Goal: Task Accomplishment & Management: Manage account settings

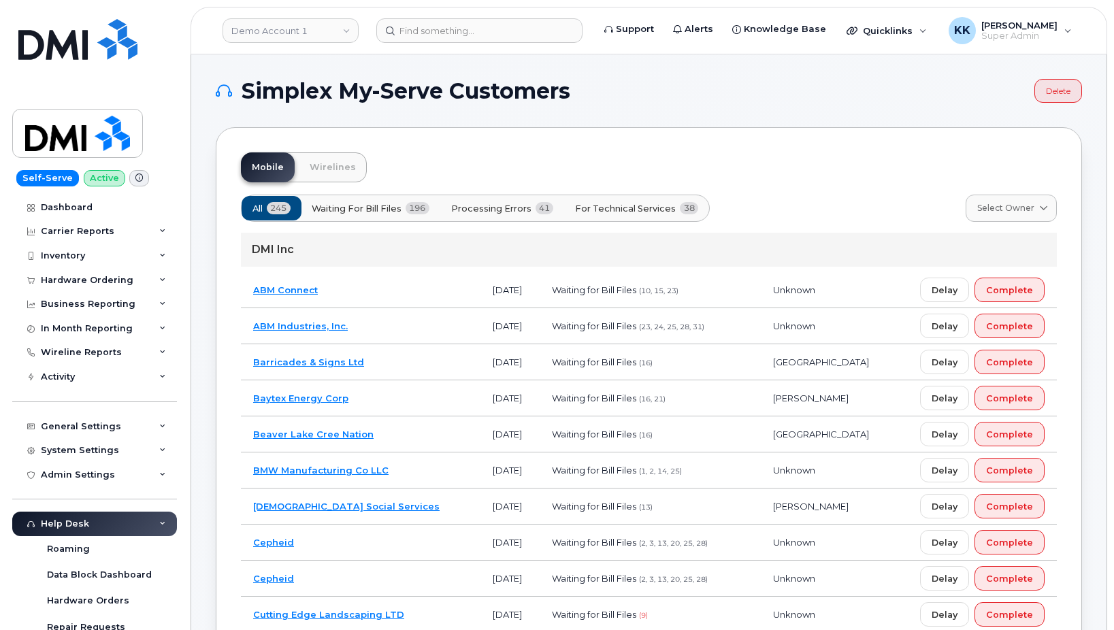
click at [547, 206] on span "41" at bounding box center [545, 208] width 18 height 12
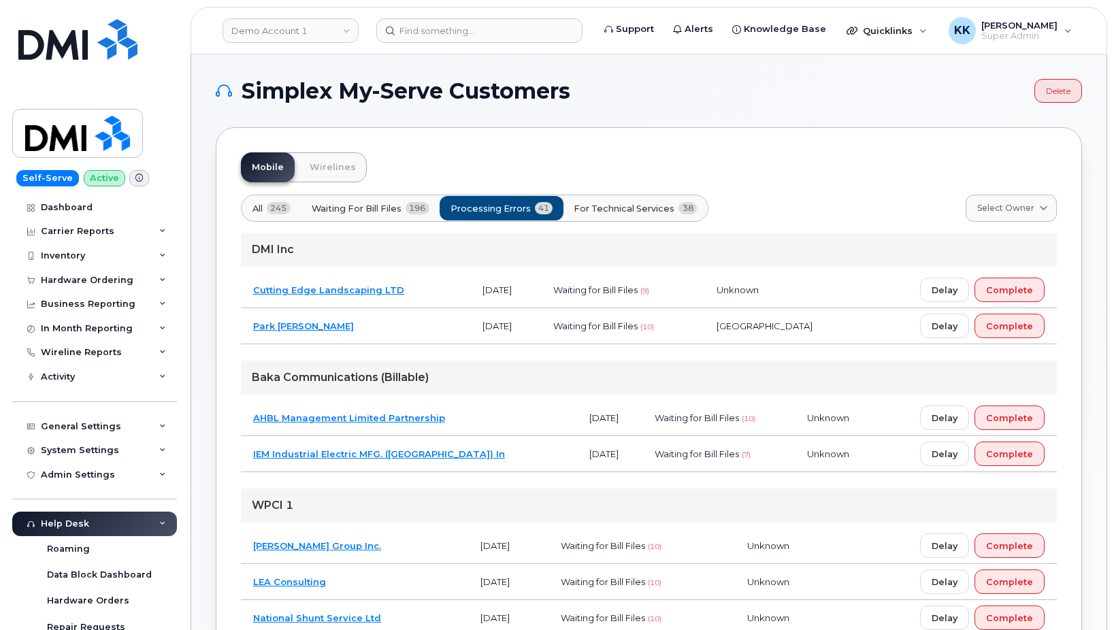
drag, startPoint x: 534, startPoint y: 204, endPoint x: 541, endPoint y: 203, distance: 6.8
click at [538, 203] on div "All 245 Waiting for Bill Files 196 Processing Errors 41 For Technical Services …" at bounding box center [475, 208] width 468 height 27
click at [521, 217] on div "All 245 Waiting for Bill Files 196 Processing Errors 41 For Technical Services …" at bounding box center [475, 208] width 468 height 27
click at [603, 207] on span "For Technical Services" at bounding box center [624, 208] width 101 height 13
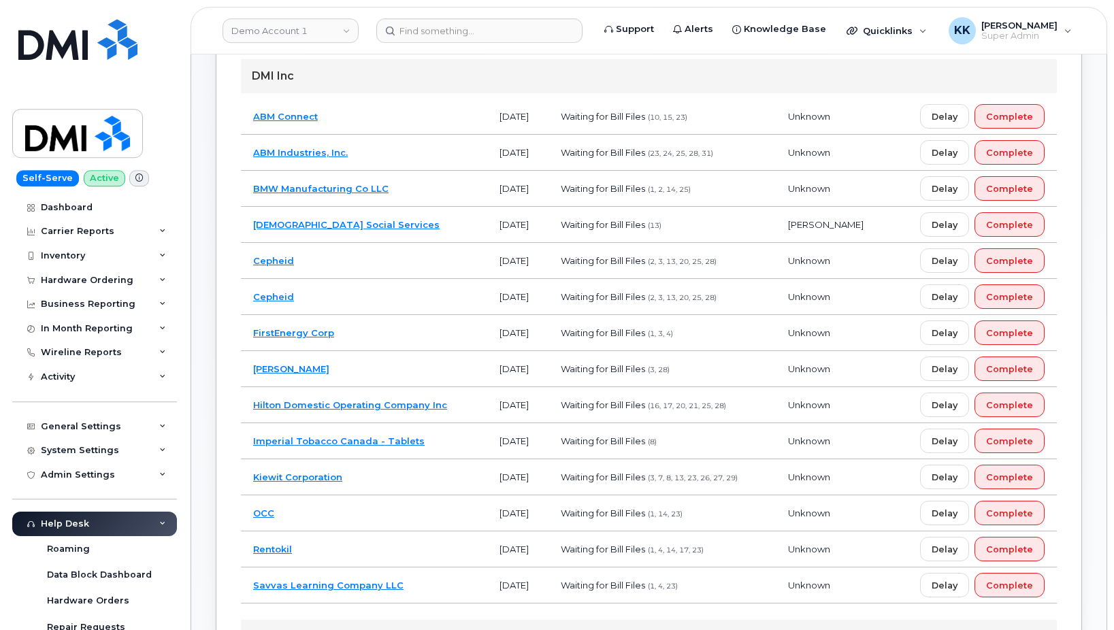
scroll to position [278, 0]
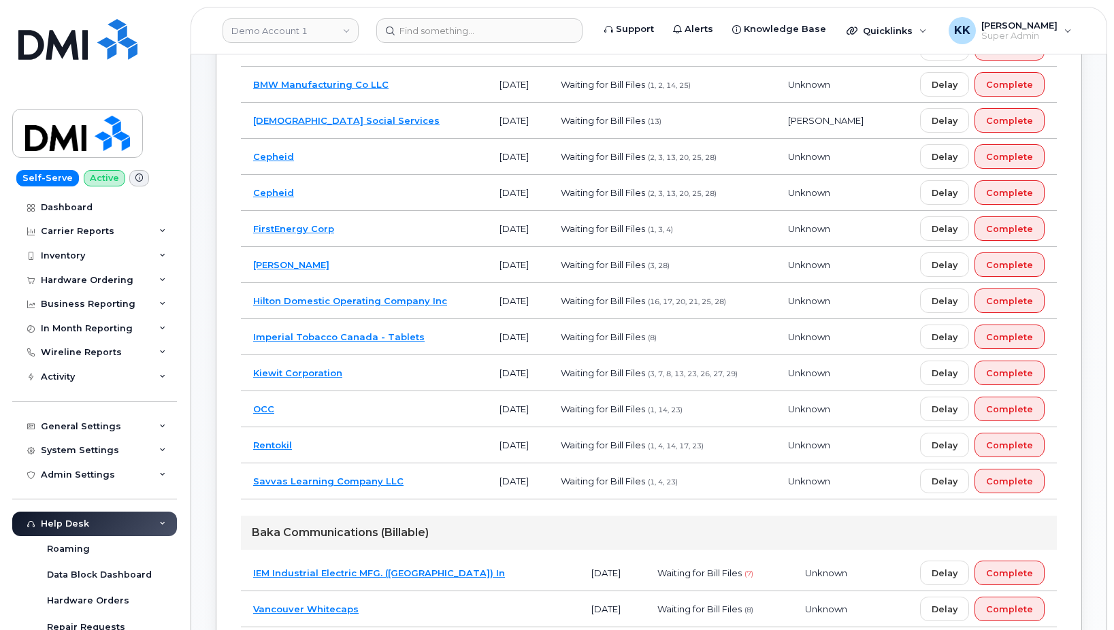
click at [438, 334] on td "Imperial Tobacco Canada - Tablets" at bounding box center [364, 337] width 246 height 36
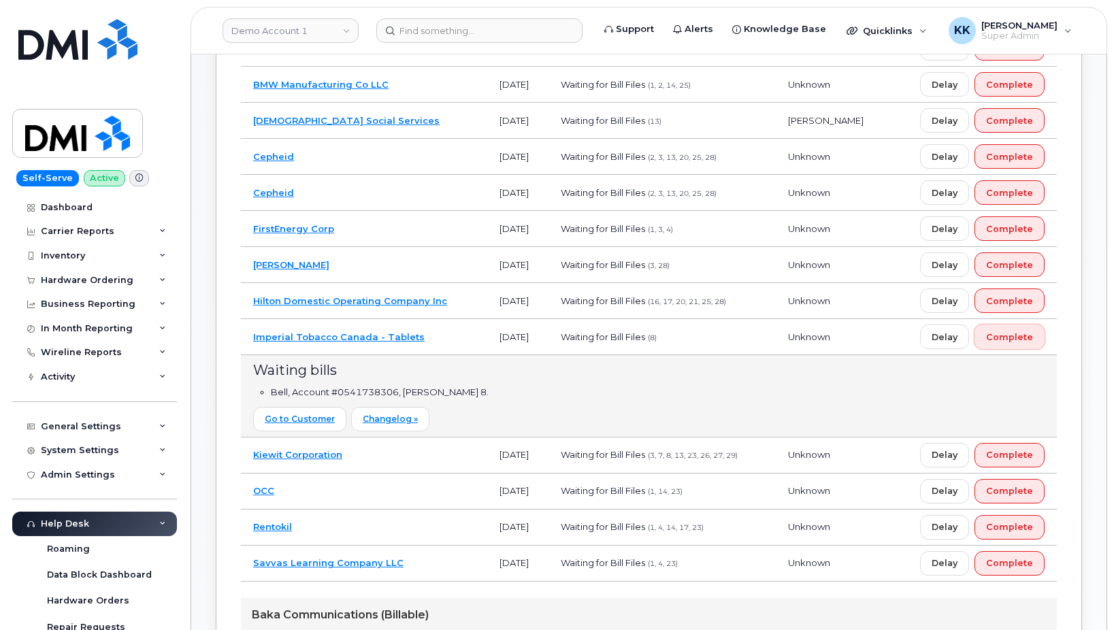
click at [996, 341] on span "Complete" at bounding box center [1009, 337] width 47 height 13
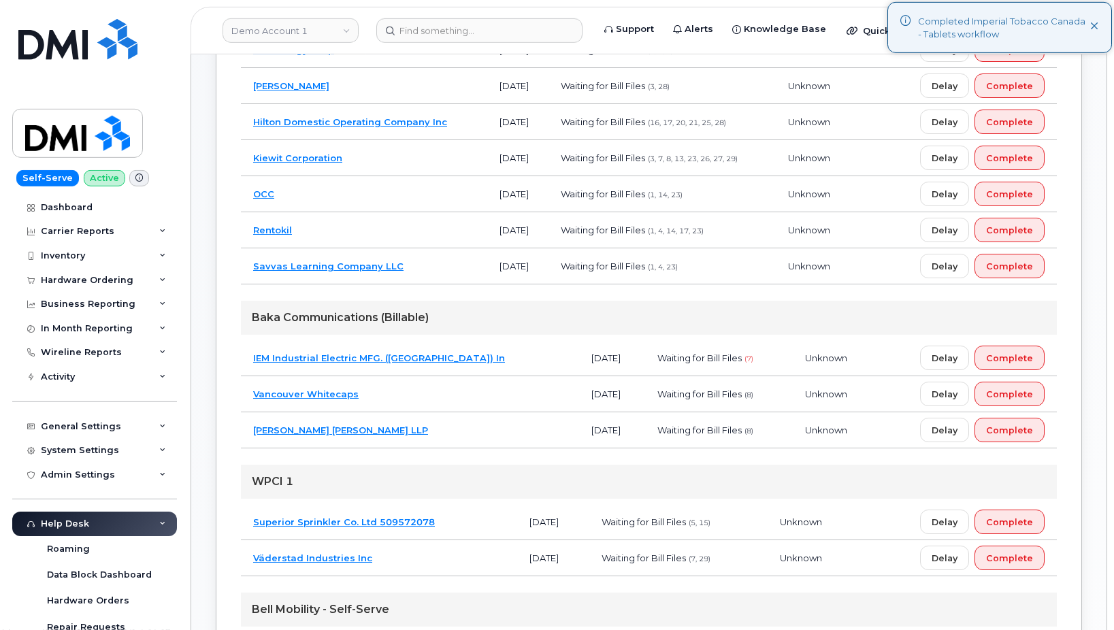
scroll to position [486, 0]
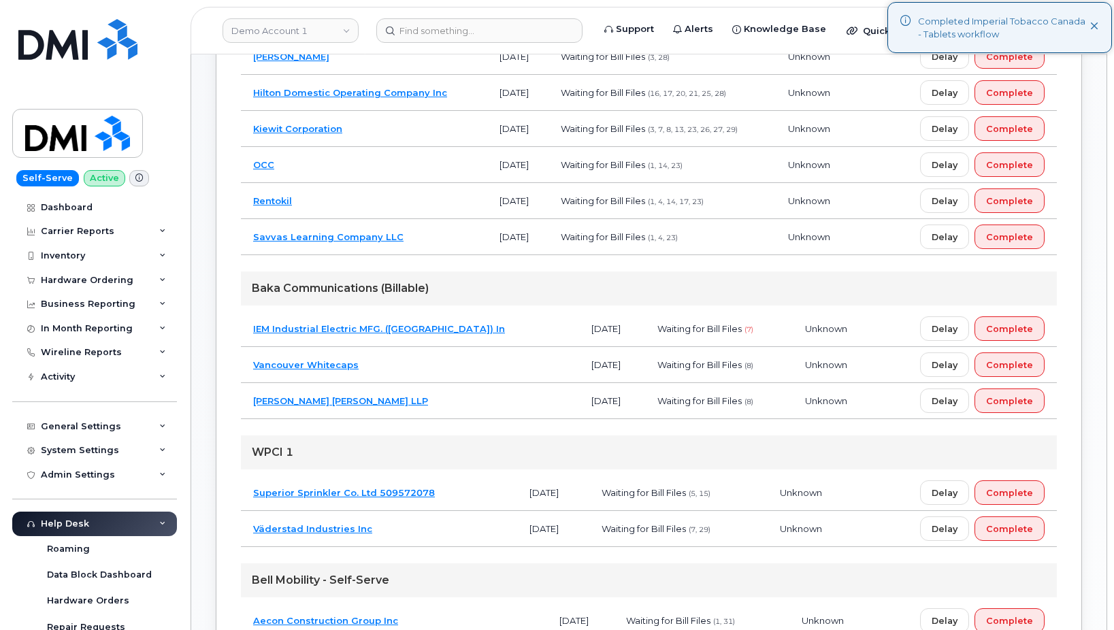
click at [456, 408] on td "Watson Goepel LLP" at bounding box center [410, 401] width 338 height 36
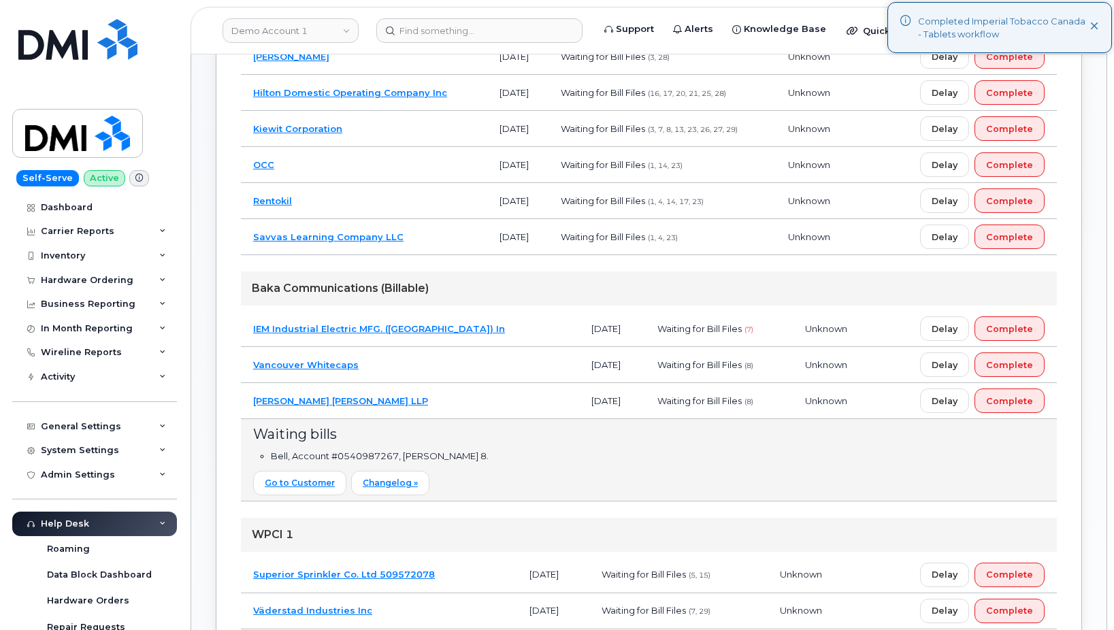
click at [456, 375] on td "Vancouver Whitecaps" at bounding box center [410, 365] width 338 height 36
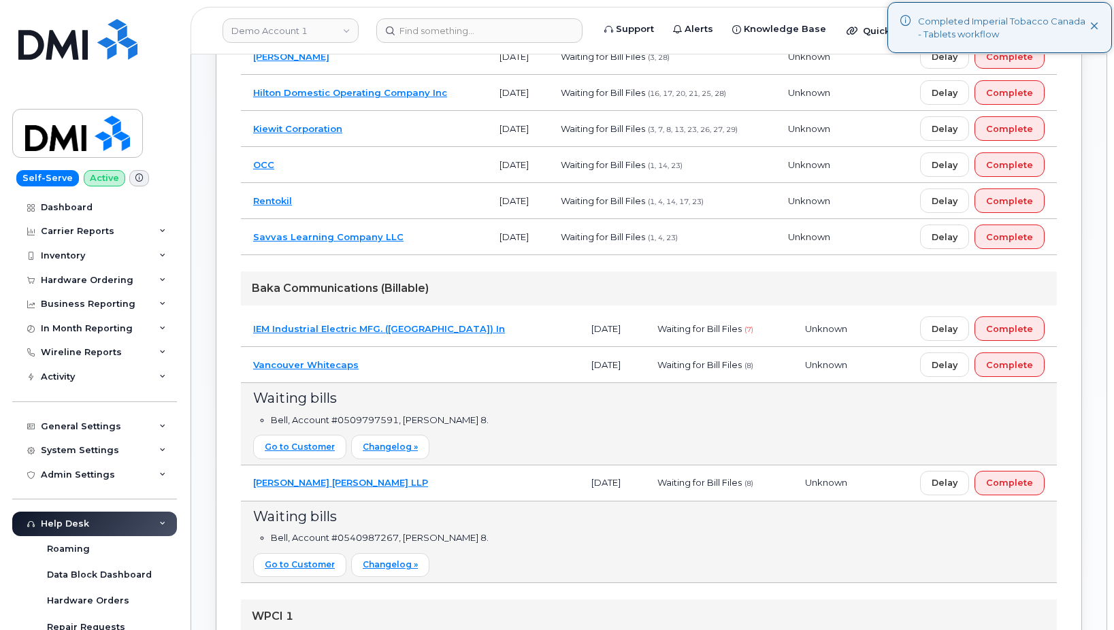
click at [474, 324] on td "IEM Industrial Electric MFG. (Canada) In" at bounding box center [410, 329] width 338 height 36
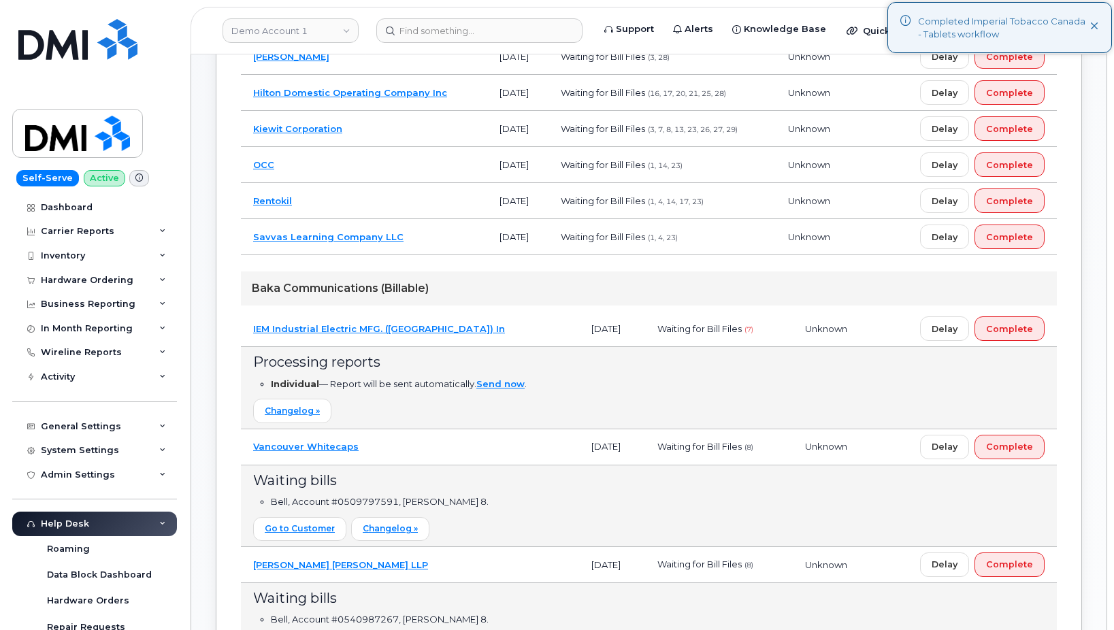
click at [457, 324] on td "IEM Industrial Electric MFG. (Canada) In" at bounding box center [410, 329] width 338 height 36
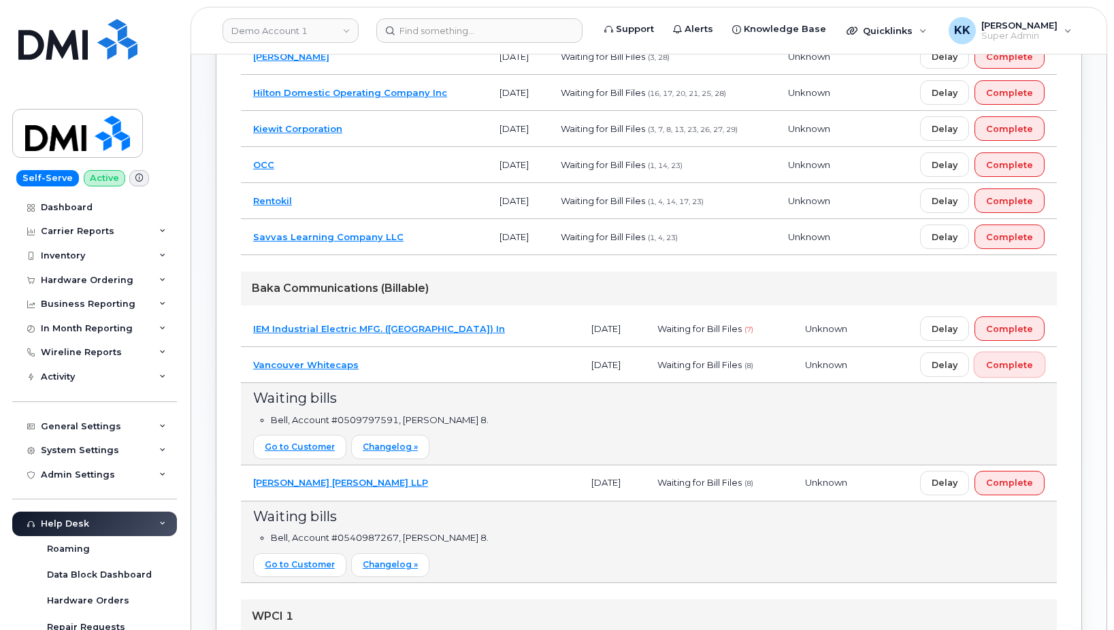
click at [1013, 374] on button "Complete" at bounding box center [1010, 365] width 70 height 25
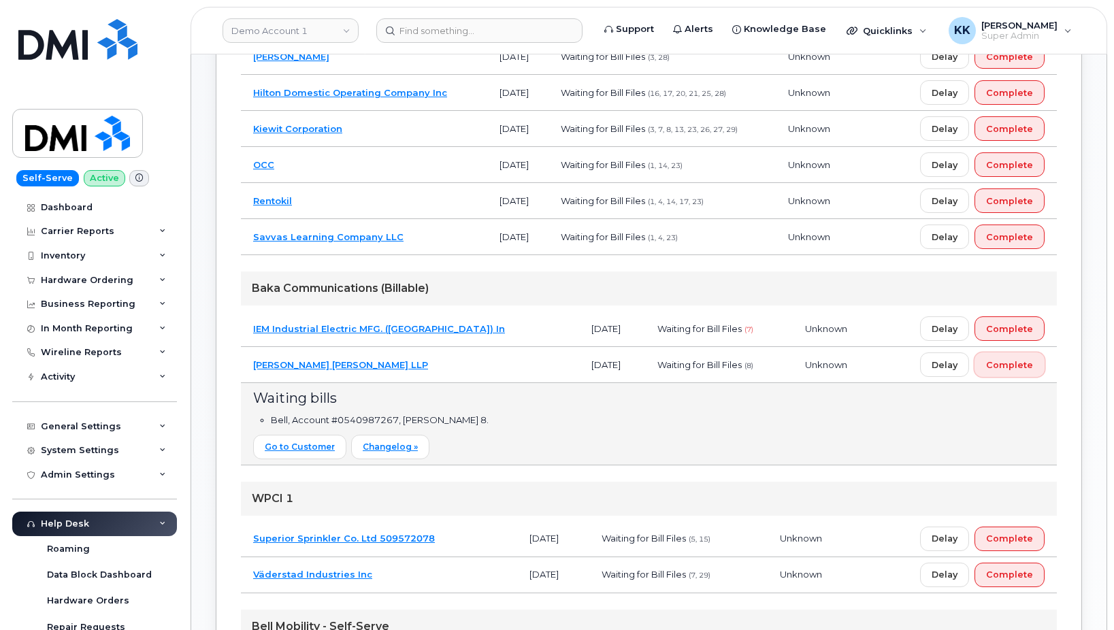
click at [1023, 362] on span "Complete" at bounding box center [1009, 365] width 47 height 13
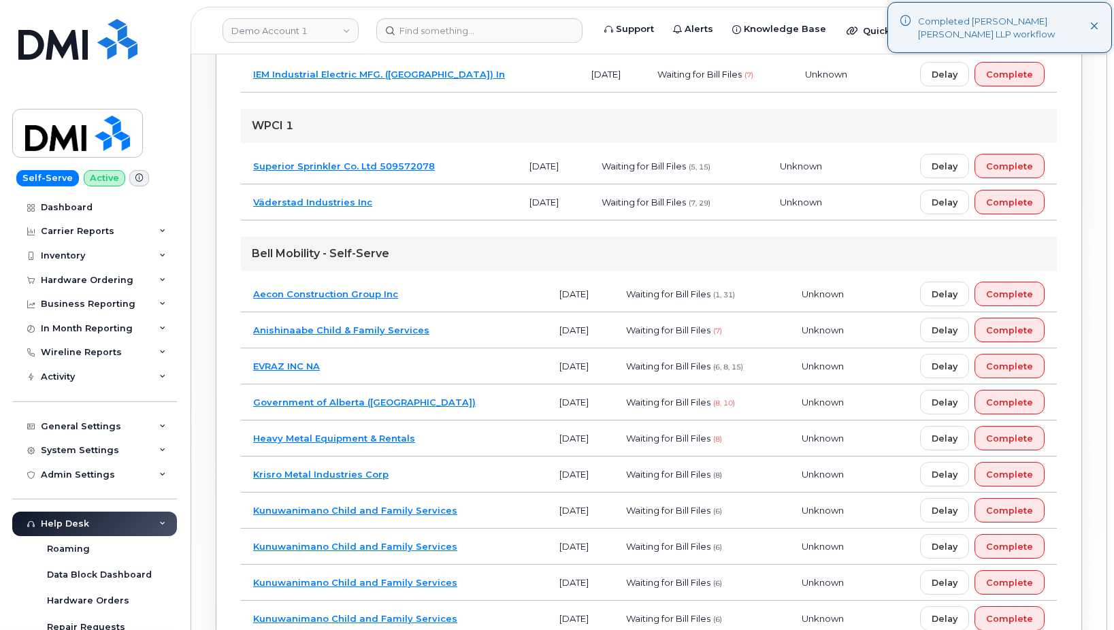
scroll to position [764, 0]
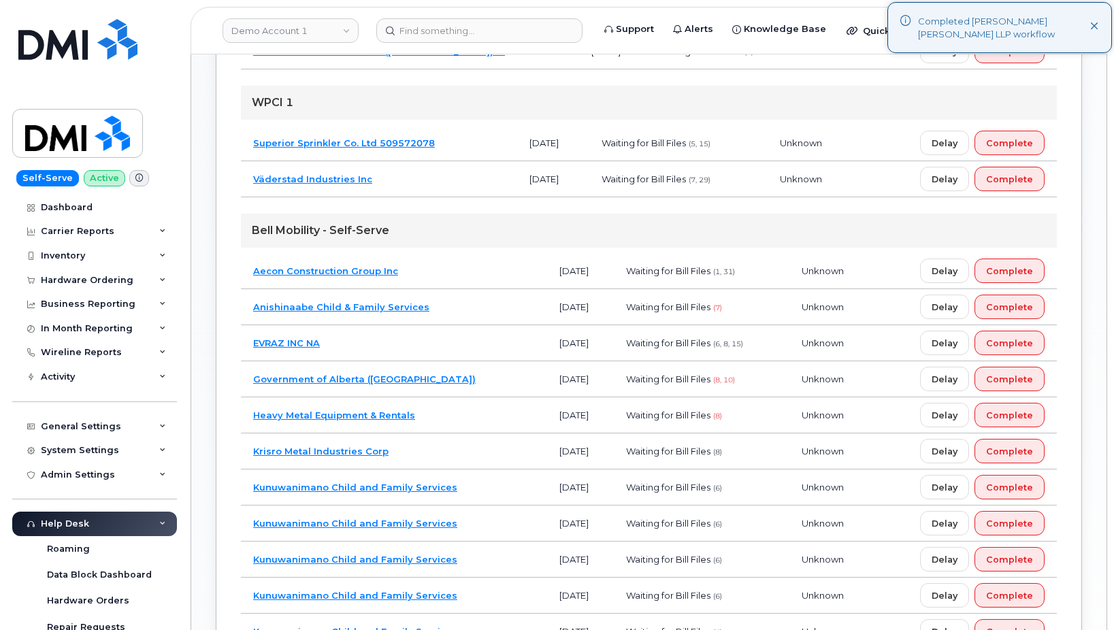
click at [470, 389] on td "Government of Alberta (GOA)" at bounding box center [394, 379] width 306 height 36
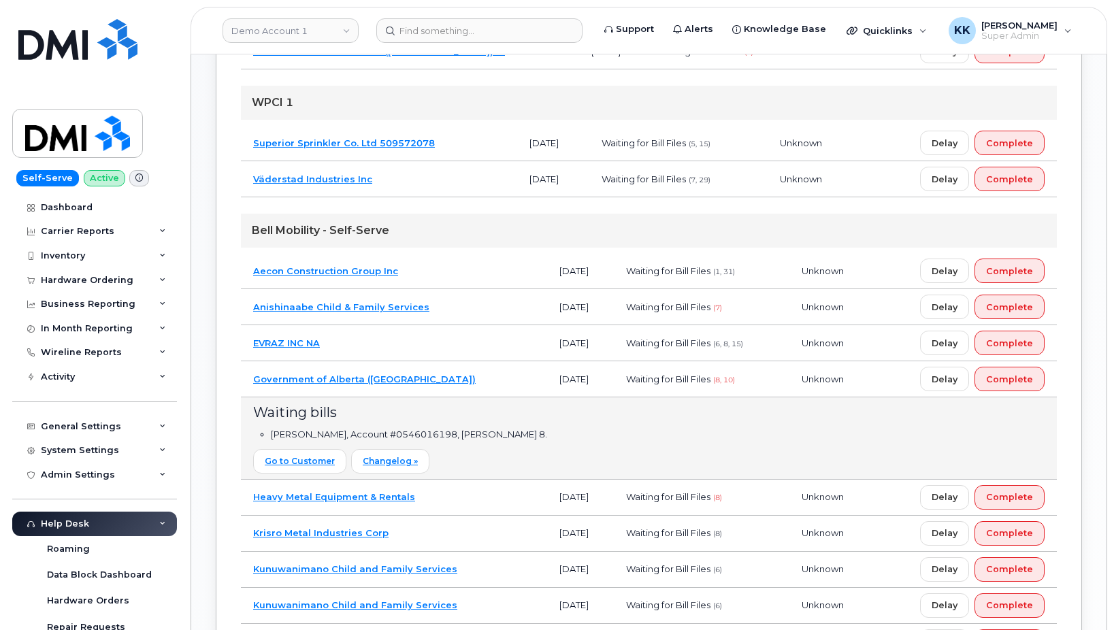
click at [466, 378] on td "Government of Alberta (GOA)" at bounding box center [394, 379] width 306 height 36
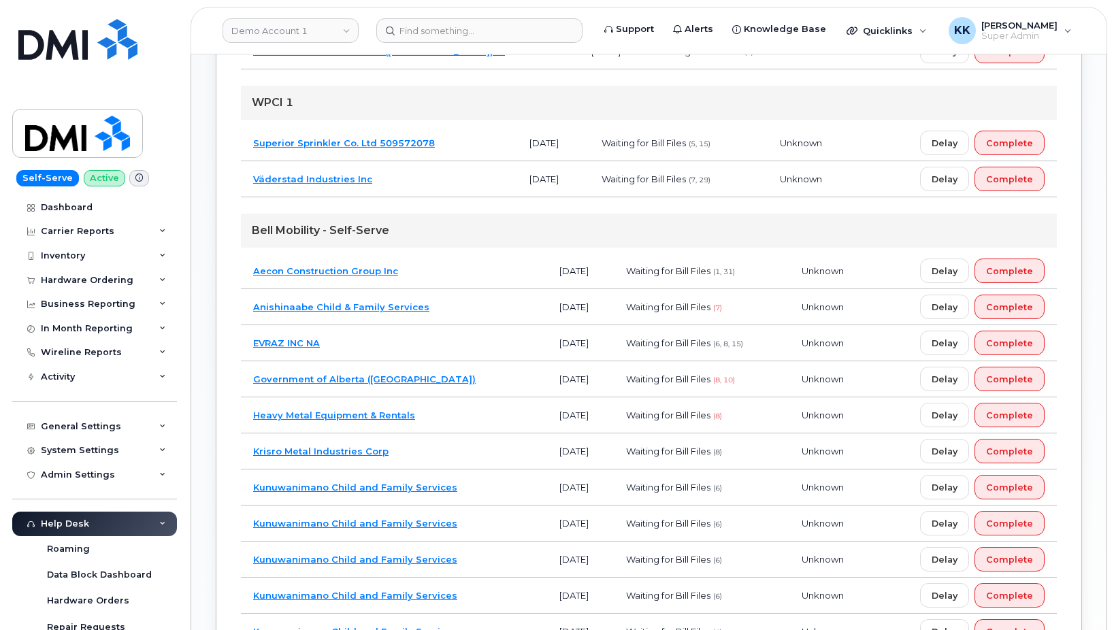
click at [433, 305] on td "Anishinaabe Child & Family Services" at bounding box center [394, 307] width 306 height 36
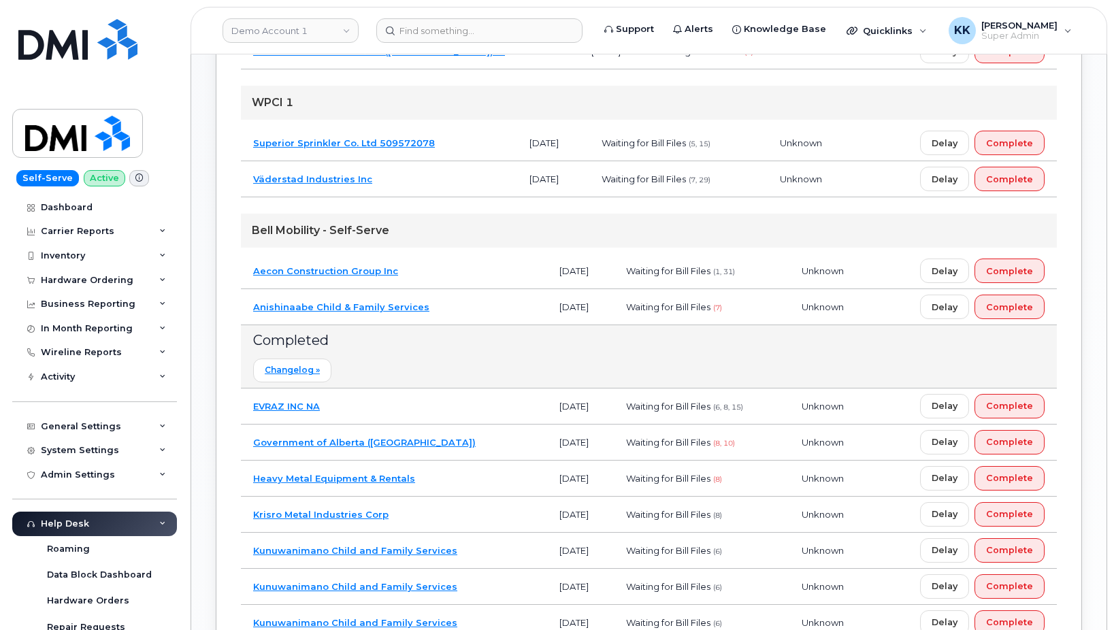
click at [448, 305] on td "Anishinaabe Child & Family Services" at bounding box center [394, 307] width 306 height 36
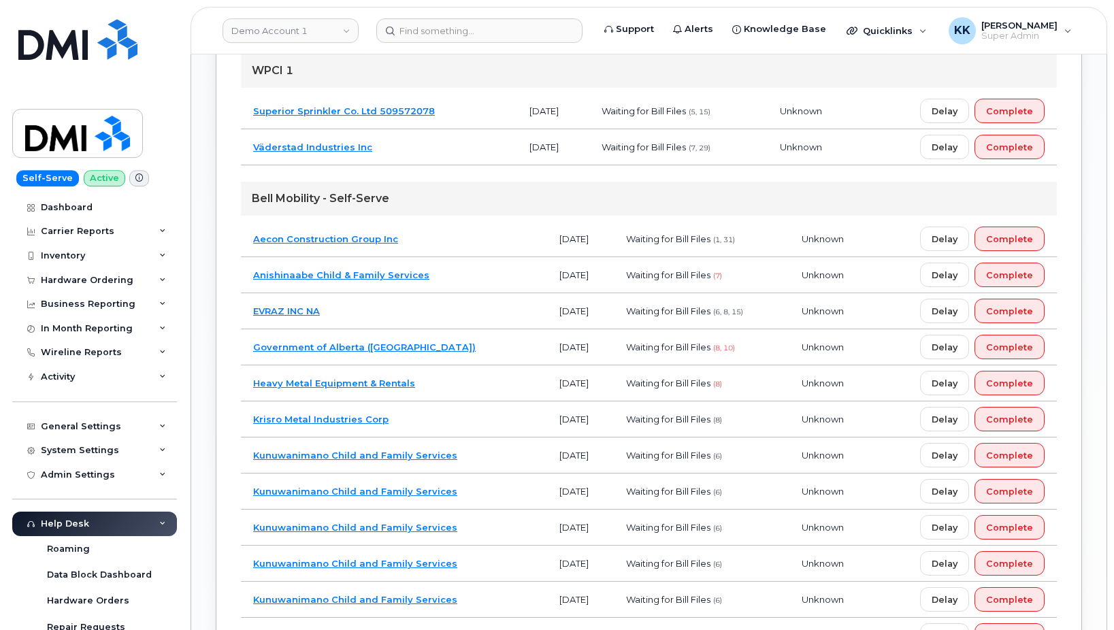
scroll to position [833, 0]
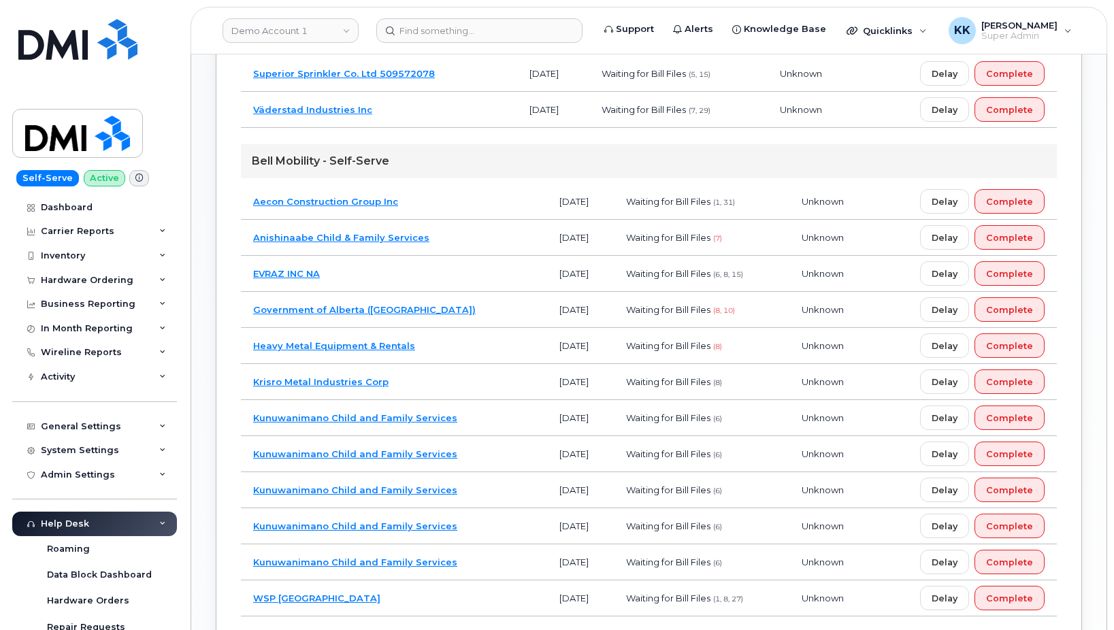
click at [443, 342] on td "Heavy Metal Equipment & Rentals" at bounding box center [394, 346] width 306 height 36
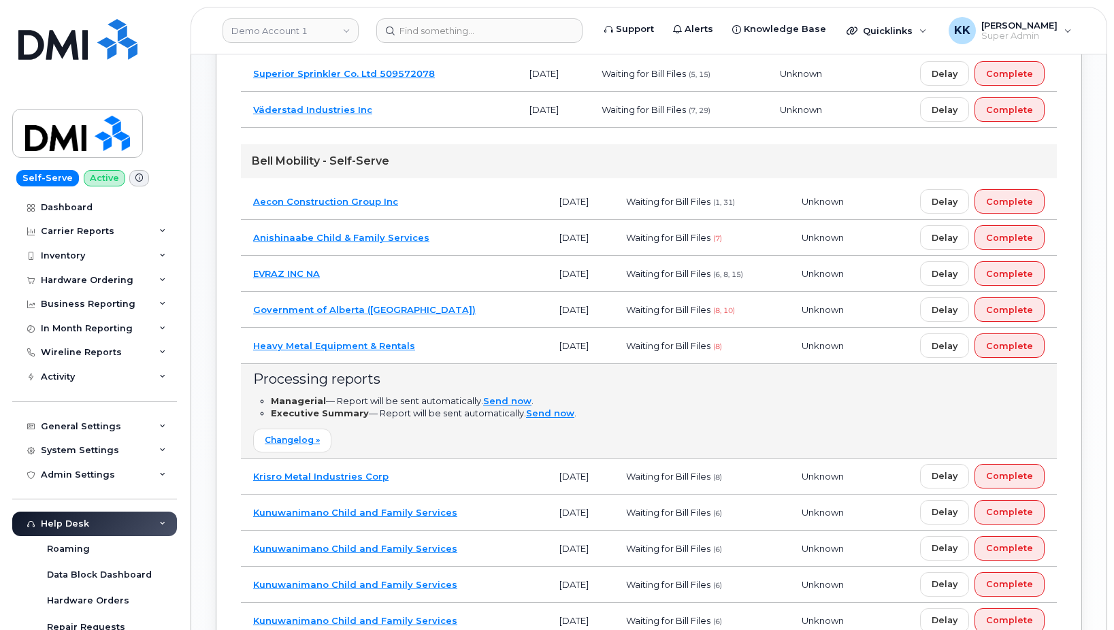
click at [443, 342] on td "Heavy Metal Equipment & Rentals" at bounding box center [394, 346] width 306 height 36
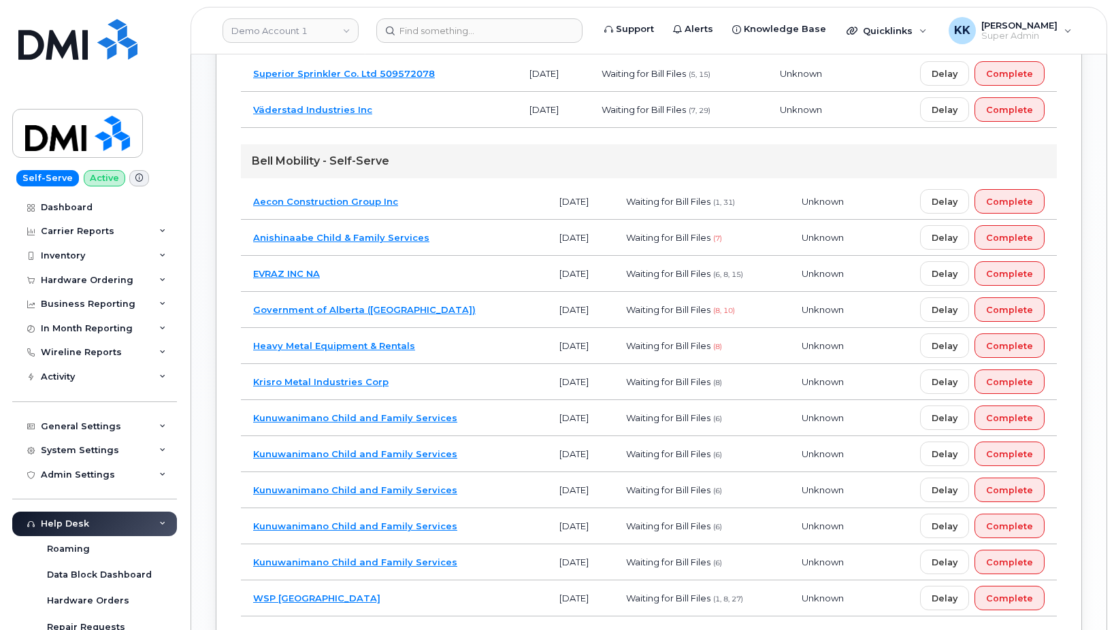
scroll to position [902, 0]
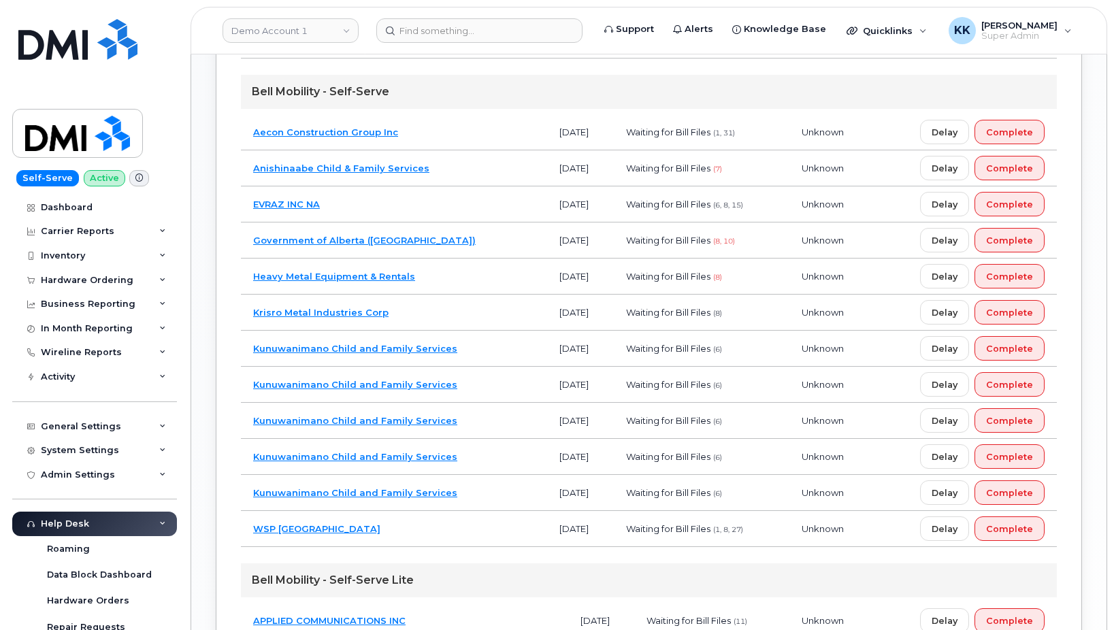
click at [436, 304] on td "Krisro Metal Industries Corp" at bounding box center [394, 313] width 306 height 36
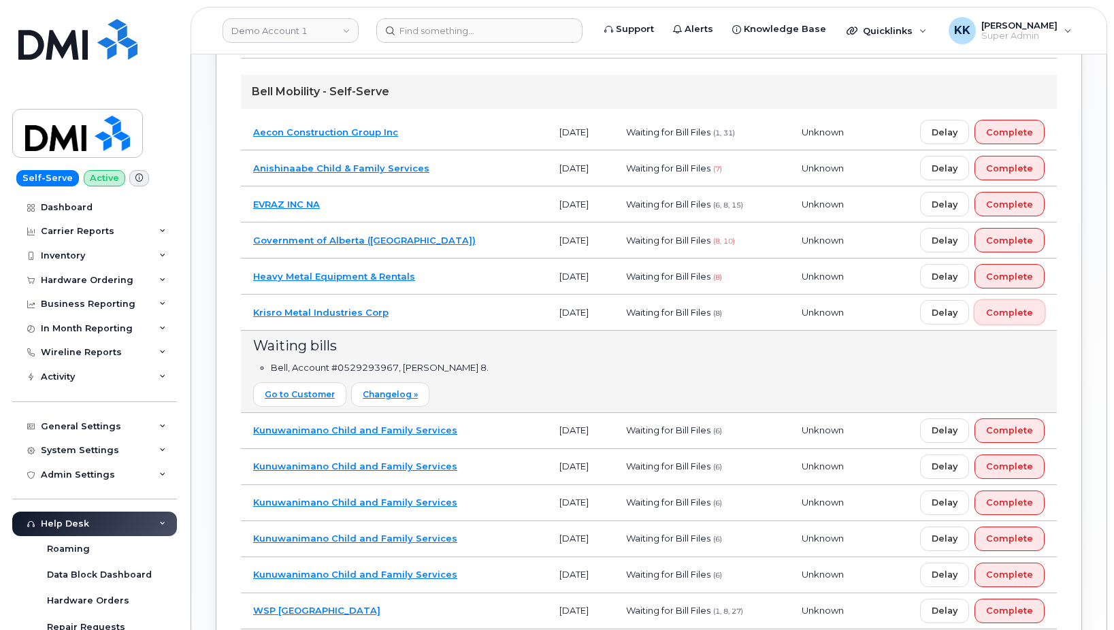
click at [1027, 312] on span "Complete" at bounding box center [1009, 312] width 47 height 13
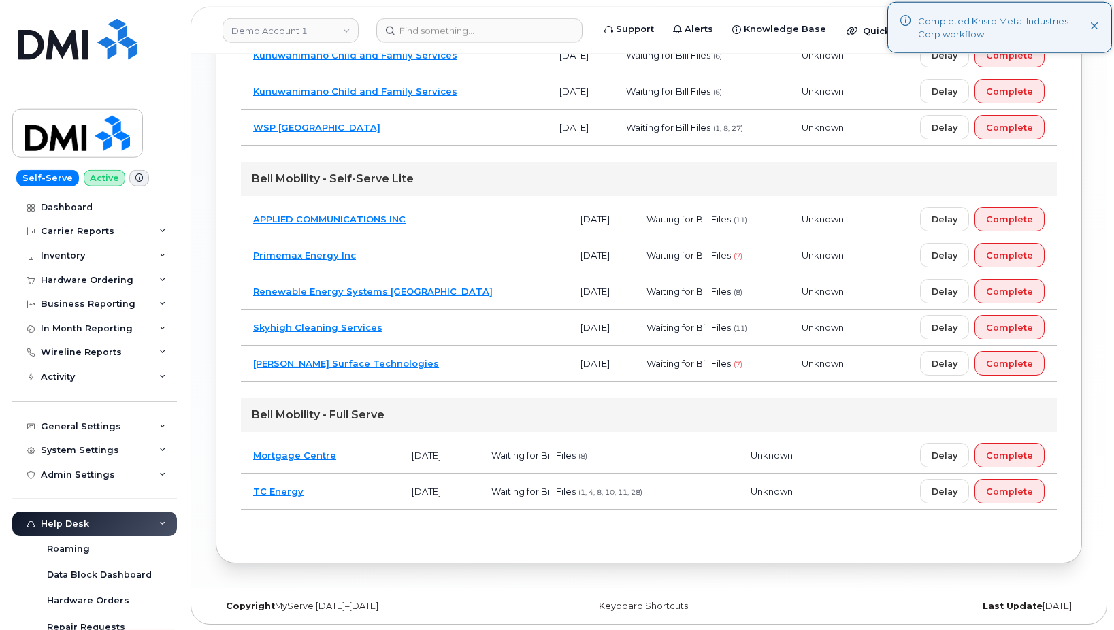
scroll to position [1269, 0]
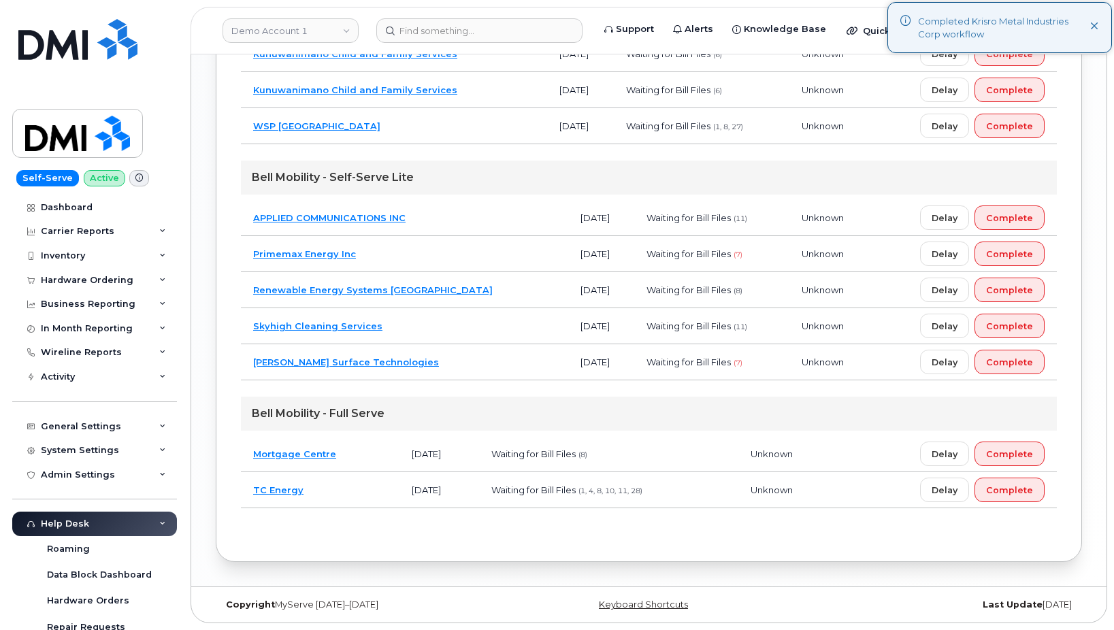
click at [360, 438] on td "Mortgage Centre" at bounding box center [320, 454] width 159 height 36
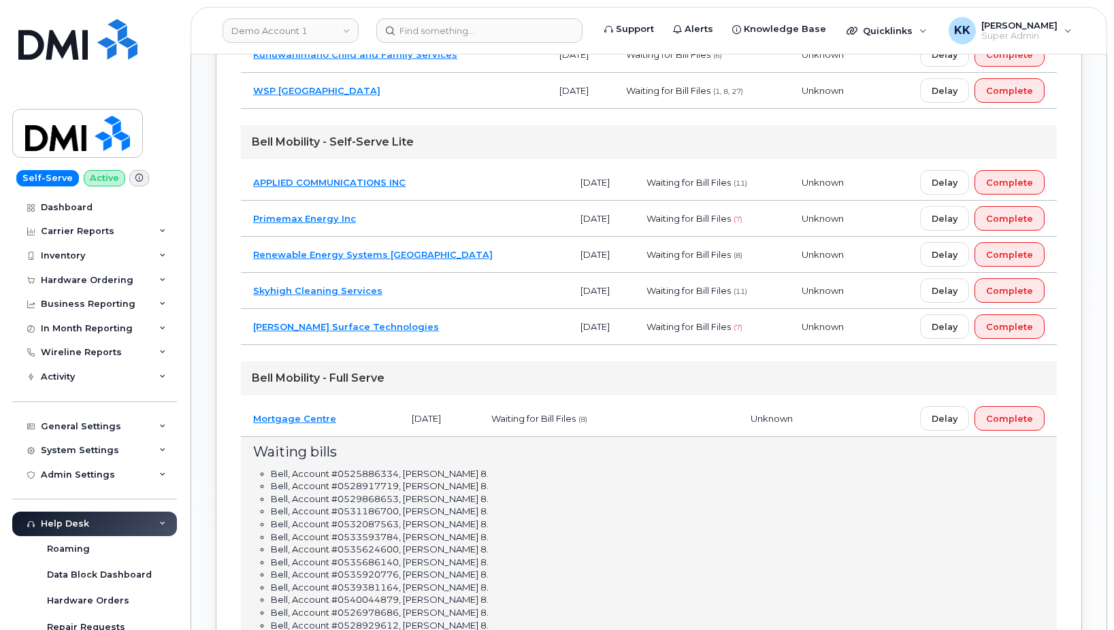
click at [369, 421] on td "Mortgage Centre" at bounding box center [320, 419] width 159 height 36
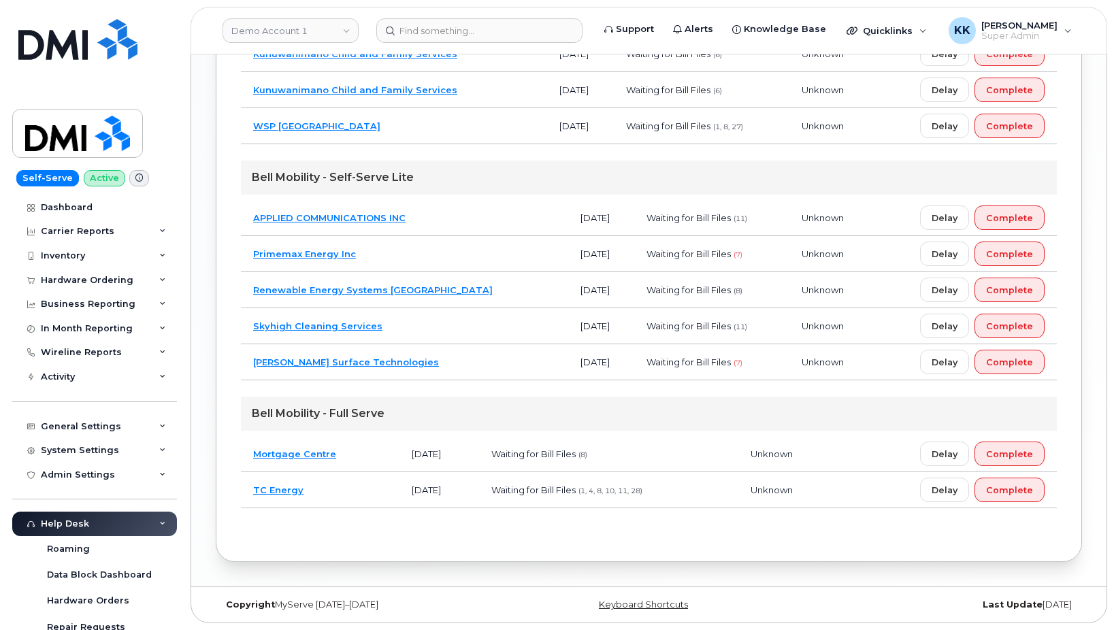
click at [439, 362] on td "Walter Surface Technologies" at bounding box center [404, 362] width 327 height 36
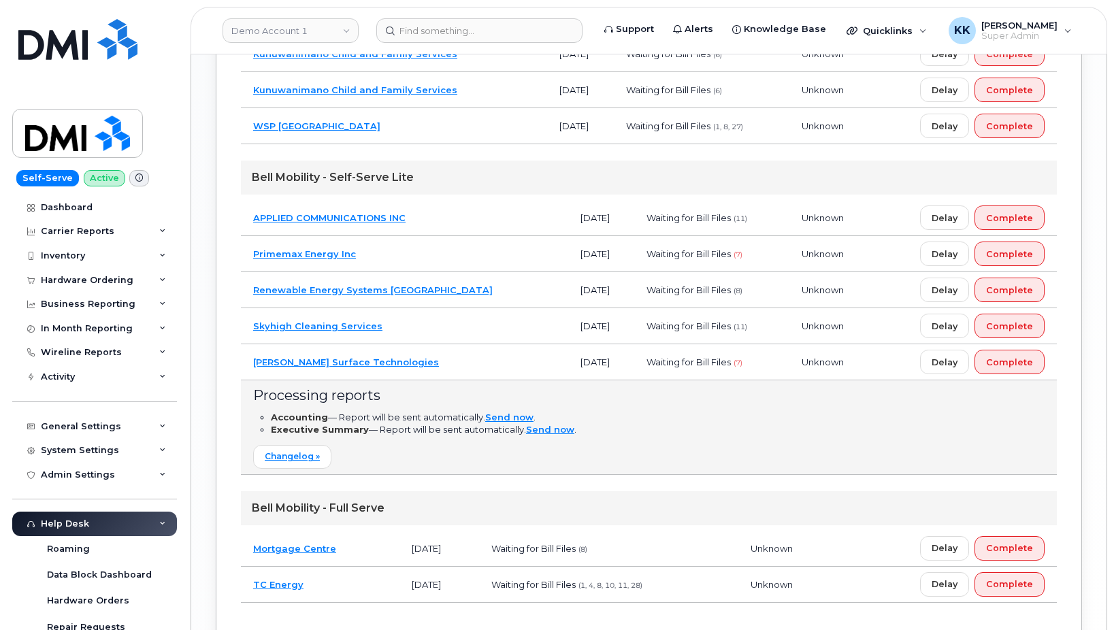
click at [439, 362] on td "Walter Surface Technologies" at bounding box center [404, 362] width 327 height 36
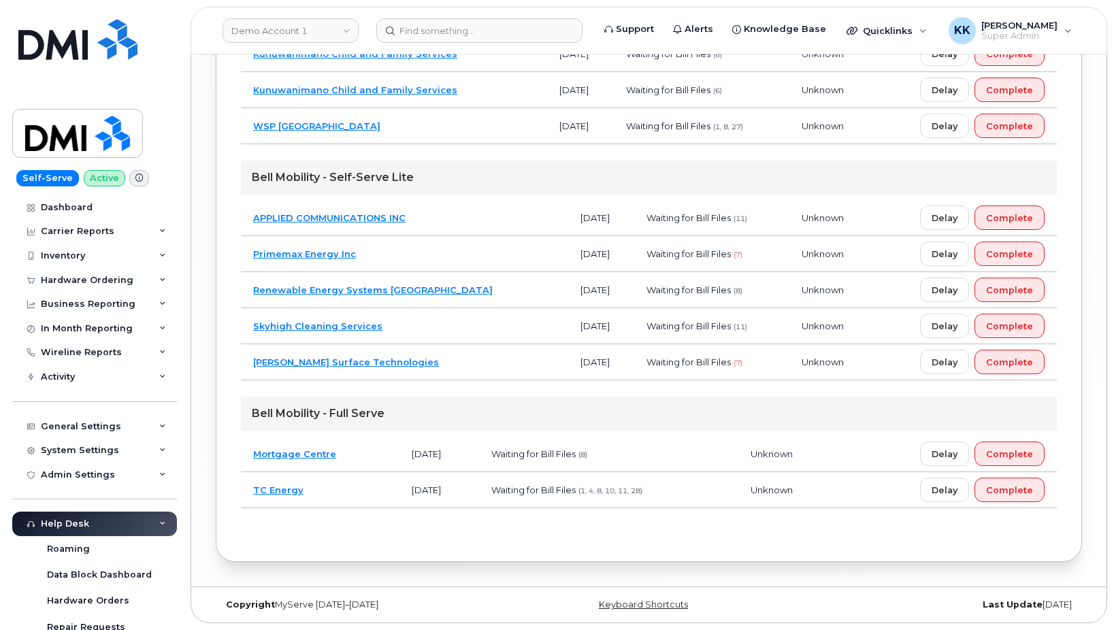
click at [446, 325] on td "Skyhigh Cleaning Services" at bounding box center [404, 326] width 327 height 36
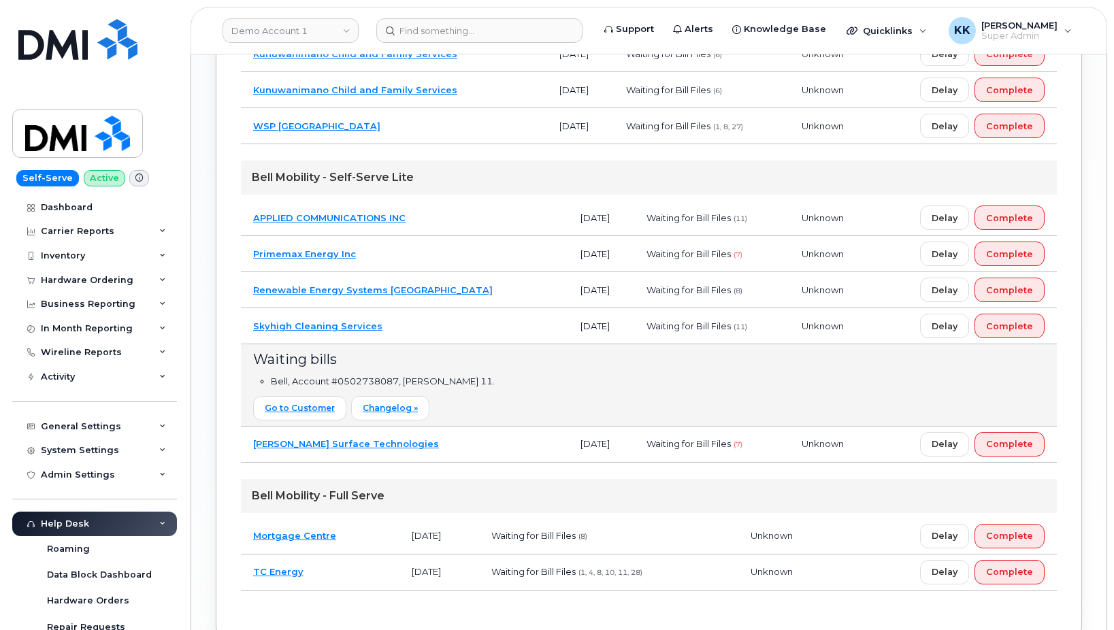
click at [446, 325] on td "Skyhigh Cleaning Services" at bounding box center [404, 326] width 327 height 36
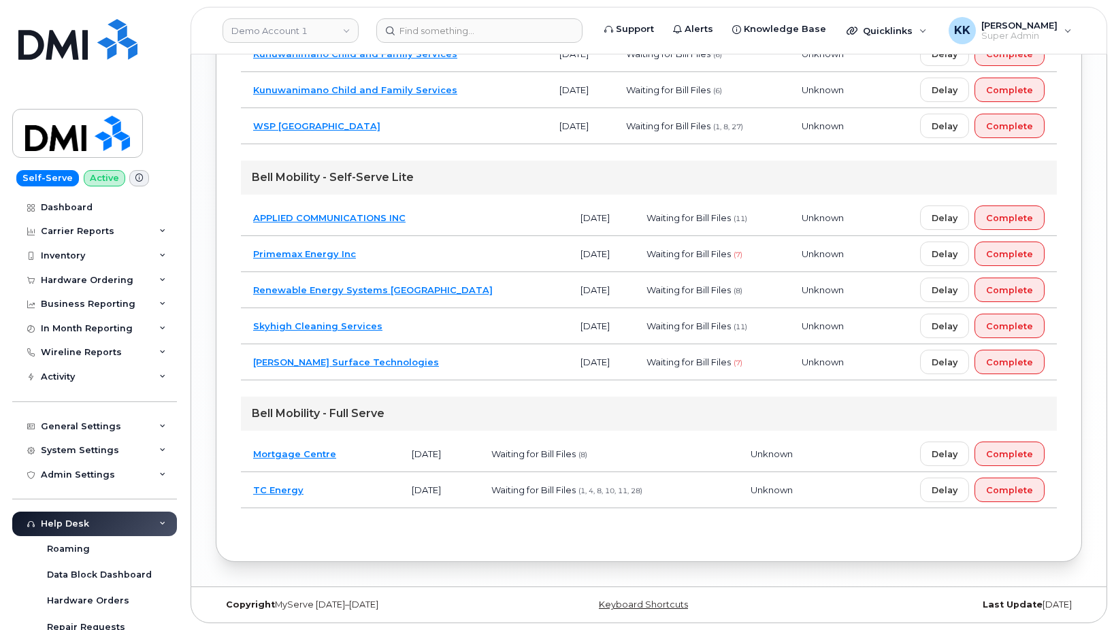
click at [463, 289] on td "Renewable Energy Systems Canada" at bounding box center [404, 290] width 327 height 36
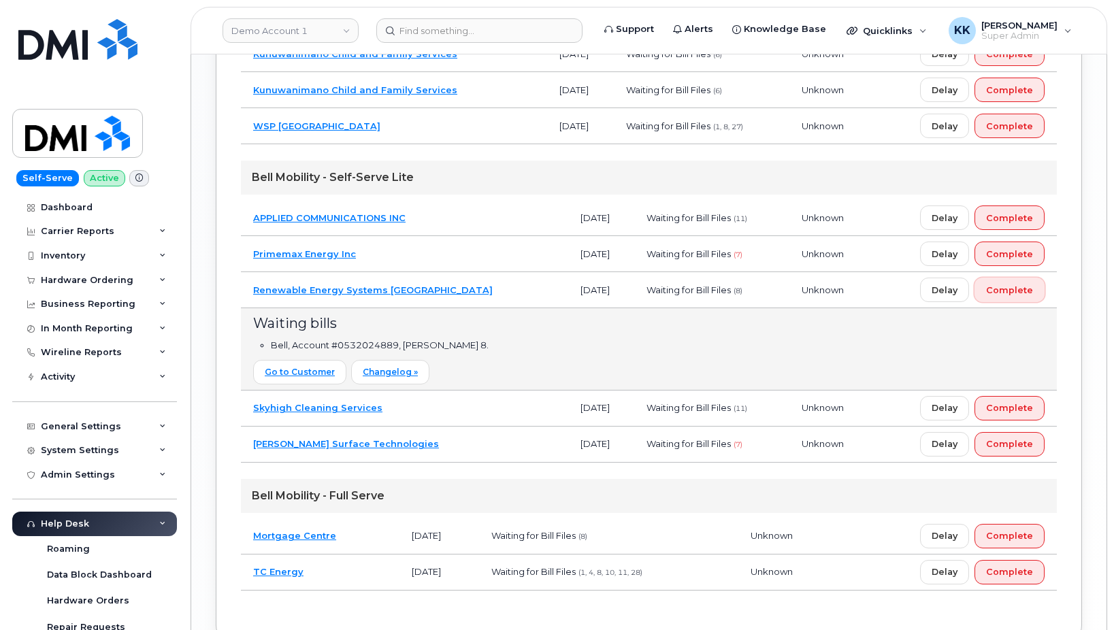
click at [1019, 284] on span "Complete" at bounding box center [1009, 290] width 47 height 13
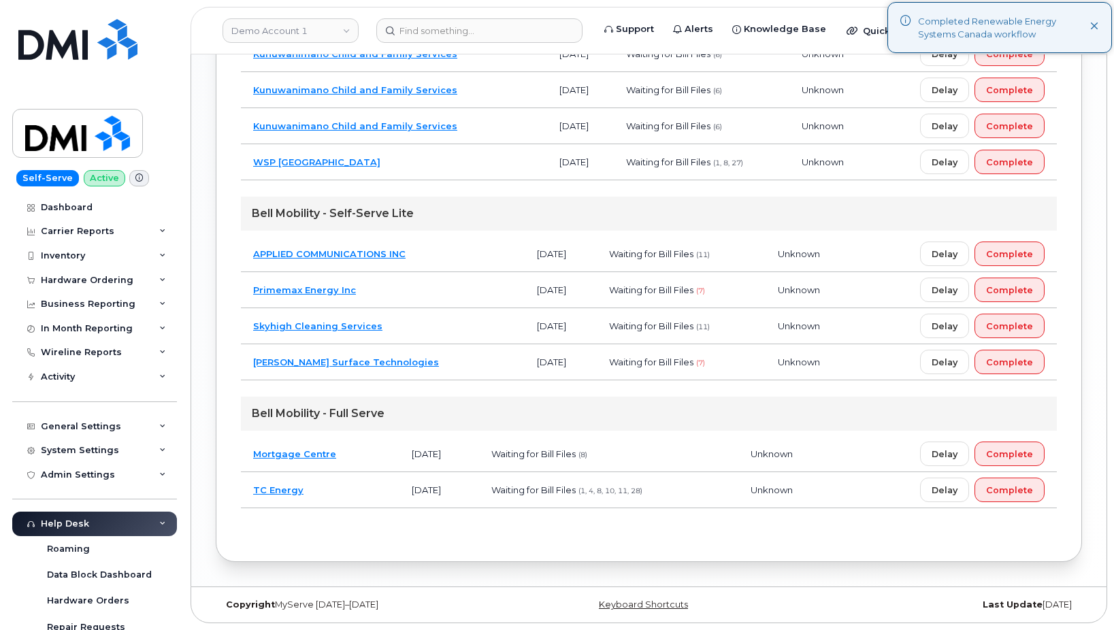
click at [393, 291] on td "Primemax Energy Inc" at bounding box center [383, 290] width 284 height 36
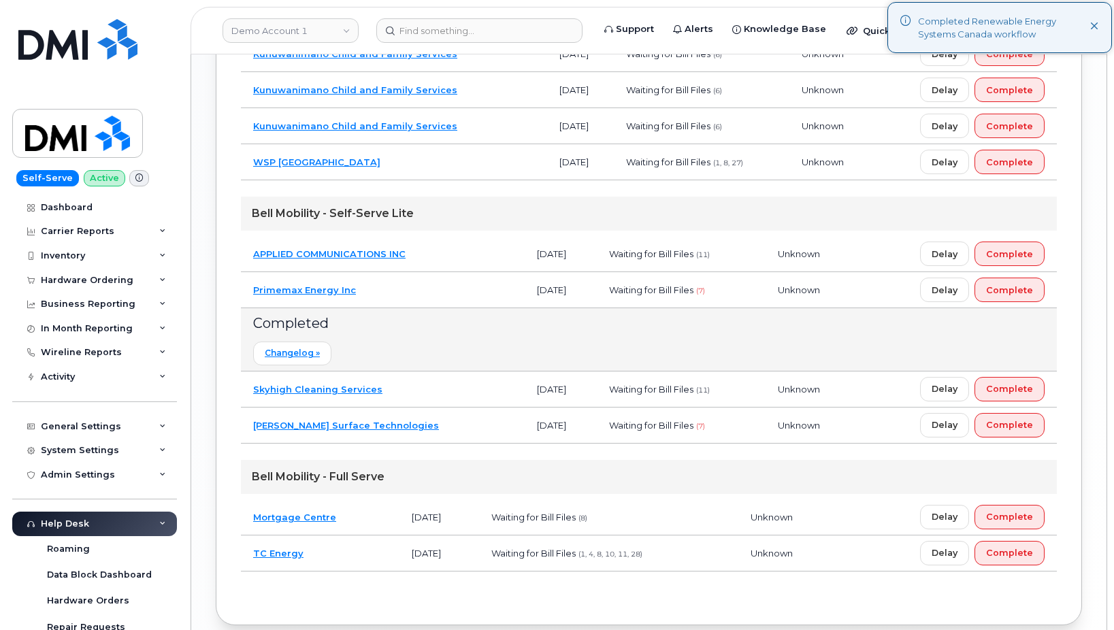
click at [393, 292] on td "Primemax Energy Inc" at bounding box center [383, 290] width 284 height 36
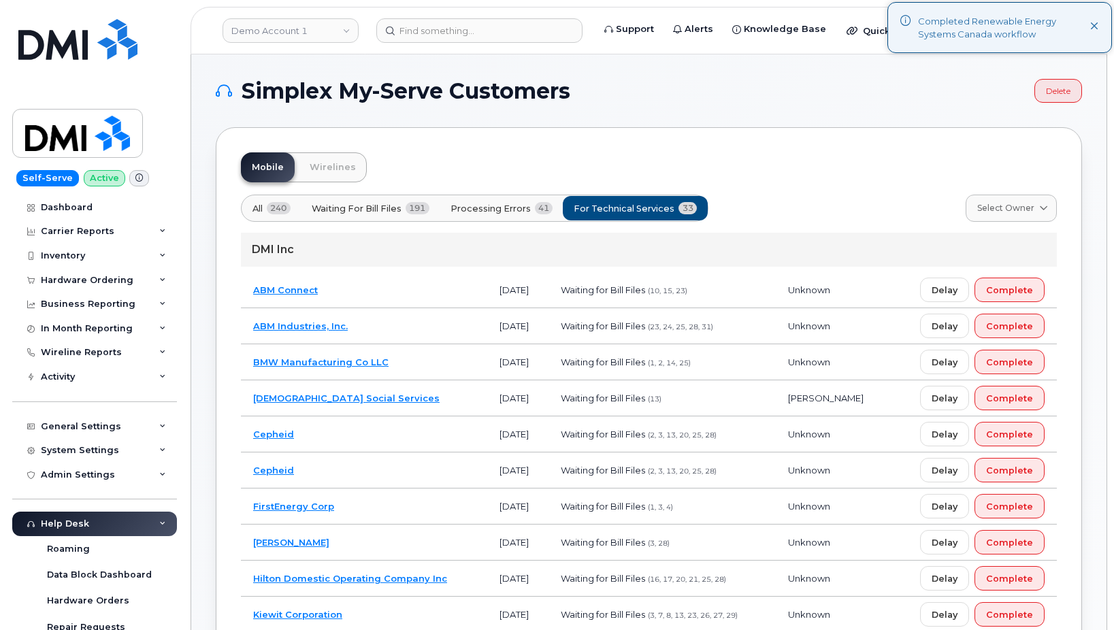
scroll to position [69, 0]
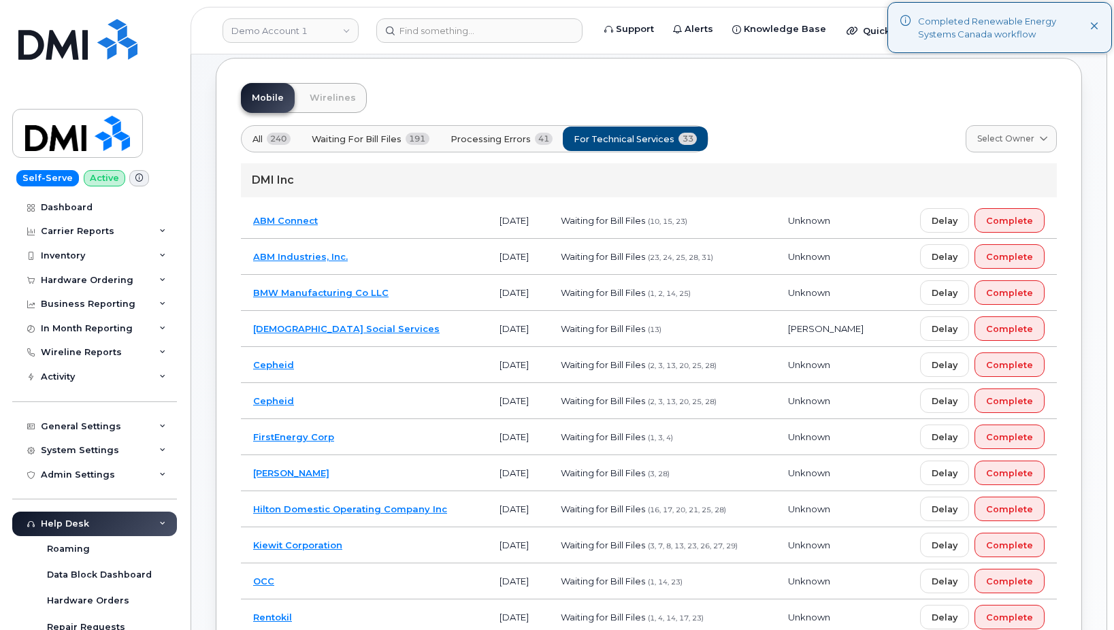
click at [461, 513] on td "Hilton Domestic Operating Company Inc" at bounding box center [364, 509] width 246 height 36
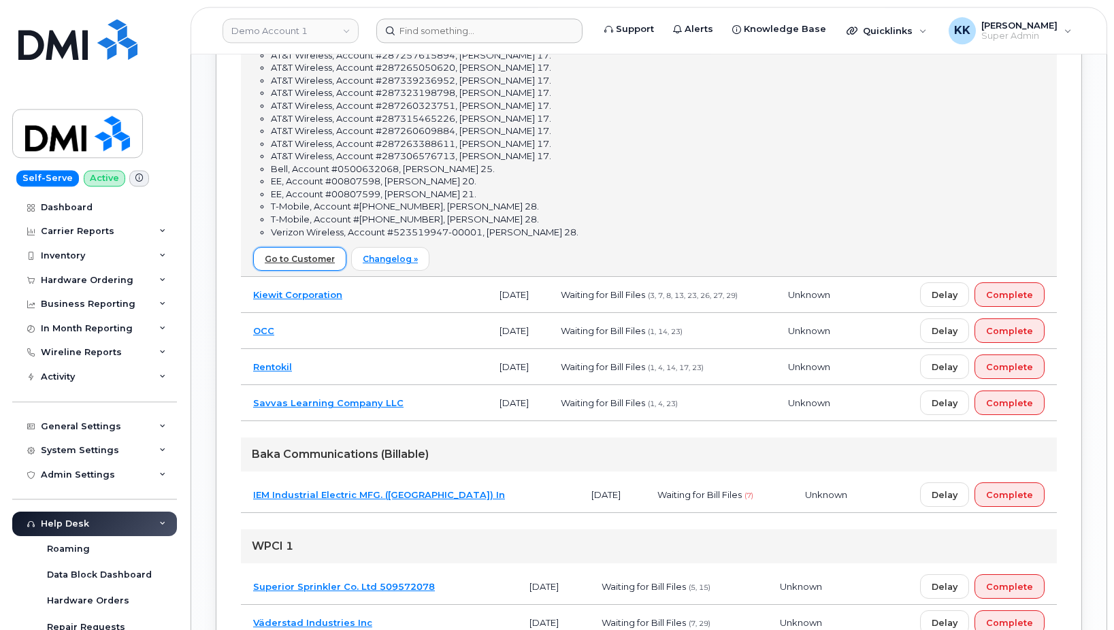
scroll to position [902, 0]
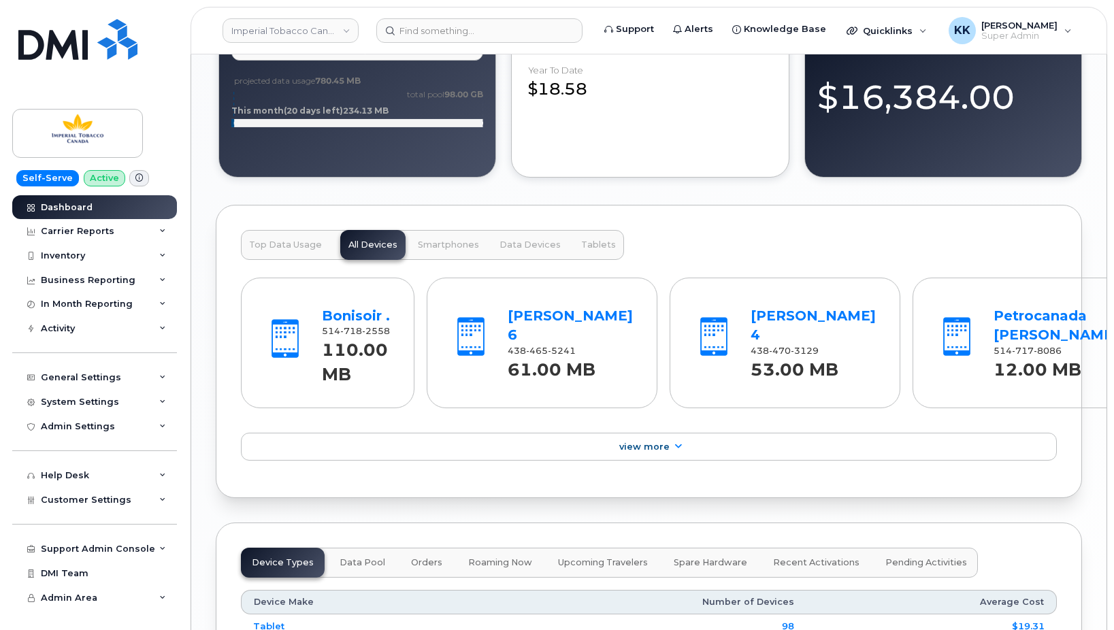
scroll to position [1638, 0]
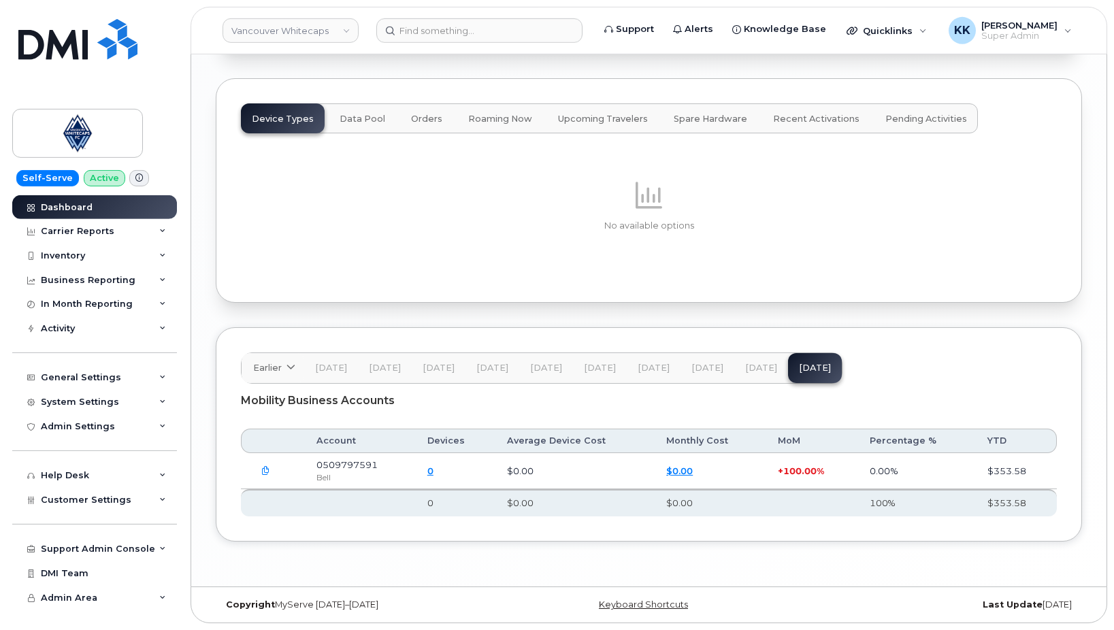
scroll to position [1678, 0]
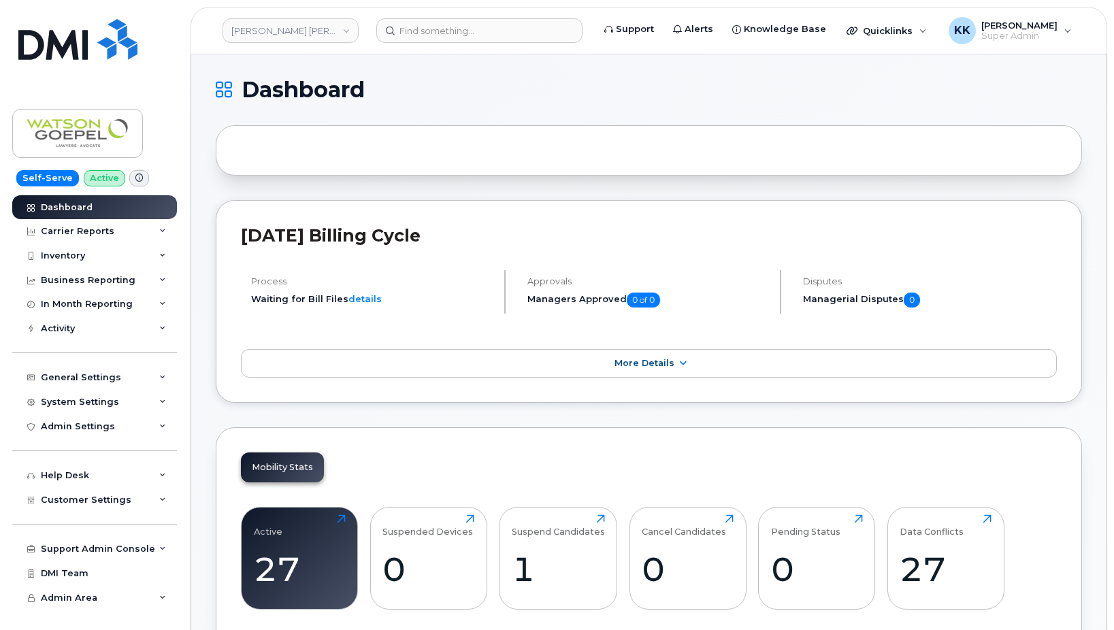
scroll to position [1848, 0]
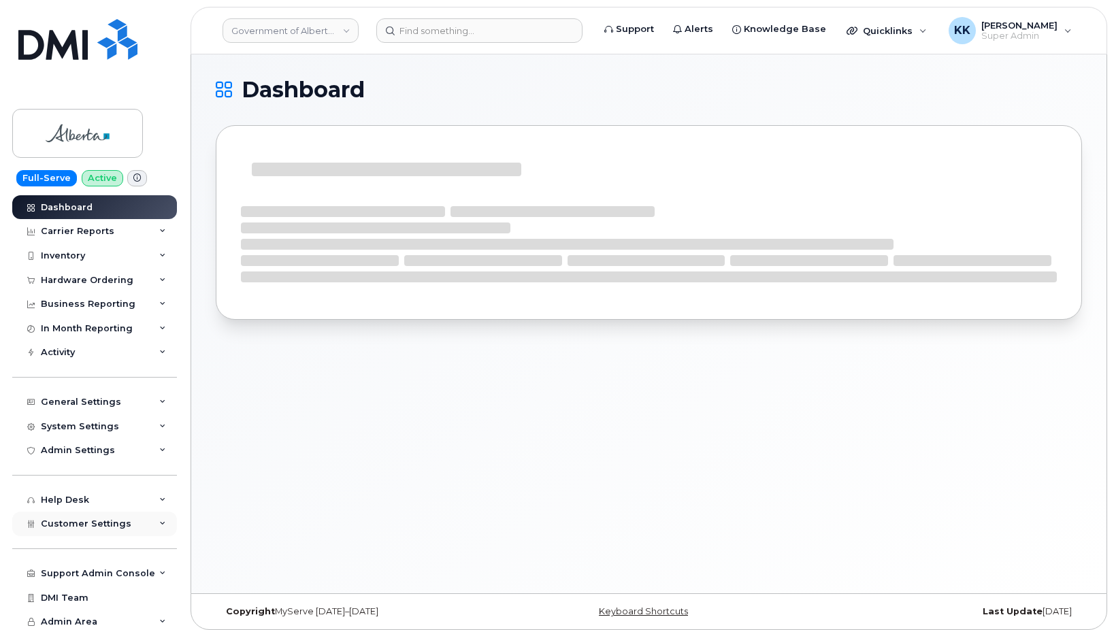
click at [71, 515] on div "Customer Settings" at bounding box center [94, 524] width 165 height 25
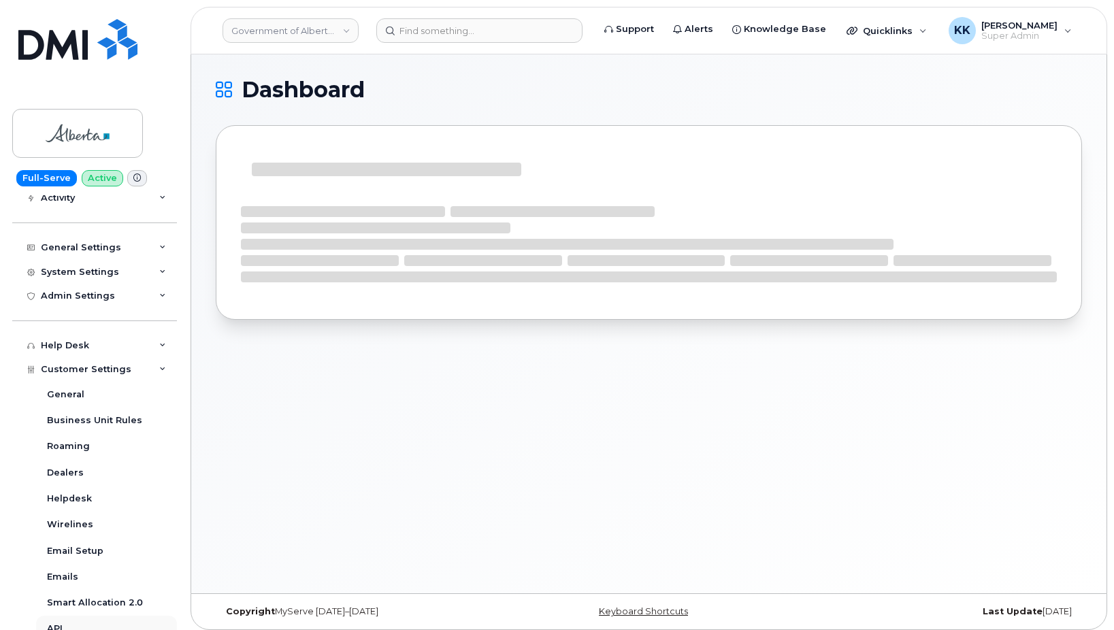
scroll to position [261, 0]
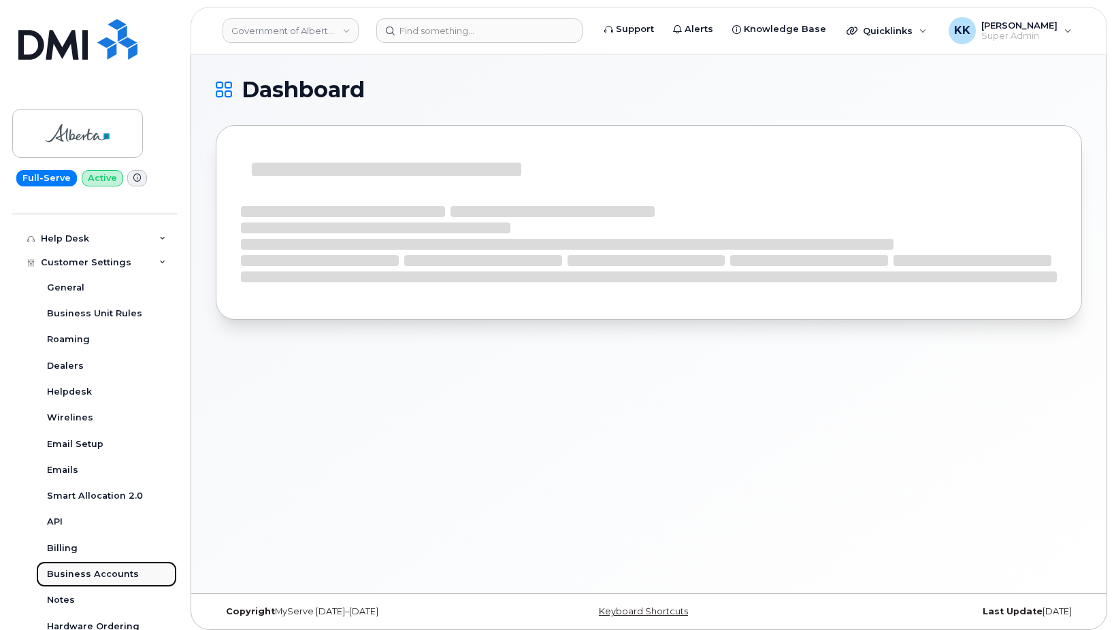
click at [98, 579] on div "Business Accounts" at bounding box center [93, 574] width 92 height 12
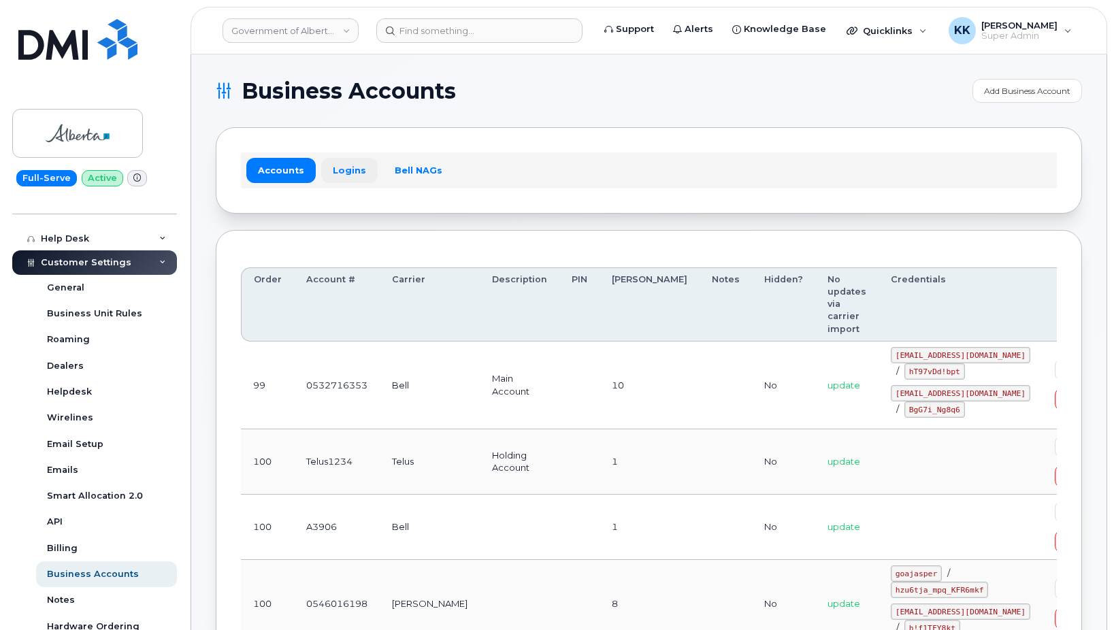
click at [355, 171] on link "Logins" at bounding box center [349, 170] width 56 height 25
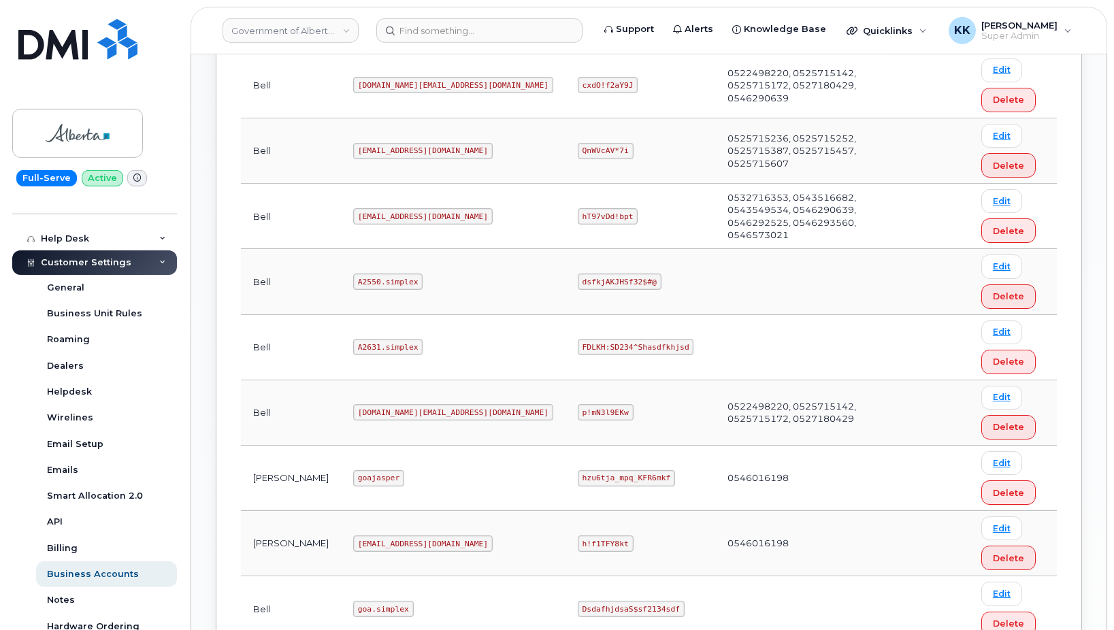
scroll to position [764, 0]
click at [353, 480] on code "goajasper" at bounding box center [378, 476] width 51 height 16
click at [578, 473] on code "hzu6tja_mpq_KFR6mkf" at bounding box center [626, 476] width 97 height 16
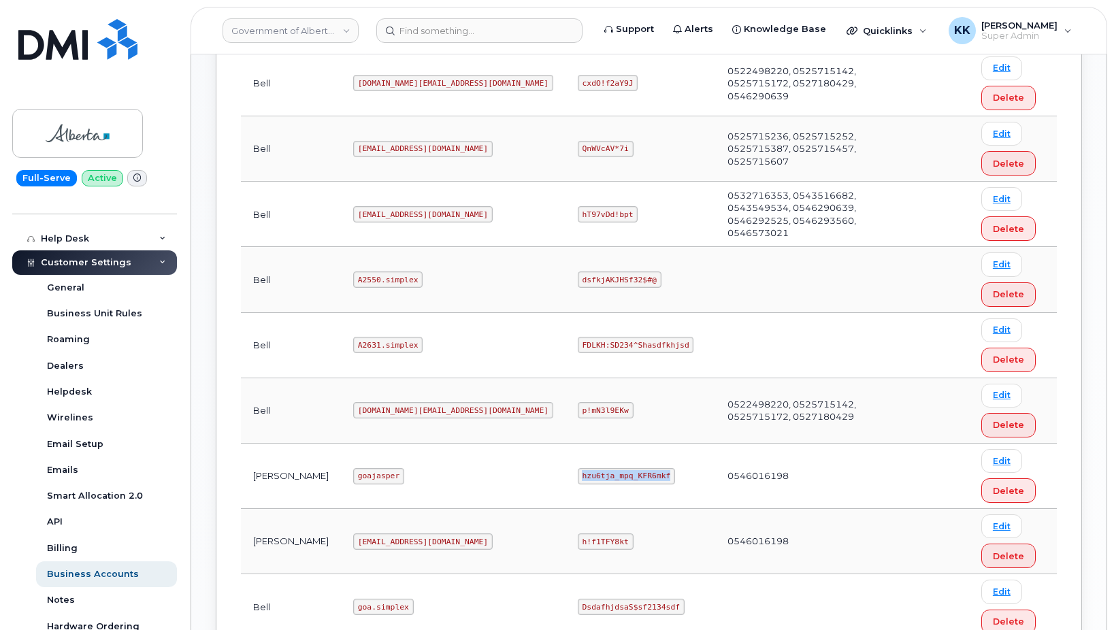
click at [578, 473] on code "hzu6tja_mpq_KFR6mkf" at bounding box center [626, 476] width 97 height 16
drag, startPoint x: 558, startPoint y: 451, endPoint x: 551, endPoint y: 449, distance: 7.1
click at [566, 451] on td "hzu6tja_mpq_KFR6mkf" at bounding box center [641, 476] width 150 height 65
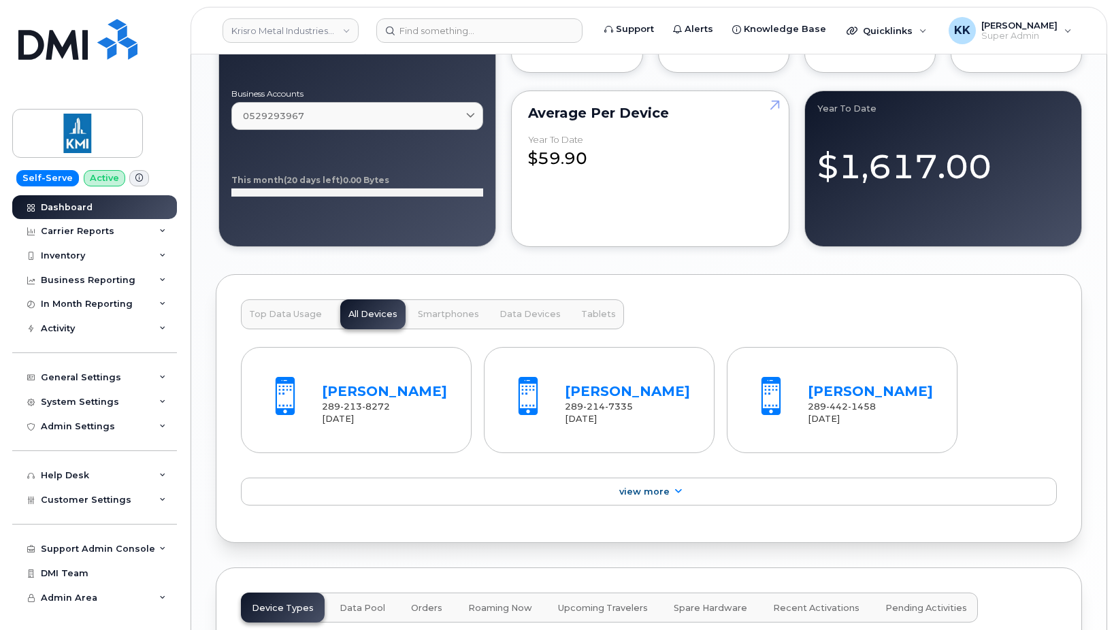
scroll to position [1607, 0]
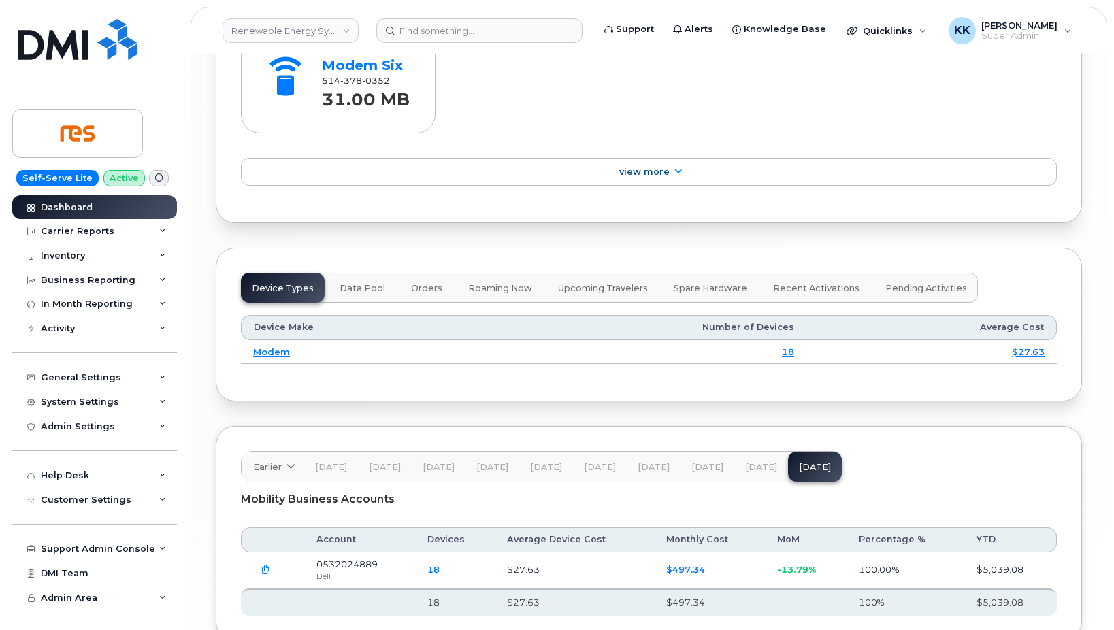
scroll to position [1696, 0]
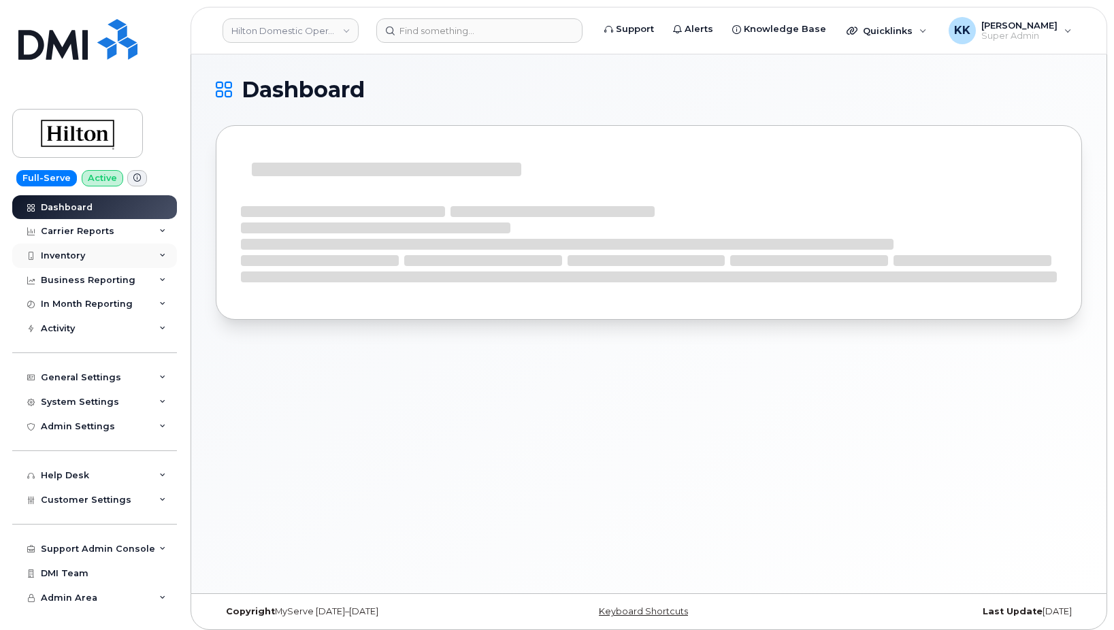
click at [75, 255] on div "Inventory" at bounding box center [63, 255] width 44 height 11
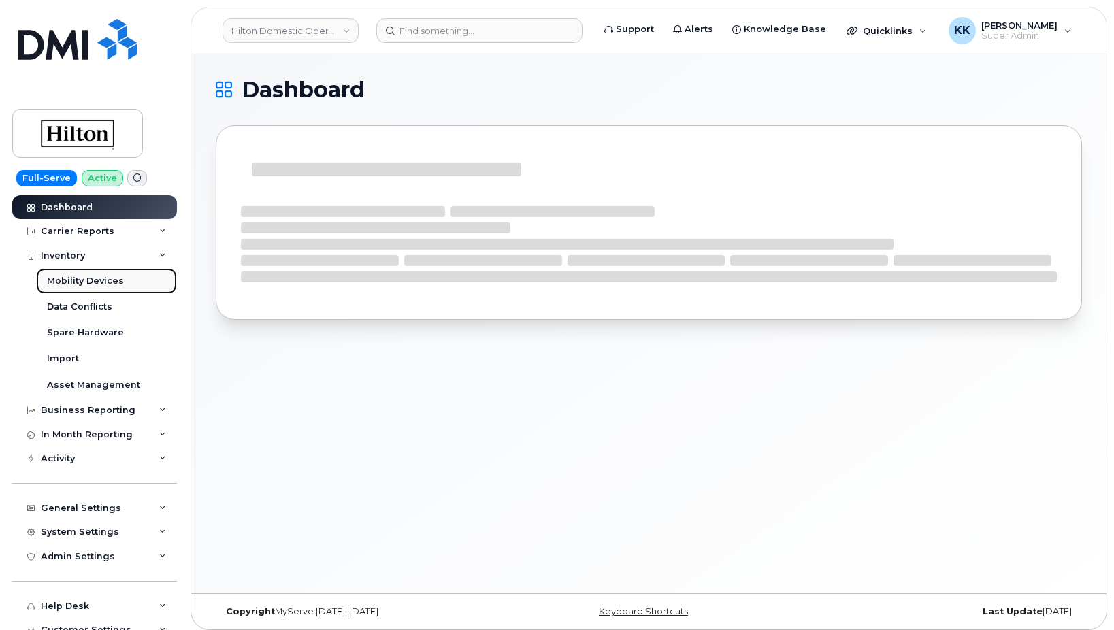
click at [86, 272] on link "Mobility Devices" at bounding box center [106, 281] width 141 height 26
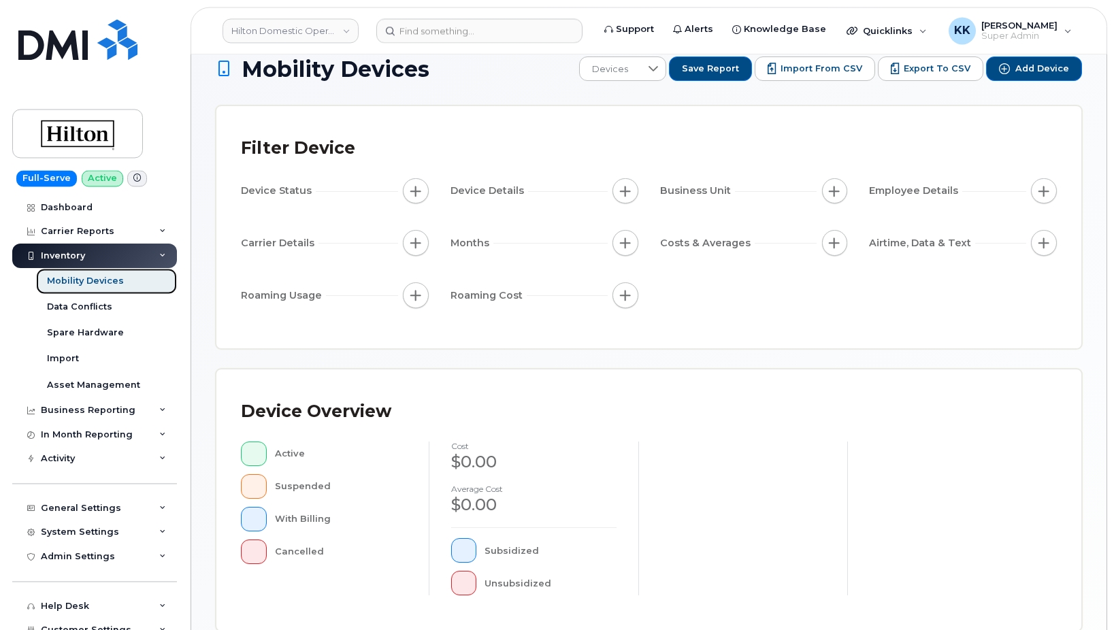
scroll to position [16, 0]
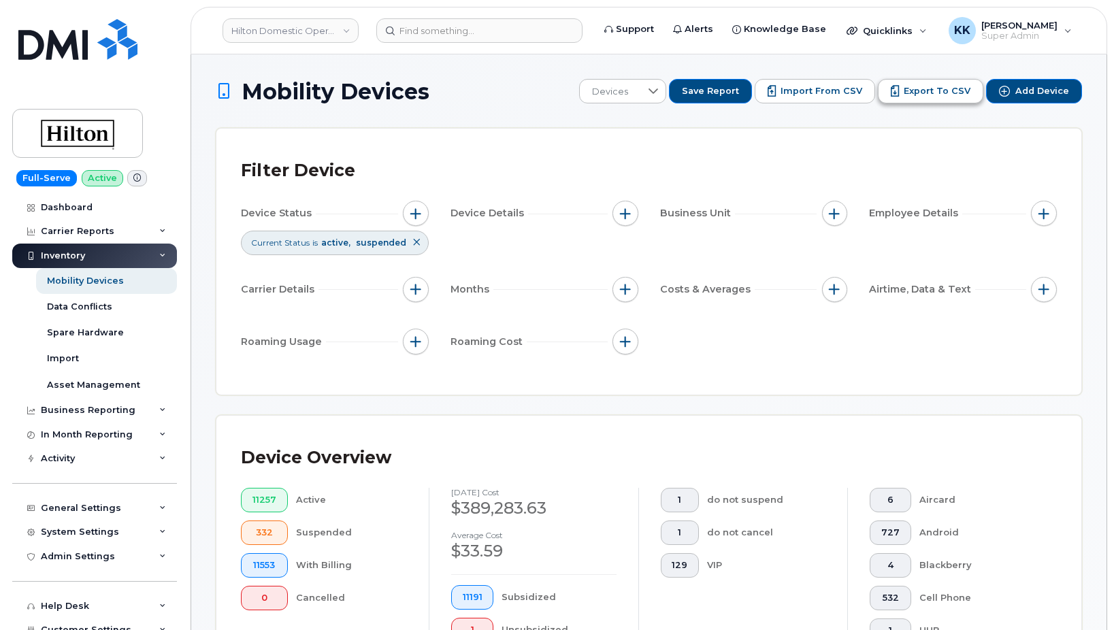
click at [942, 93] on span "Export to CSV" at bounding box center [937, 91] width 67 height 12
click at [95, 212] on link "Dashboard" at bounding box center [94, 207] width 165 height 25
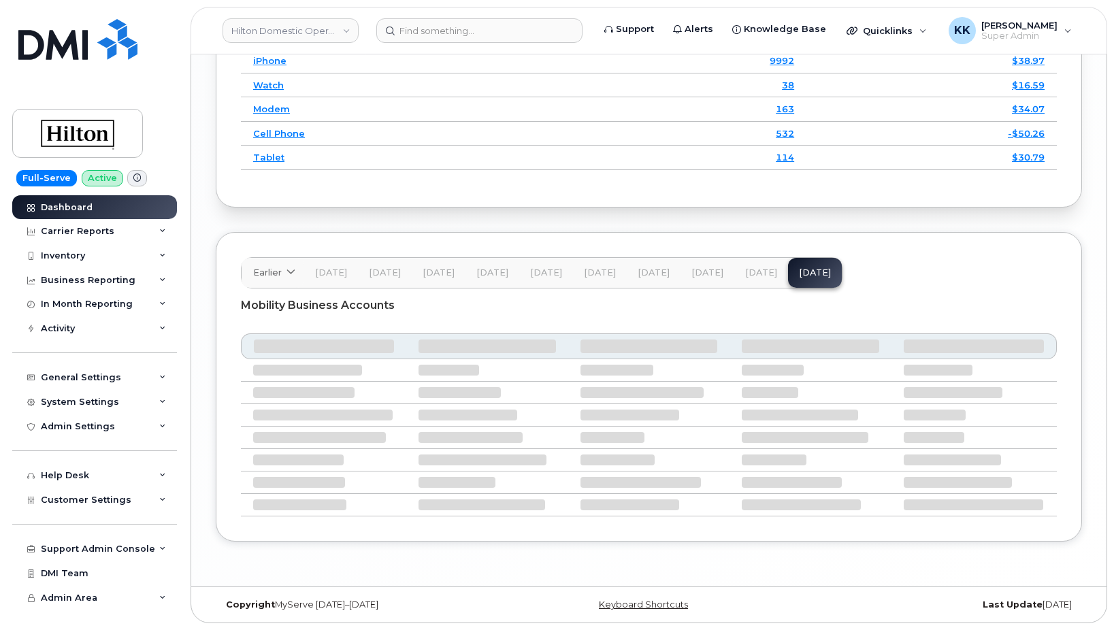
scroll to position [2072, 0]
click at [752, 284] on button "[DATE]" at bounding box center [761, 273] width 54 height 30
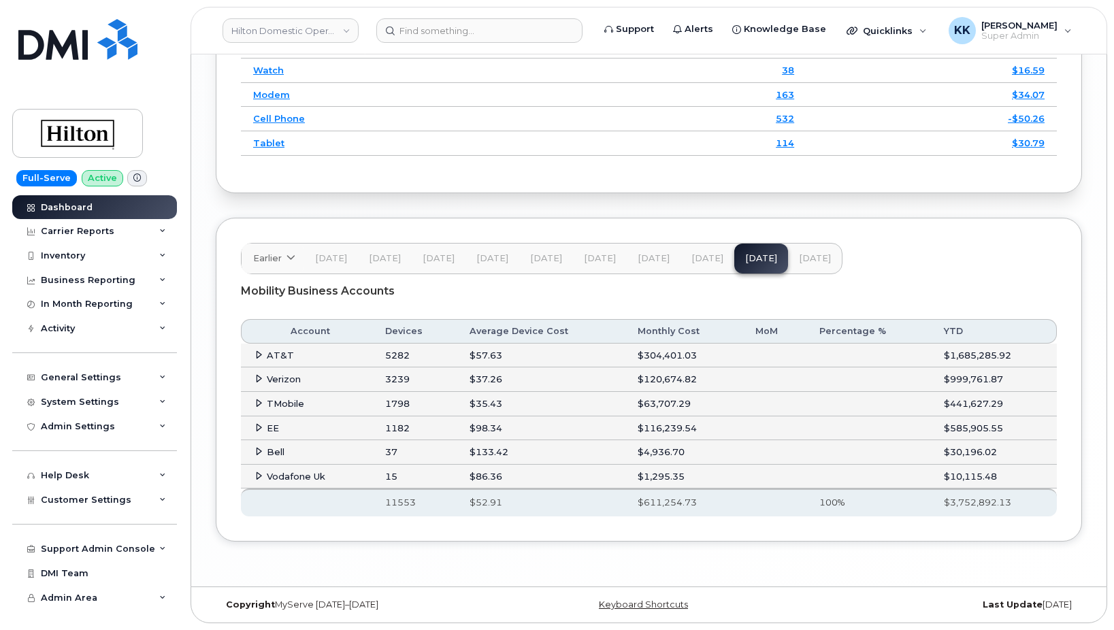
click at [261, 432] on icon at bounding box center [259, 427] width 9 height 9
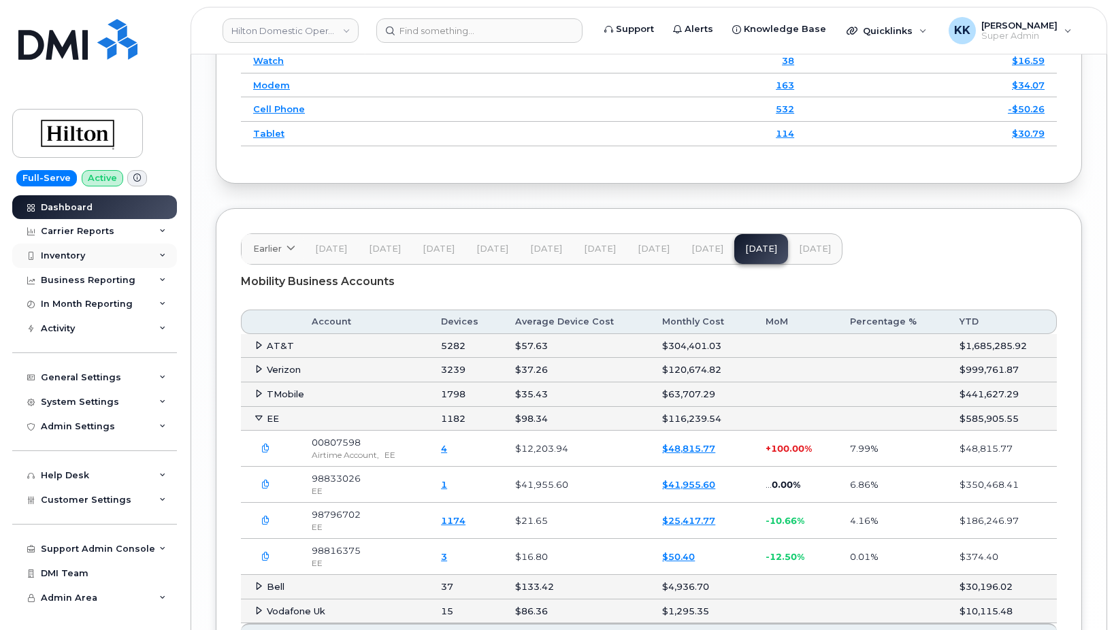
click at [80, 250] on div "Inventory" at bounding box center [63, 255] width 44 height 11
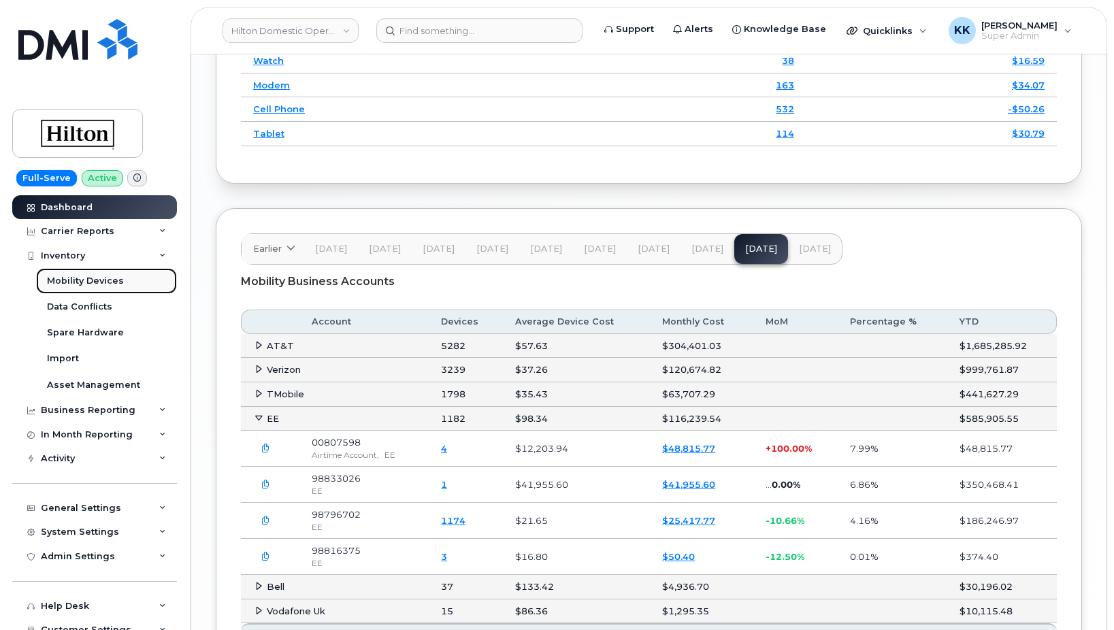
click at [80, 278] on div "Mobility Devices" at bounding box center [85, 281] width 77 height 12
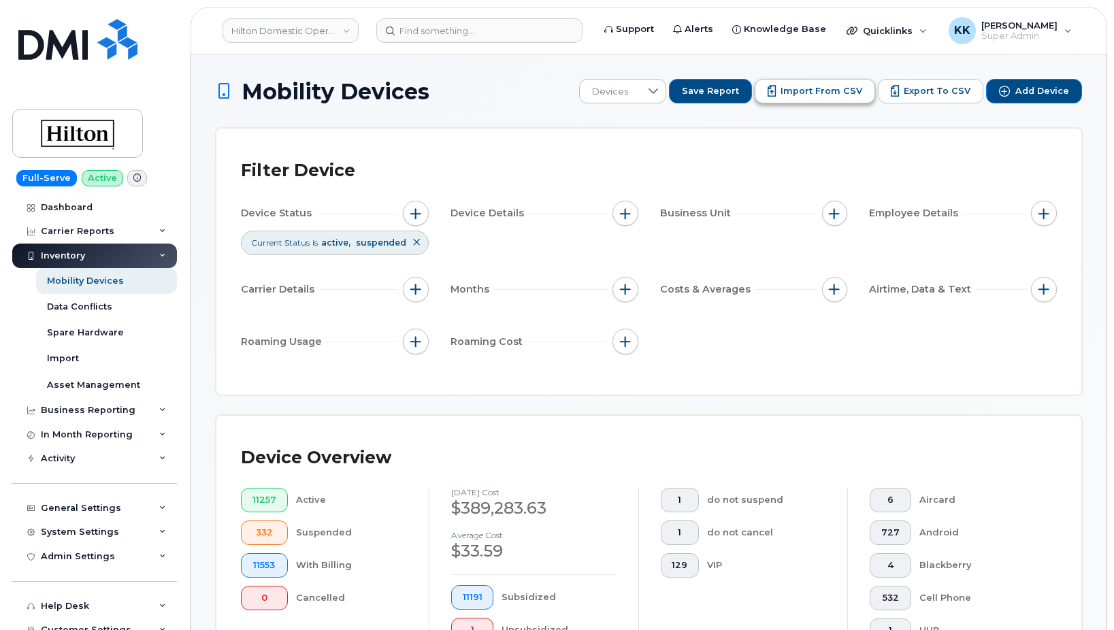
click at [794, 93] on span "Import from CSV" at bounding box center [822, 91] width 82 height 12
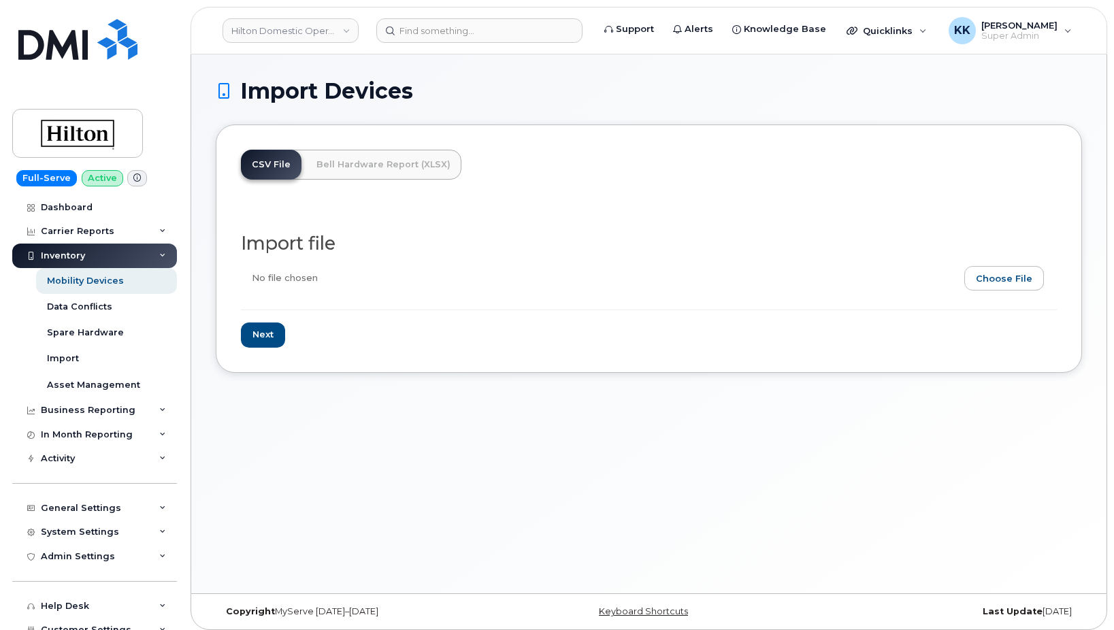
click at [1017, 284] on input "file" at bounding box center [643, 281] width 805 height 31
type input "C:\fakepath\Hilton Domestic Operating Company Inc - Device Report - [DATE].csv"
click at [261, 344] on input "Next" at bounding box center [263, 335] width 44 height 25
type input "Loading..."
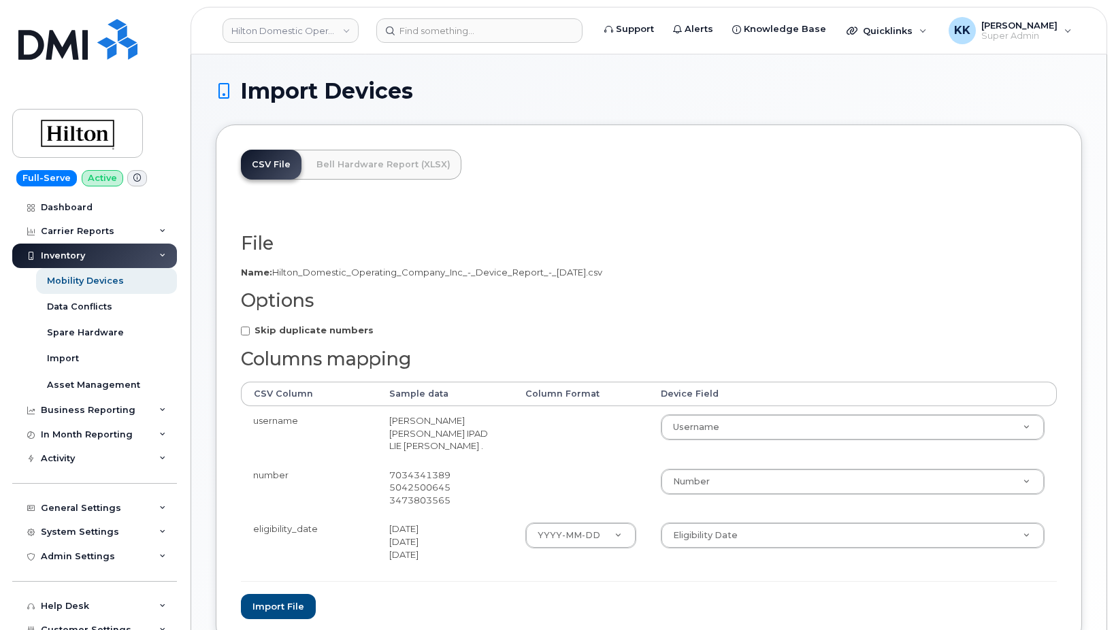
click at [272, 331] on strong "Skip duplicate numbers" at bounding box center [314, 330] width 119 height 11
click at [250, 331] on input "Skip duplicate numbers" at bounding box center [245, 331] width 9 height 9
checkbox input "true"
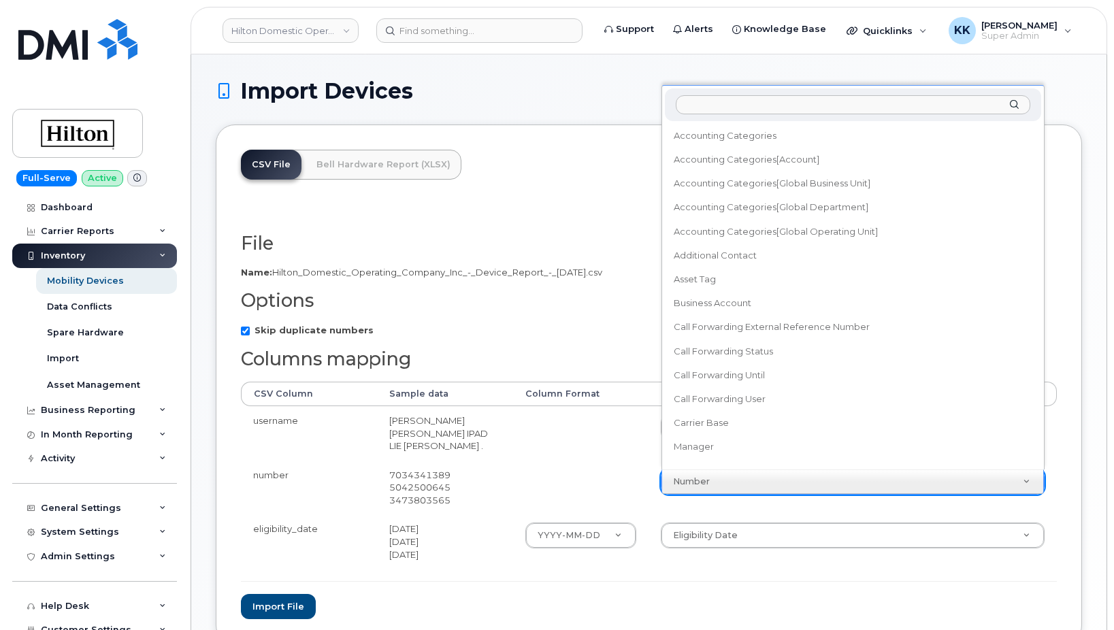
click at [712, 481] on body "Hilton Domestic Operating Company Inc Support Alerts Knowledge Base Quicklinks …" at bounding box center [557, 366] width 1114 height 733
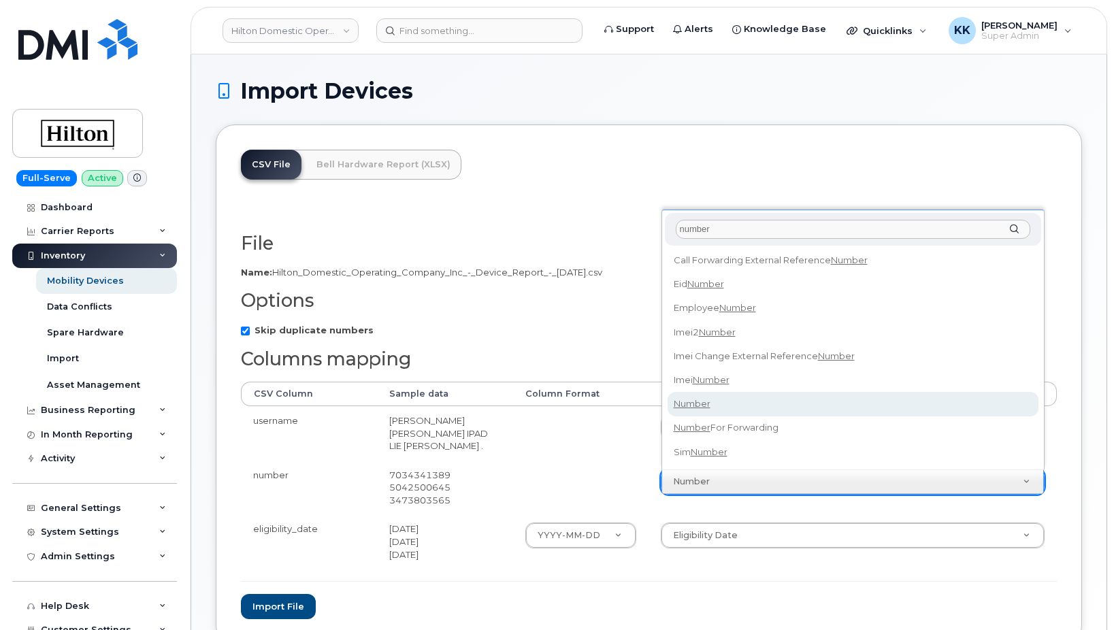
type input "number"
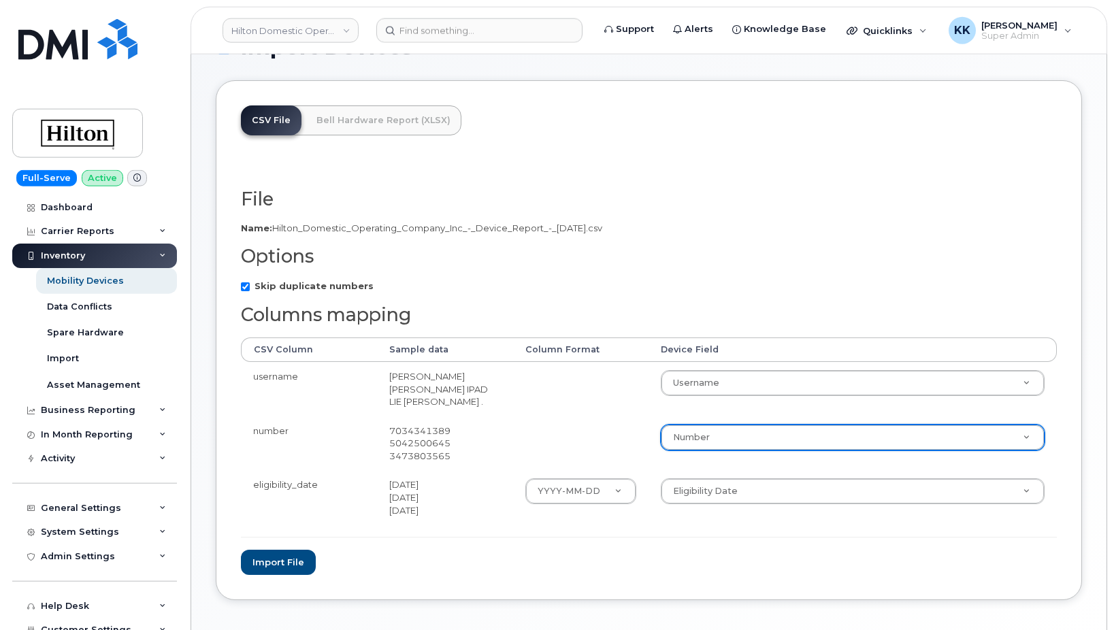
scroll to position [69, 0]
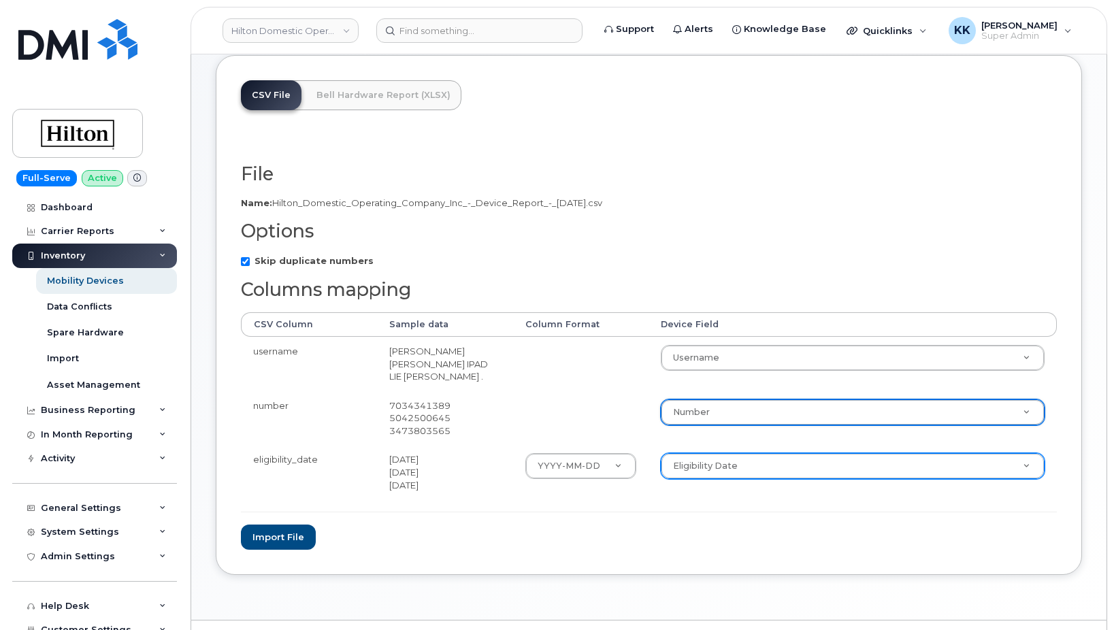
click at [732, 468] on body "Hilton Domestic Operating Company Inc Support Alerts Knowledge Base Quicklinks …" at bounding box center [557, 297] width 1114 height 733
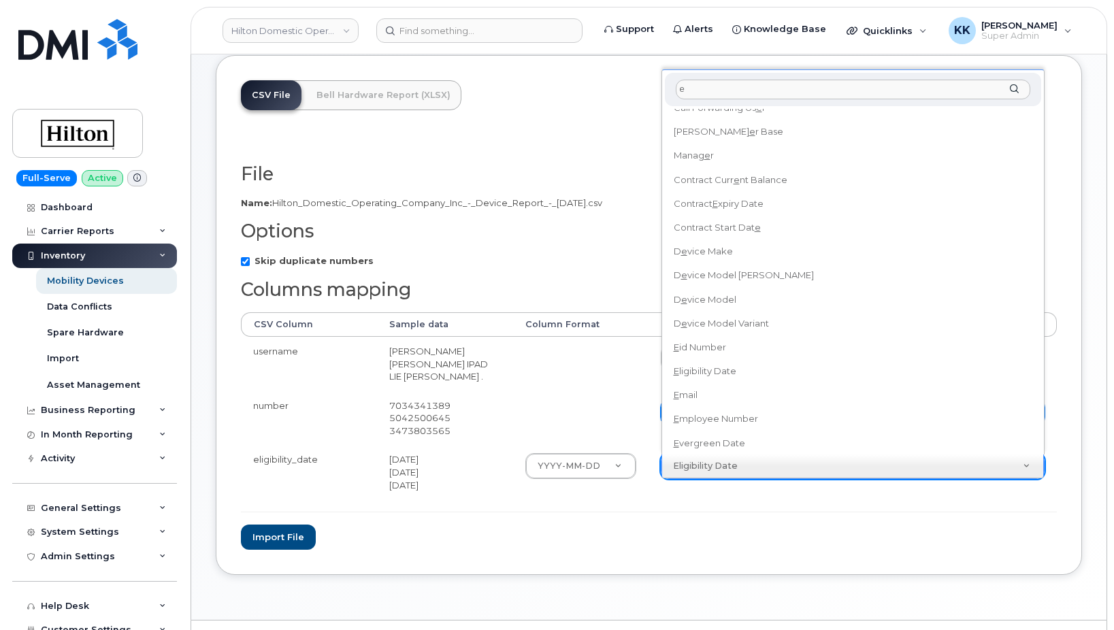
scroll to position [0, 0]
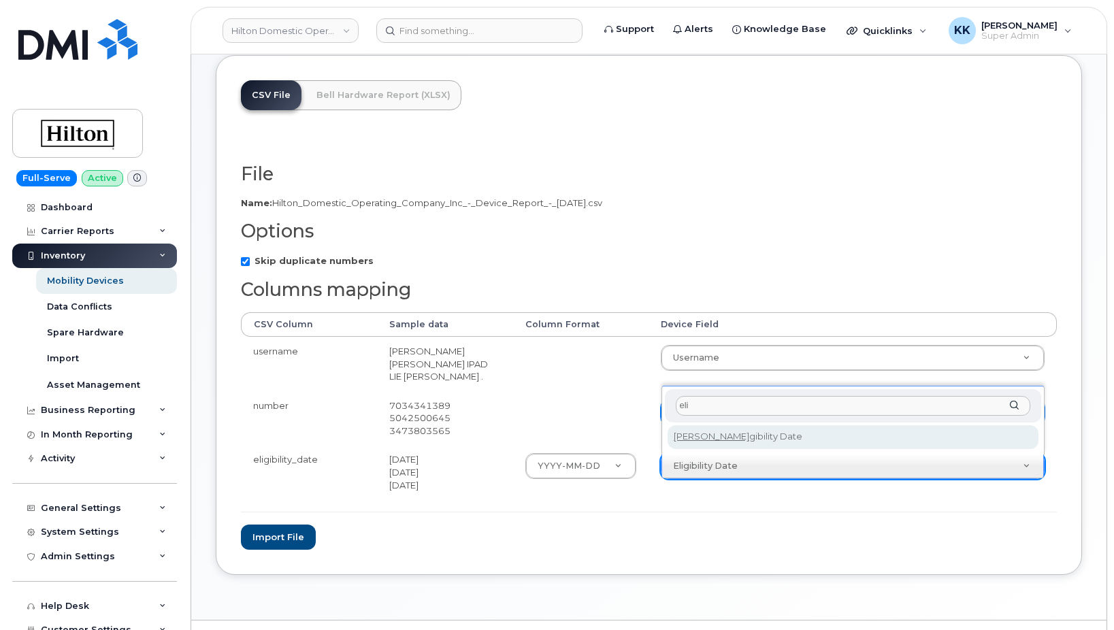
type input "eli"
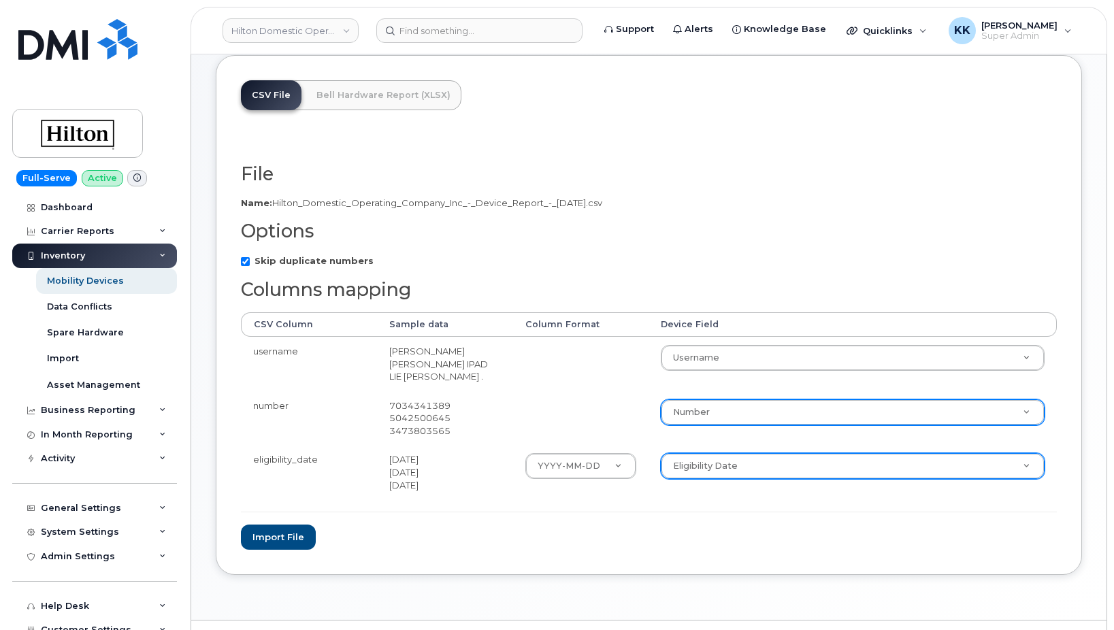
click at [542, 395] on td at bounding box center [581, 418] width 136 height 54
click at [270, 540] on button "Import file" at bounding box center [278, 537] width 75 height 25
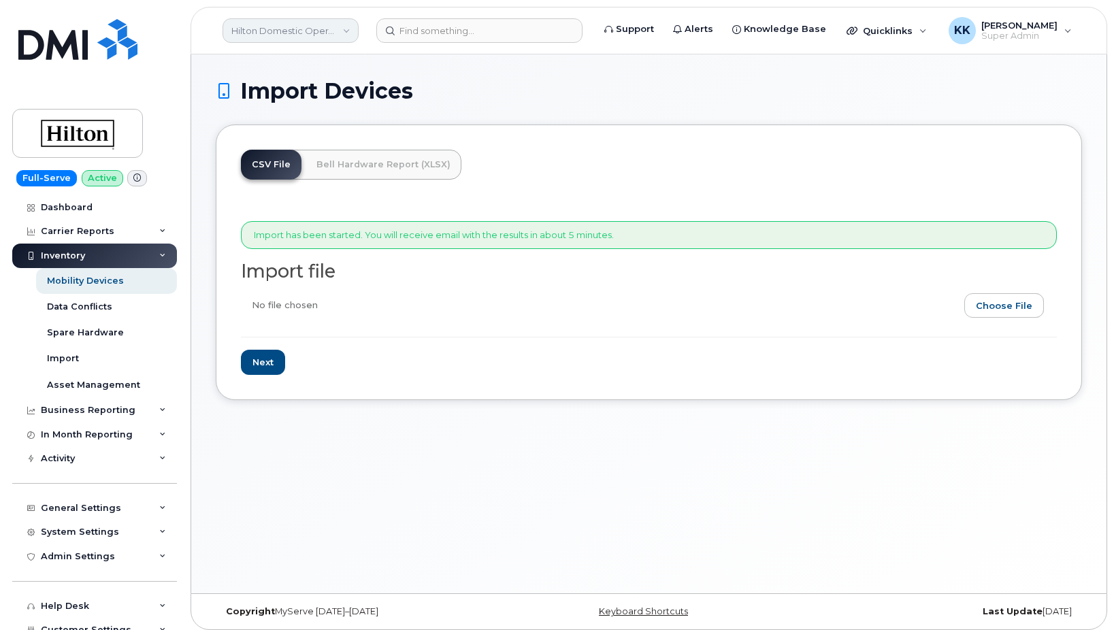
click at [297, 27] on link "Hilton Domestic Operating Company Inc" at bounding box center [291, 30] width 136 height 25
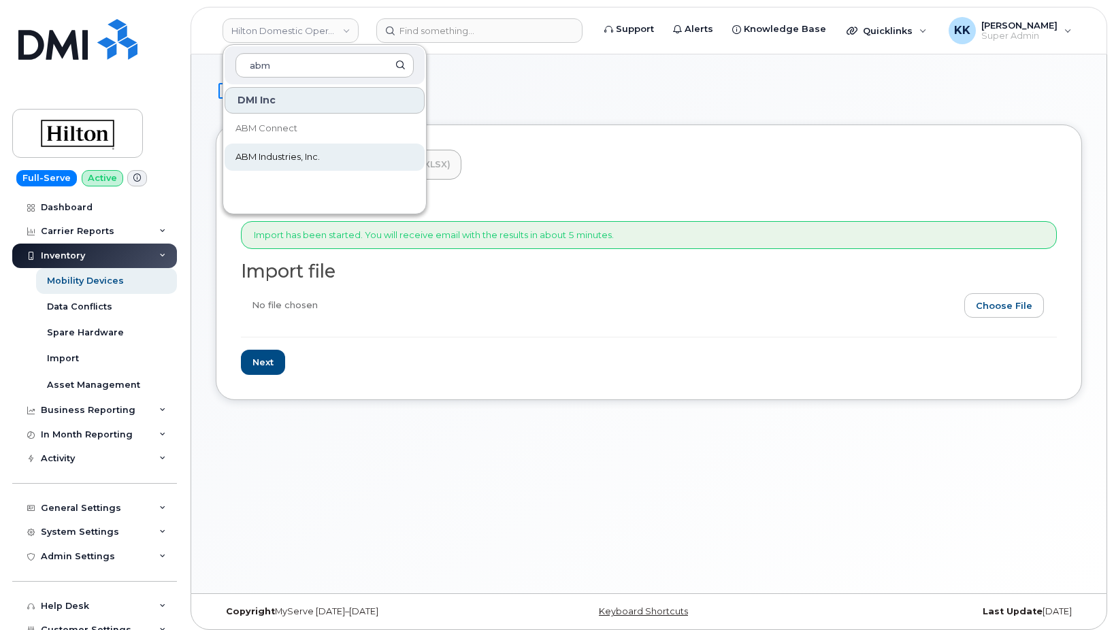
type input "abm"
click at [287, 153] on span "ABM Industries, Inc." at bounding box center [277, 157] width 84 height 14
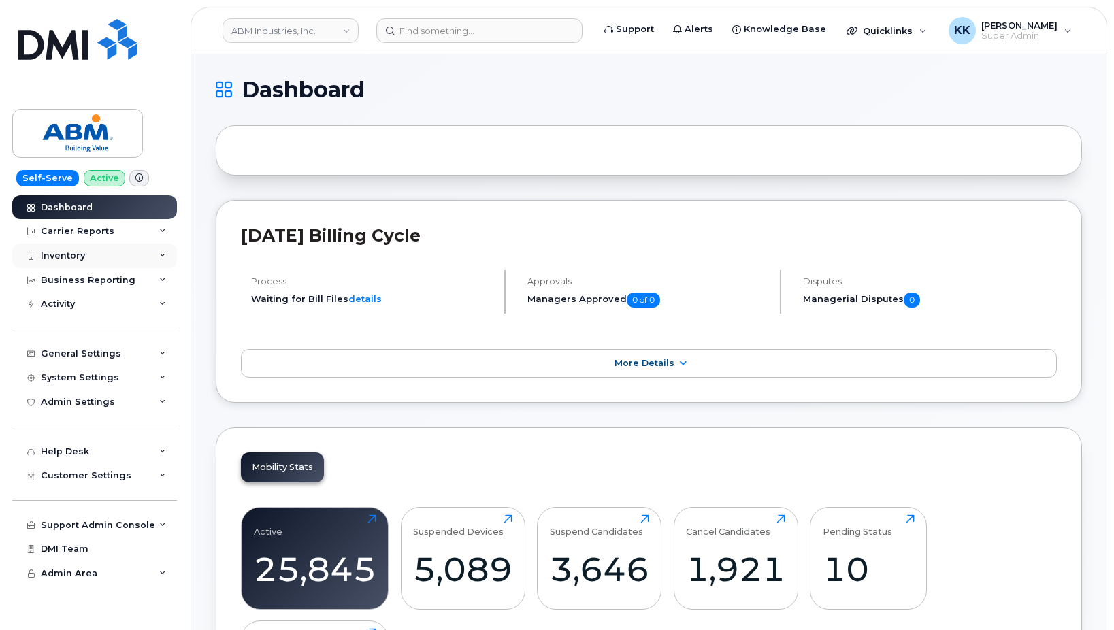
click at [67, 258] on div "Inventory" at bounding box center [63, 255] width 44 height 11
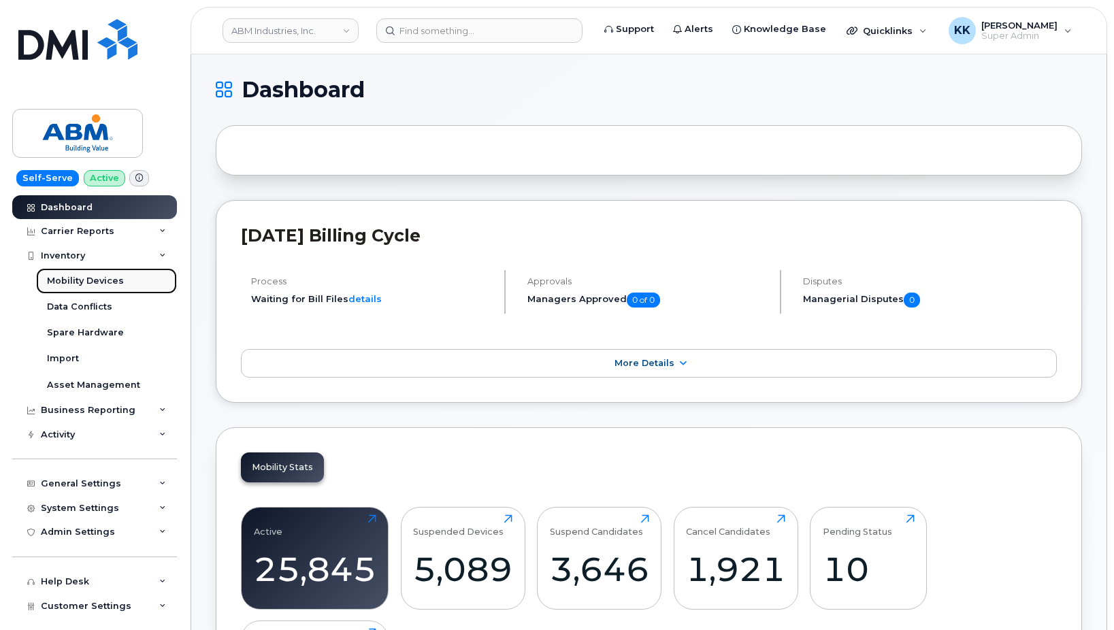
click at [76, 281] on div "Mobility Devices" at bounding box center [85, 281] width 77 height 12
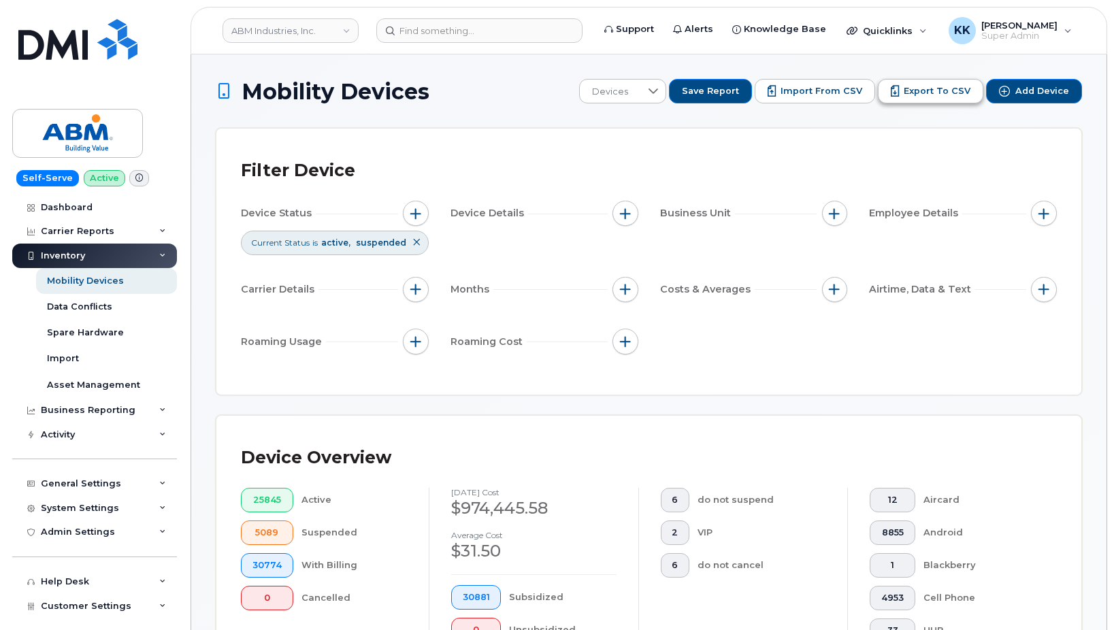
click at [938, 100] on button "Export to CSV" at bounding box center [930, 91] width 105 height 25
click at [843, 93] on span "Import from CSV" at bounding box center [822, 91] width 82 height 12
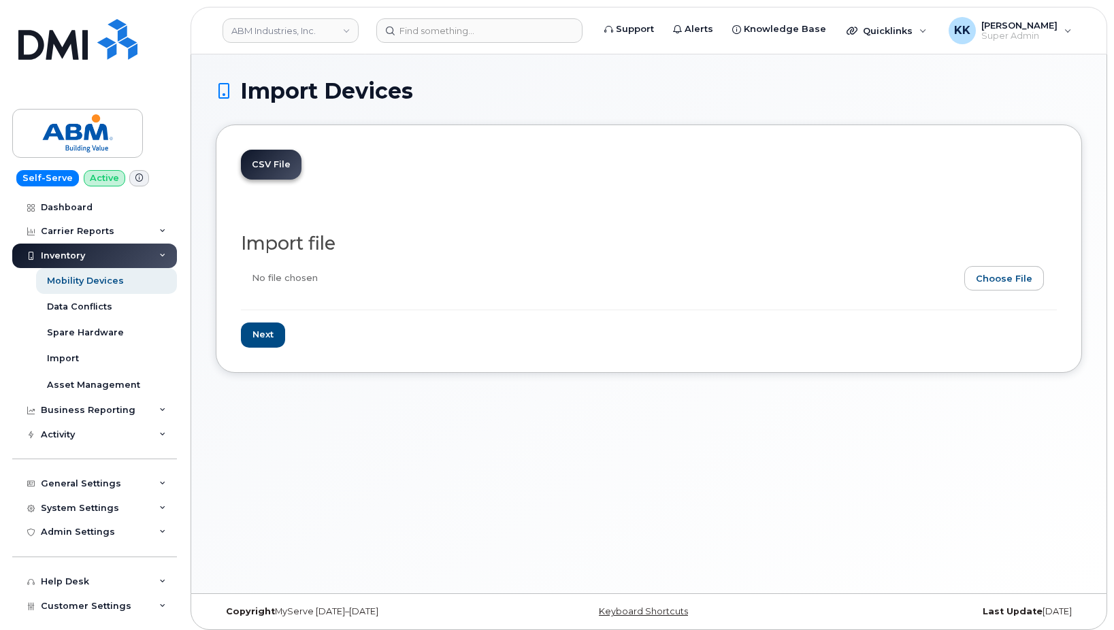
click at [1022, 279] on input "file" at bounding box center [643, 281] width 805 height 31
type input "C:\fakepath\ABM Industries, Inc. - Device Report - [DATE].csv"
click at [274, 333] on input "Next" at bounding box center [263, 335] width 44 height 25
type input "Loading..."
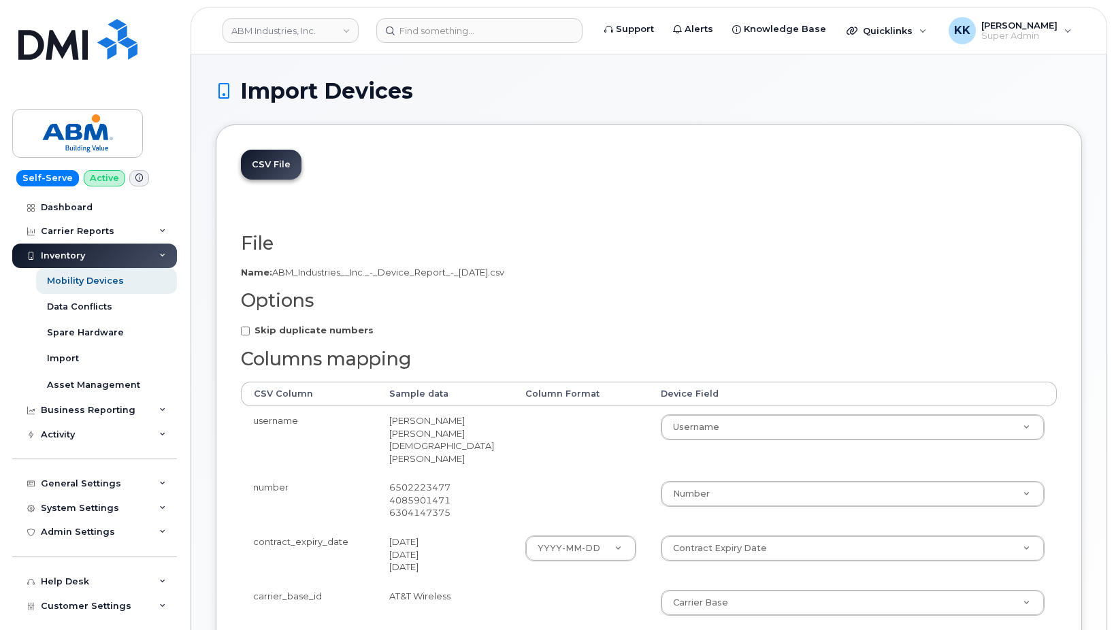
click at [298, 333] on strong "Skip duplicate numbers" at bounding box center [314, 330] width 119 height 11
click at [250, 333] on input "Skip duplicate numbers" at bounding box center [245, 331] width 9 height 9
checkbox input "true"
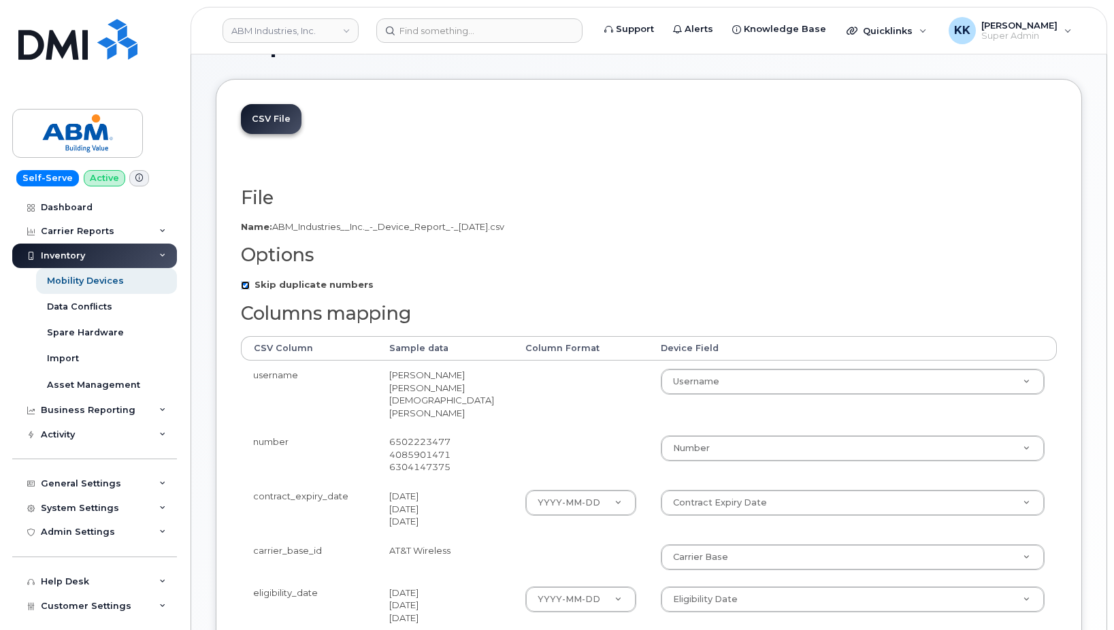
scroll to position [139, 0]
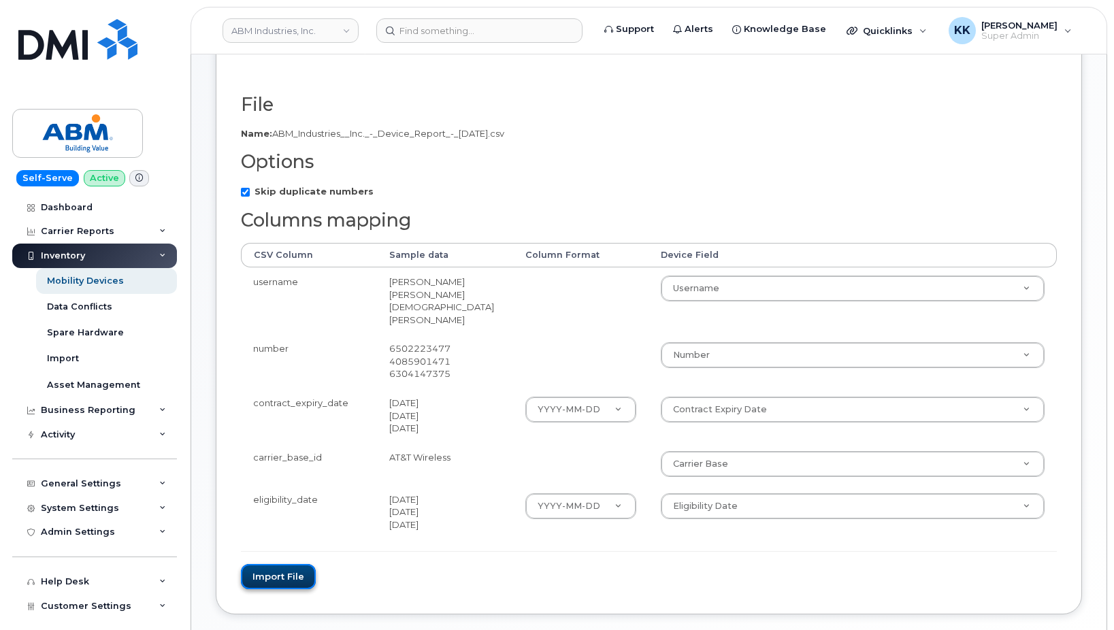
click at [280, 564] on button "Import file" at bounding box center [278, 576] width 75 height 25
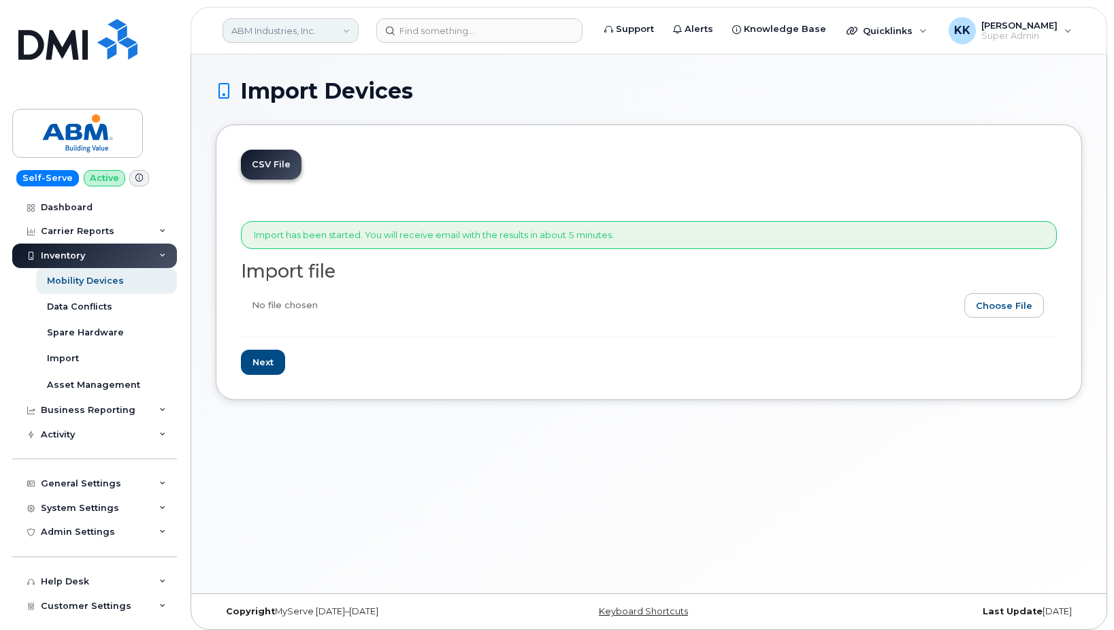
click at [248, 34] on link "ABM Industries, Inc." at bounding box center [291, 30] width 136 height 25
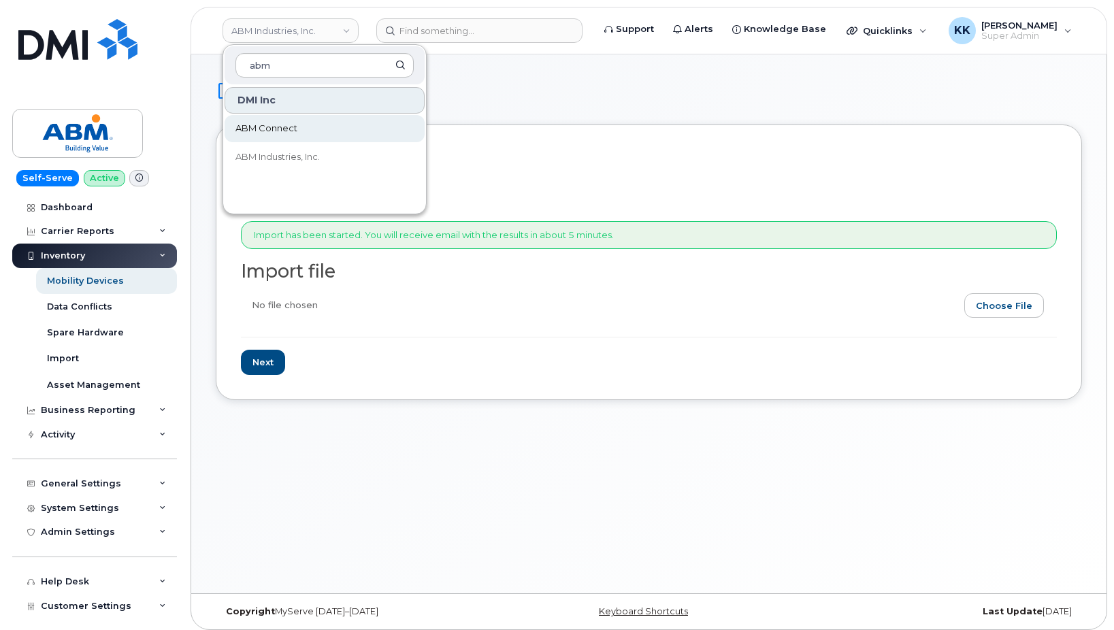
type input "abm"
click at [276, 125] on span "ABM Connect" at bounding box center [266, 129] width 62 height 14
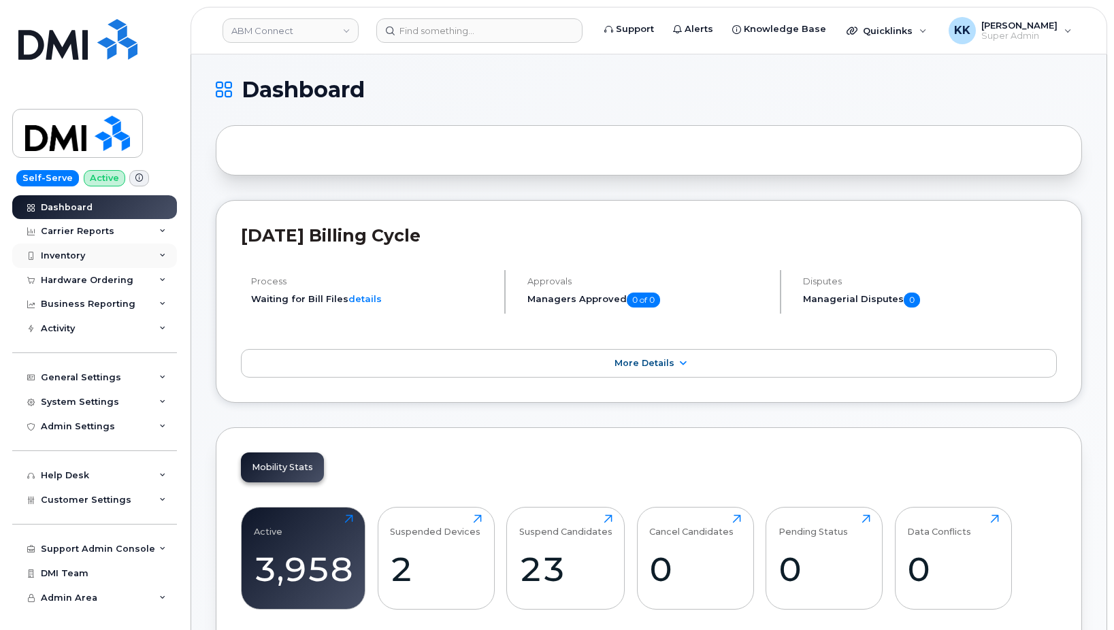
click at [87, 257] on div "Inventory" at bounding box center [94, 256] width 165 height 25
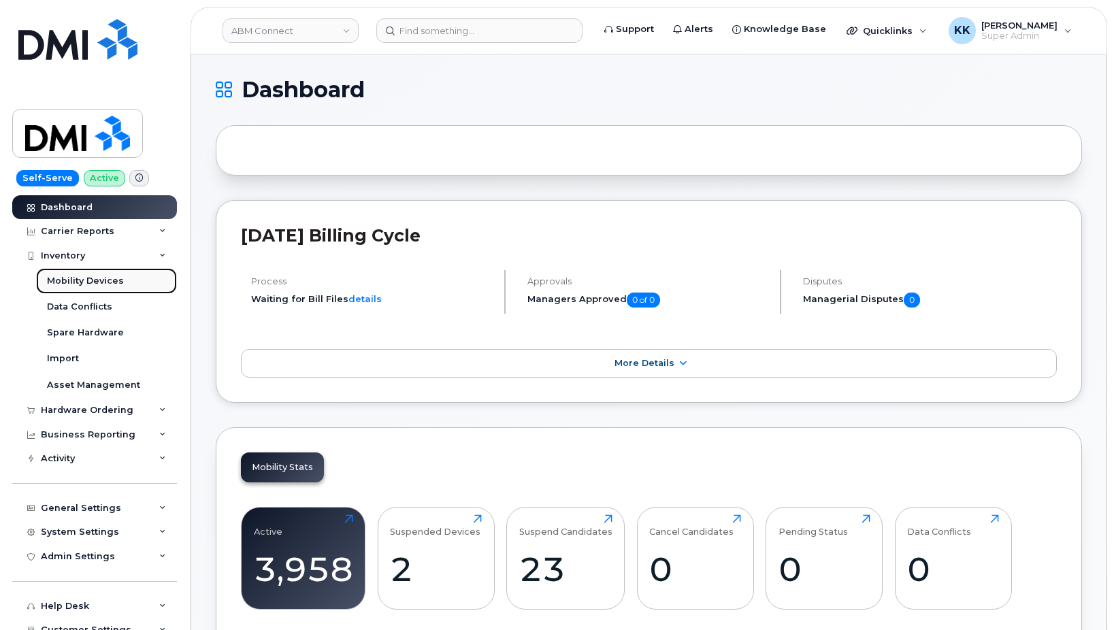
click at [83, 279] on div "Mobility Devices" at bounding box center [85, 281] width 77 height 12
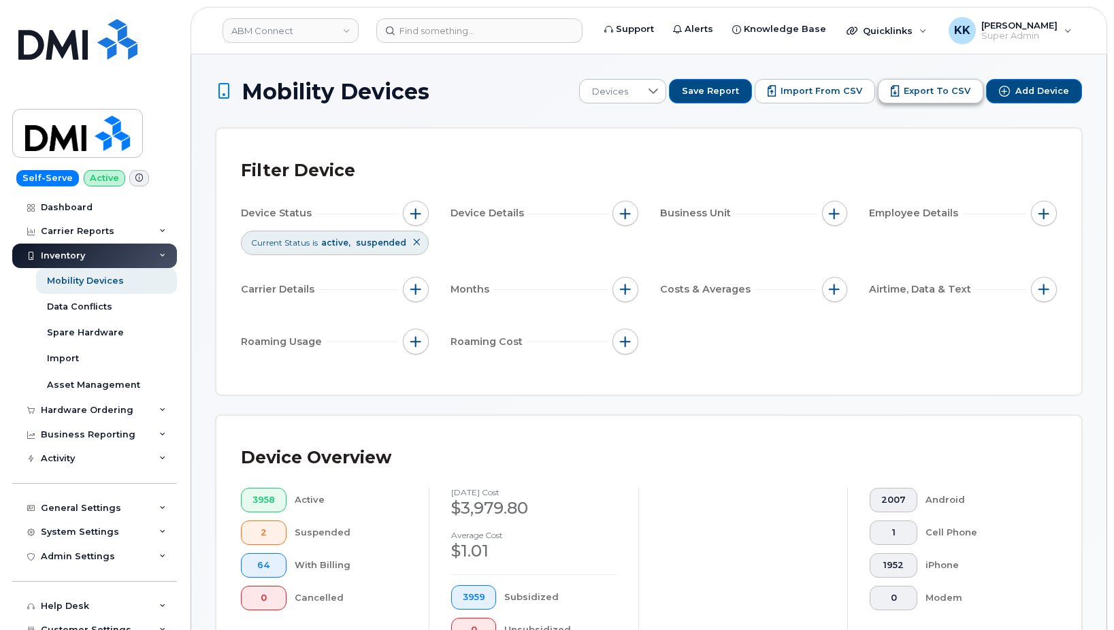
click at [916, 89] on span "Export to CSV" at bounding box center [937, 91] width 67 height 12
click at [474, 97] on h1 "Mobility Devices" at bounding box center [394, 92] width 357 height 24
click at [827, 88] on span "Import from CSV" at bounding box center [822, 91] width 82 height 12
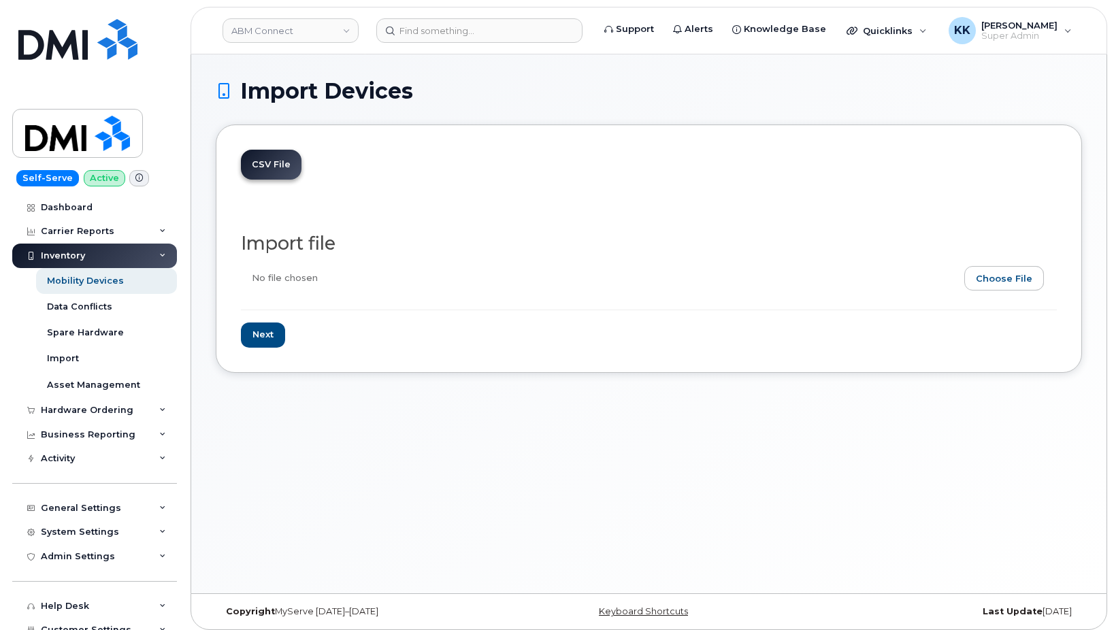
click at [1011, 285] on input "file" at bounding box center [643, 281] width 805 height 31
type input "C:\fakepath\ABM Connect - Device Report - [DATE].csv"
click at [275, 341] on input "Next" at bounding box center [263, 335] width 44 height 25
type input "Loading..."
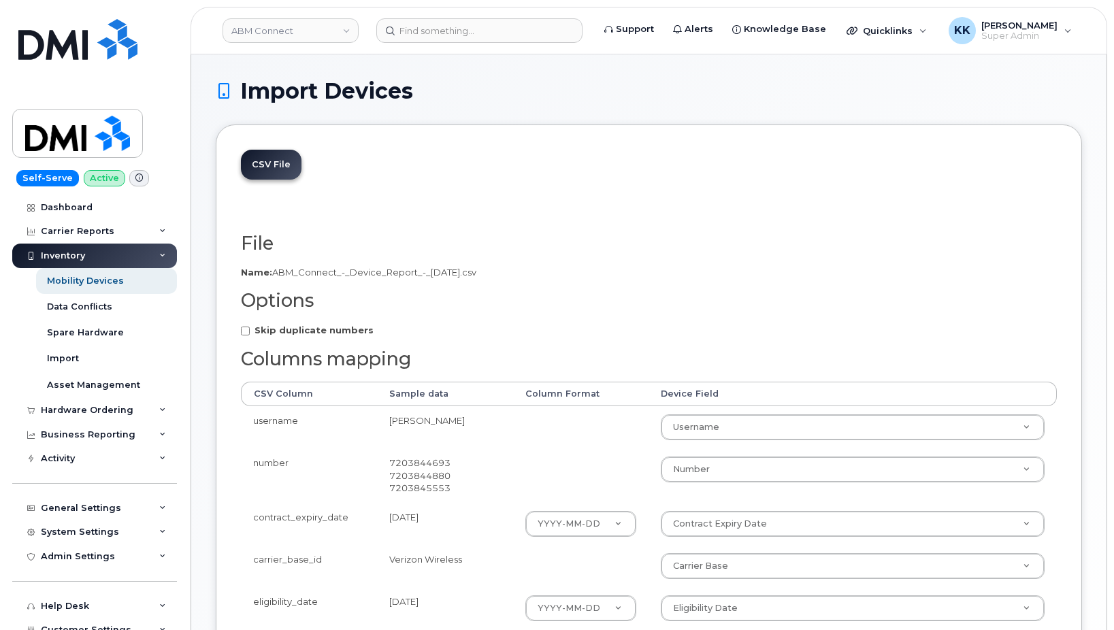
click at [321, 335] on strong "Skip duplicate numbers" at bounding box center [314, 330] width 119 height 11
click at [250, 335] on input "Skip duplicate numbers" at bounding box center [245, 331] width 9 height 9
checkbox input "true"
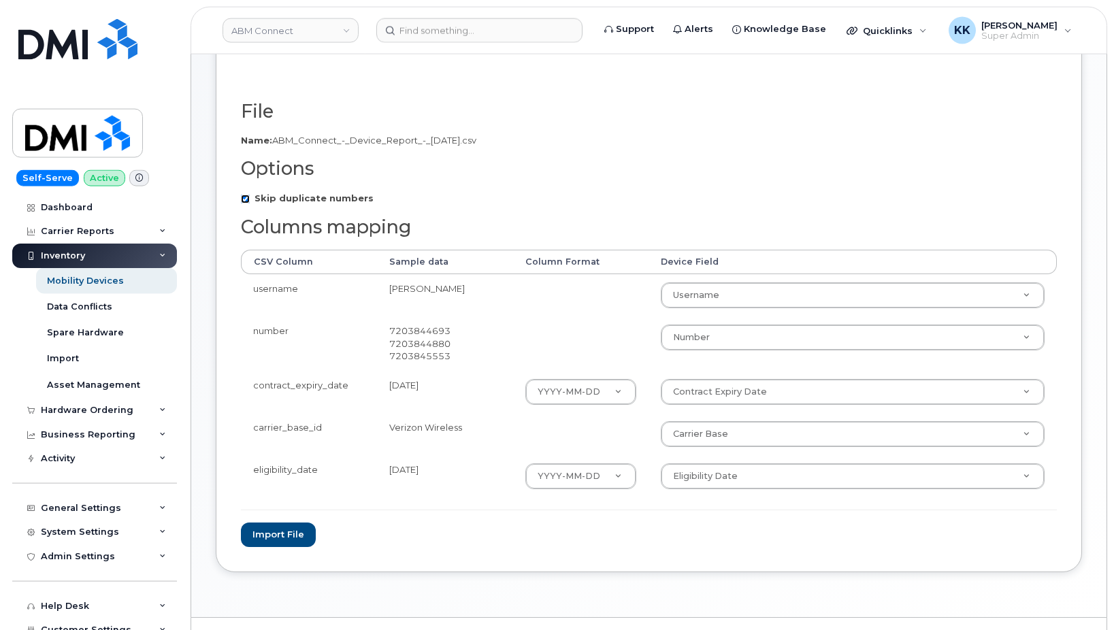
scroll to position [139, 0]
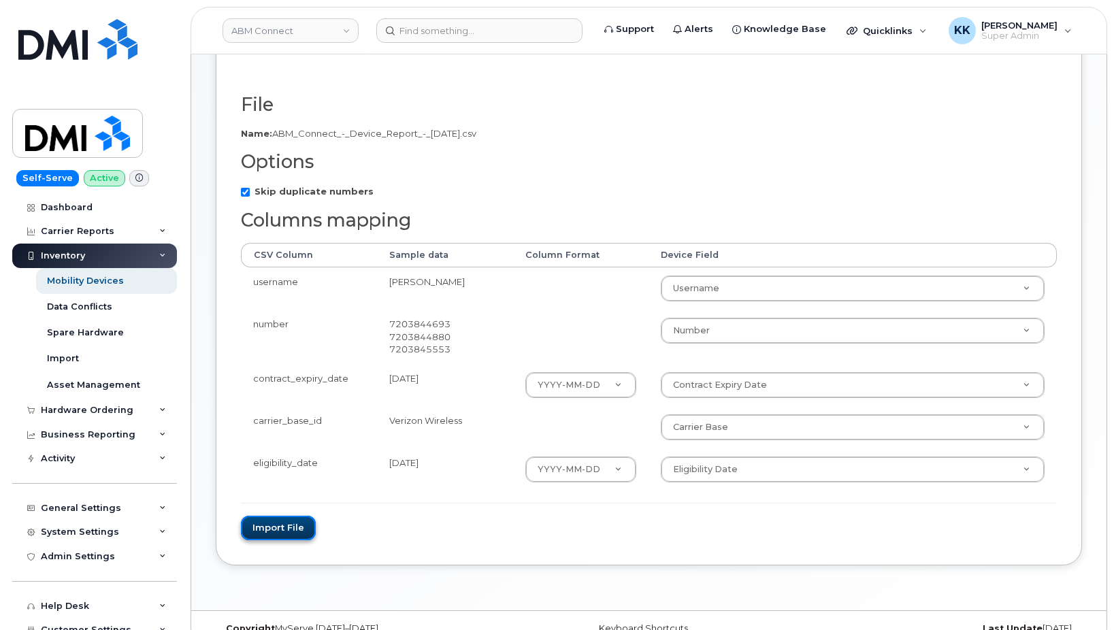
click at [293, 531] on button "Import file" at bounding box center [278, 528] width 75 height 25
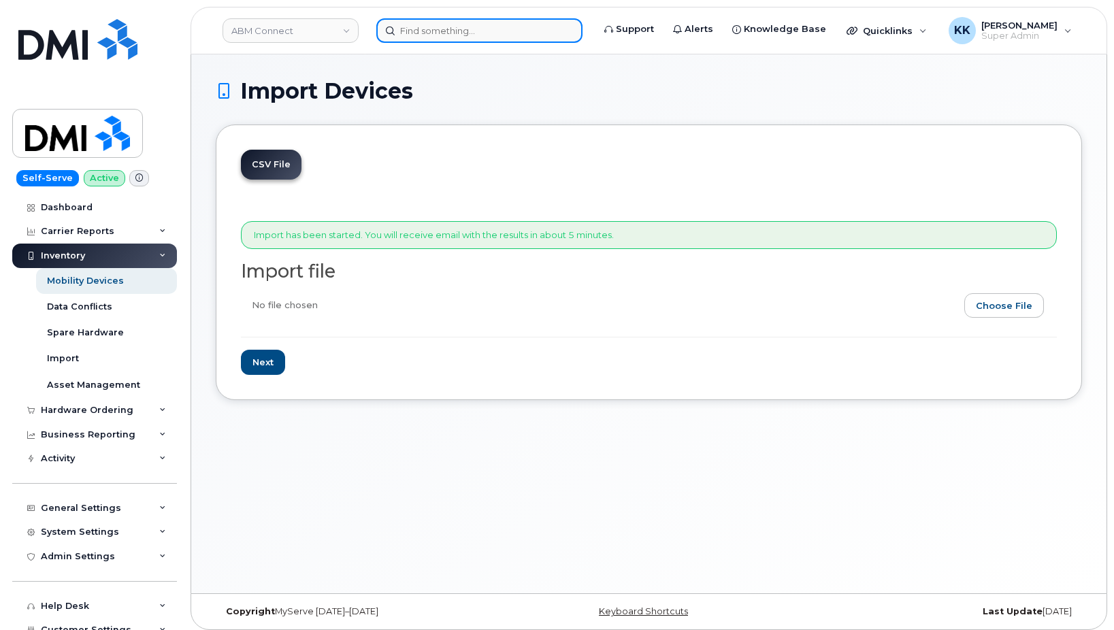
click at [426, 35] on input at bounding box center [479, 30] width 206 height 25
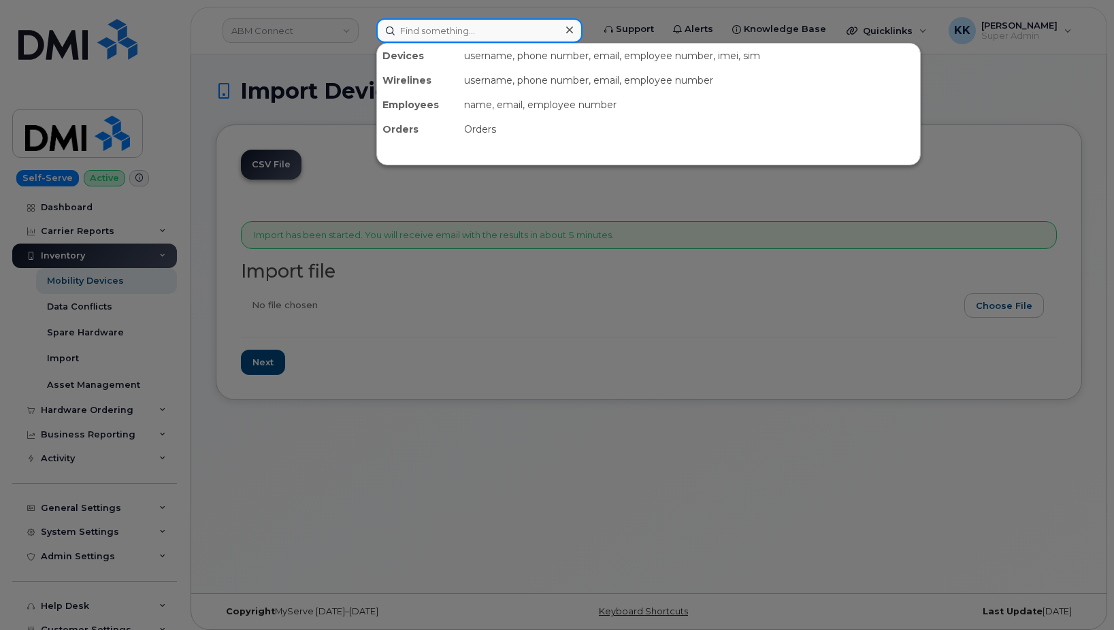
paste input "9013830774"
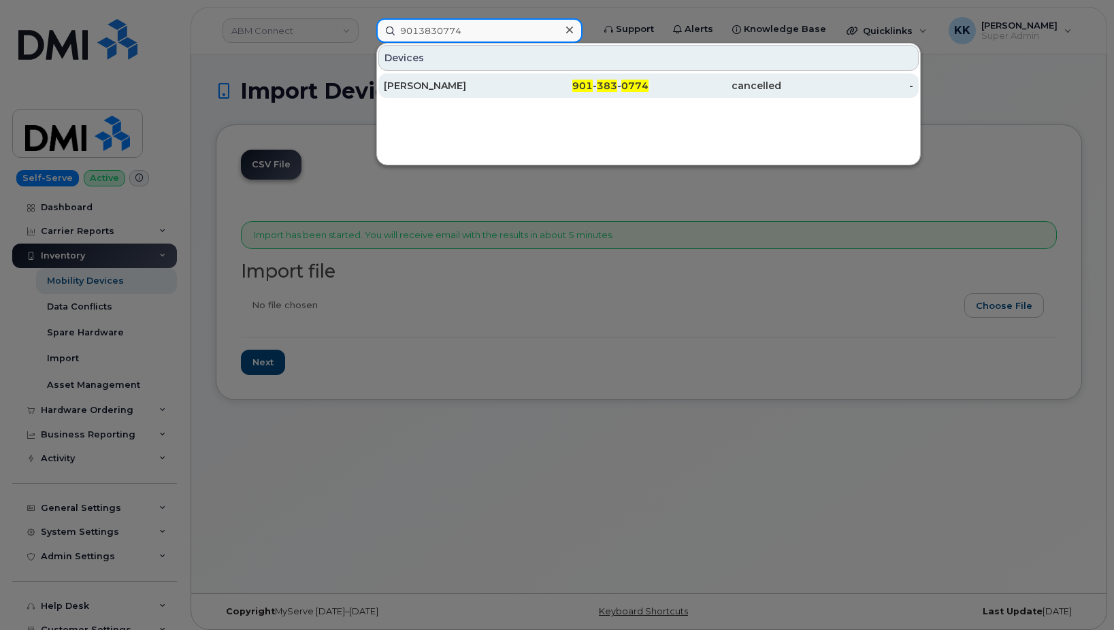
type input "9013830774"
click at [457, 86] on div "Carolyn Evans" at bounding box center [450, 86] width 133 height 14
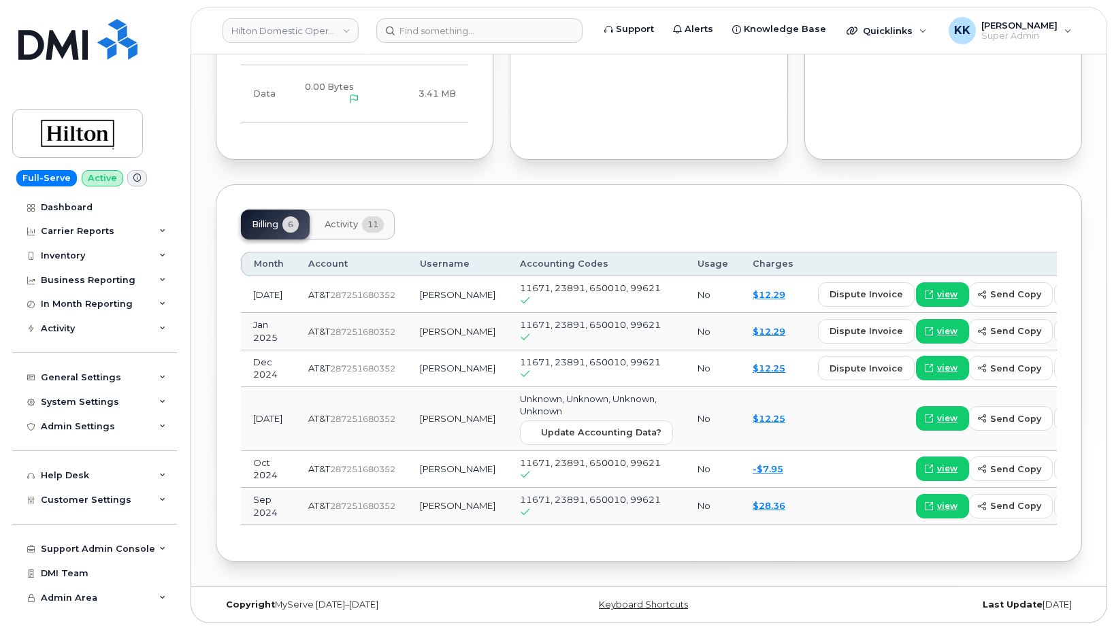
scroll to position [994, 0]
click at [346, 219] on span "Activity" at bounding box center [341, 224] width 33 height 11
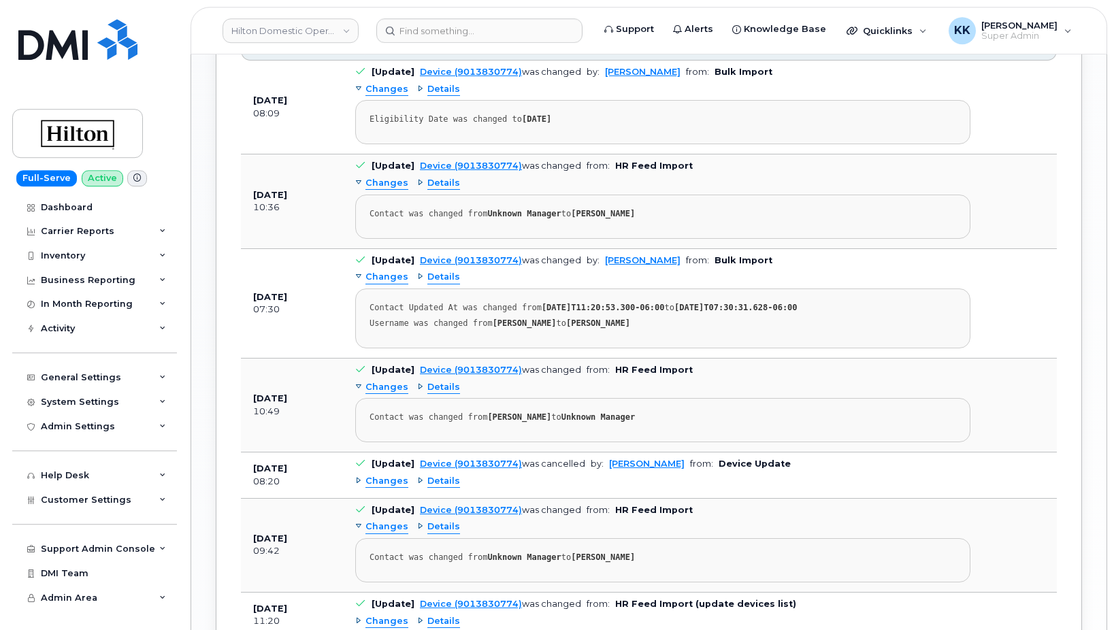
scroll to position [1188, 0]
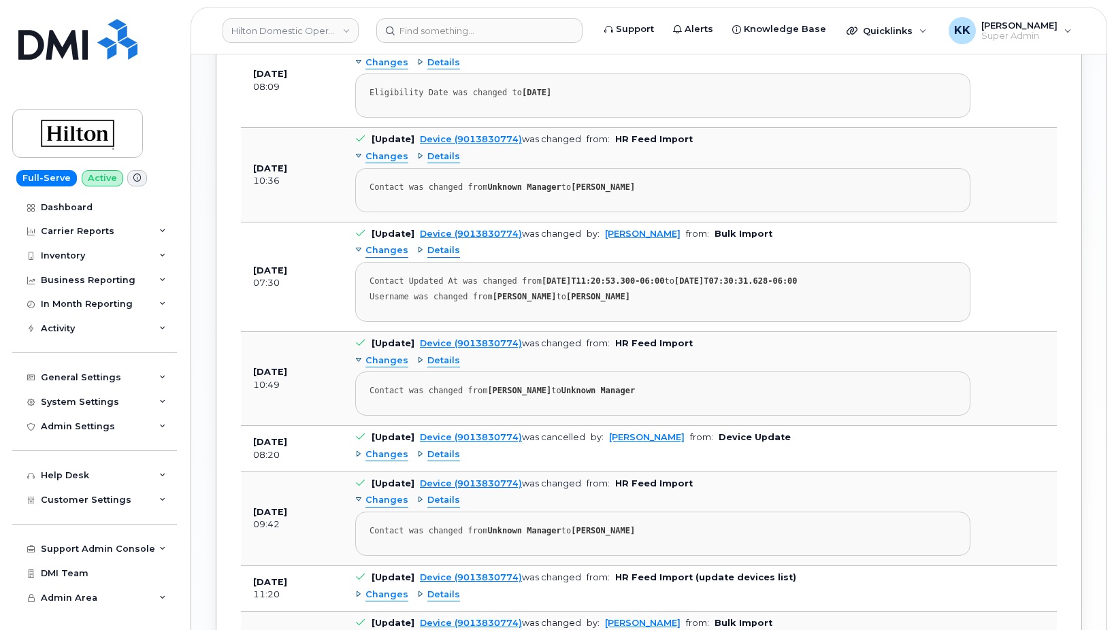
click at [361, 449] on div "Changes" at bounding box center [381, 455] width 53 height 13
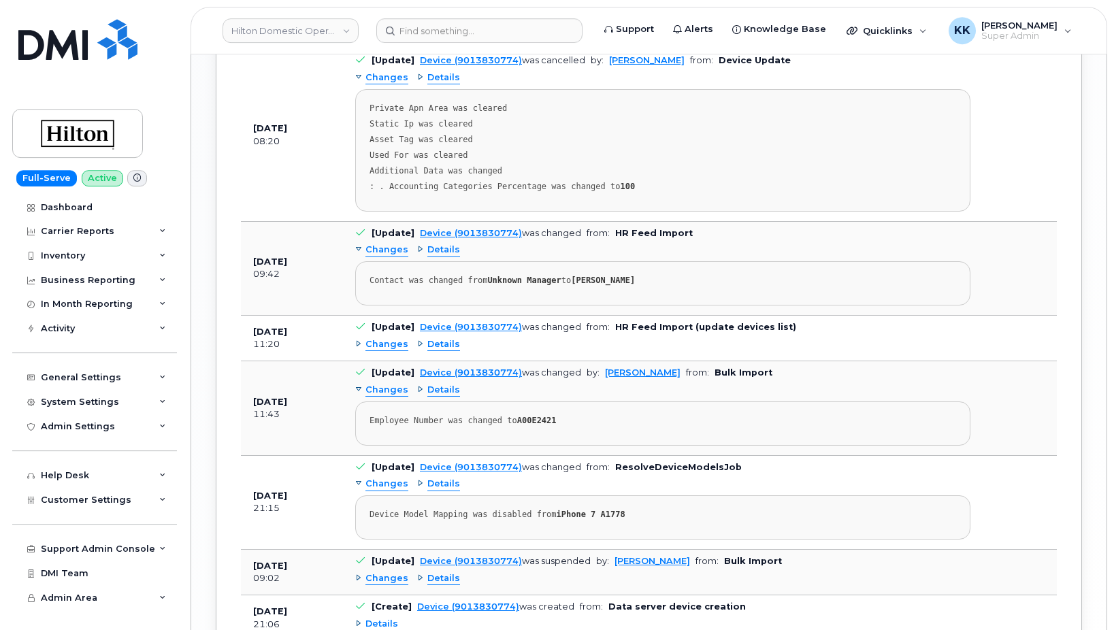
scroll to position [1605, 0]
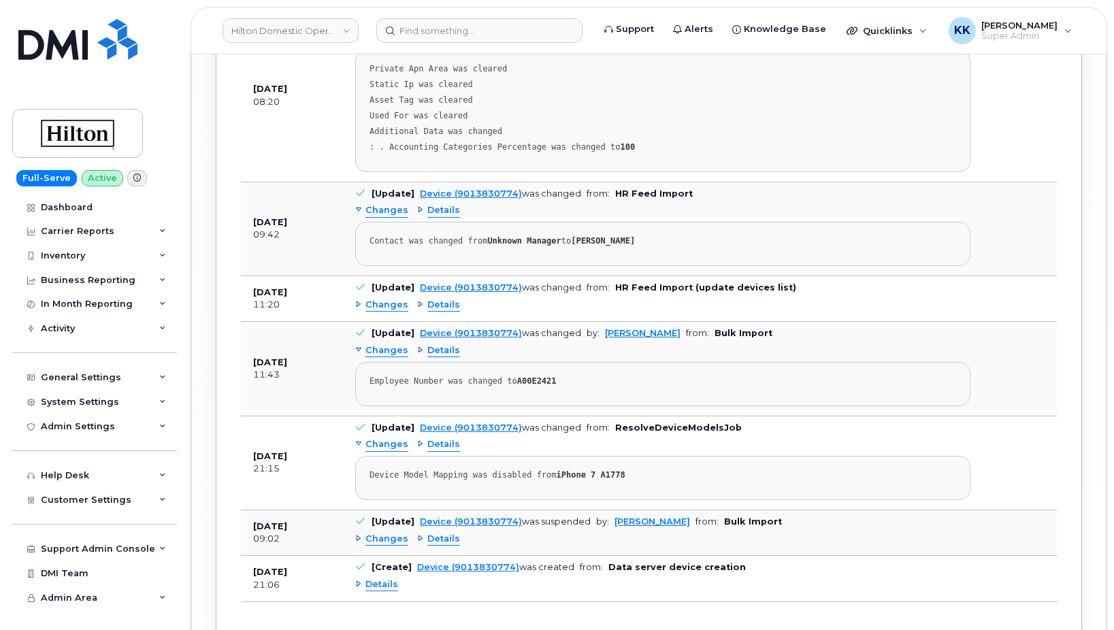
click at [357, 579] on div "Details" at bounding box center [376, 585] width 43 height 13
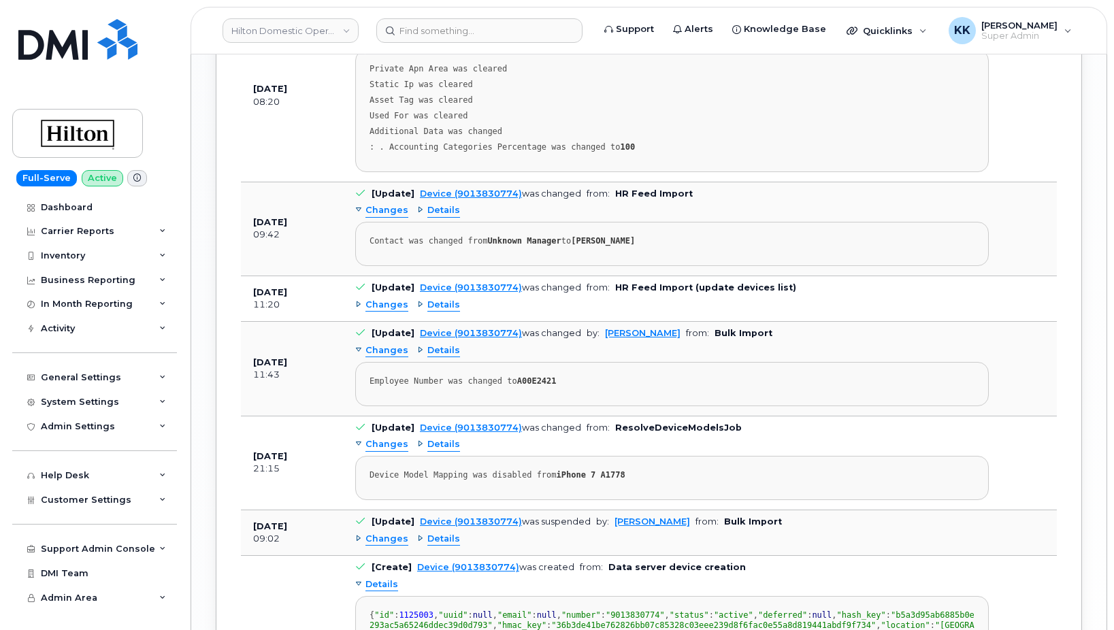
click at [357, 533] on div "Changes" at bounding box center [381, 539] width 53 height 13
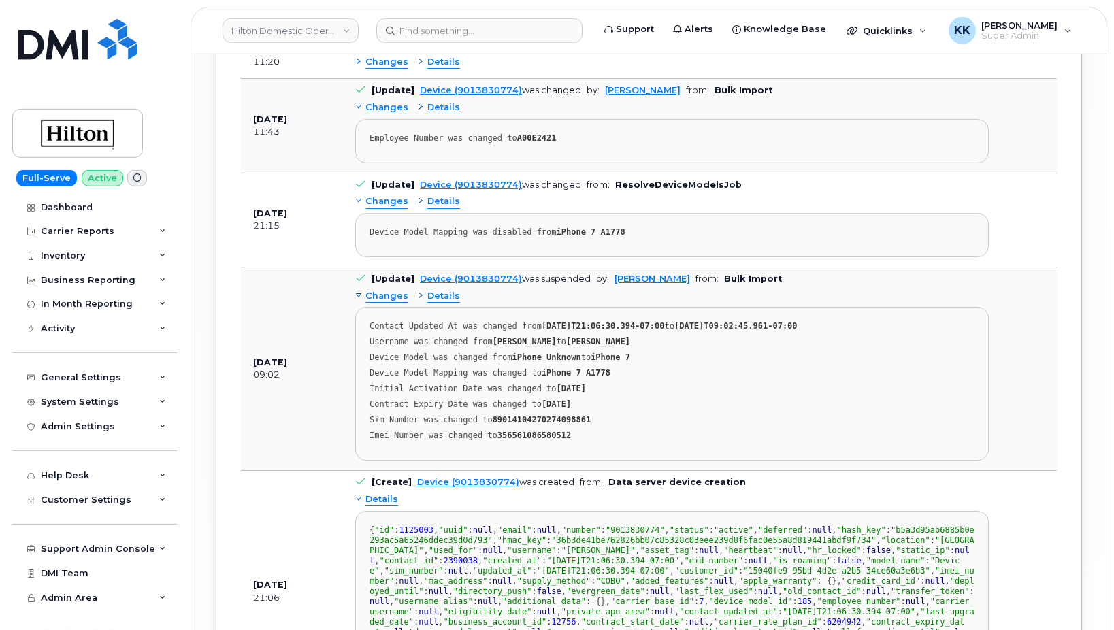
scroll to position [1813, 0]
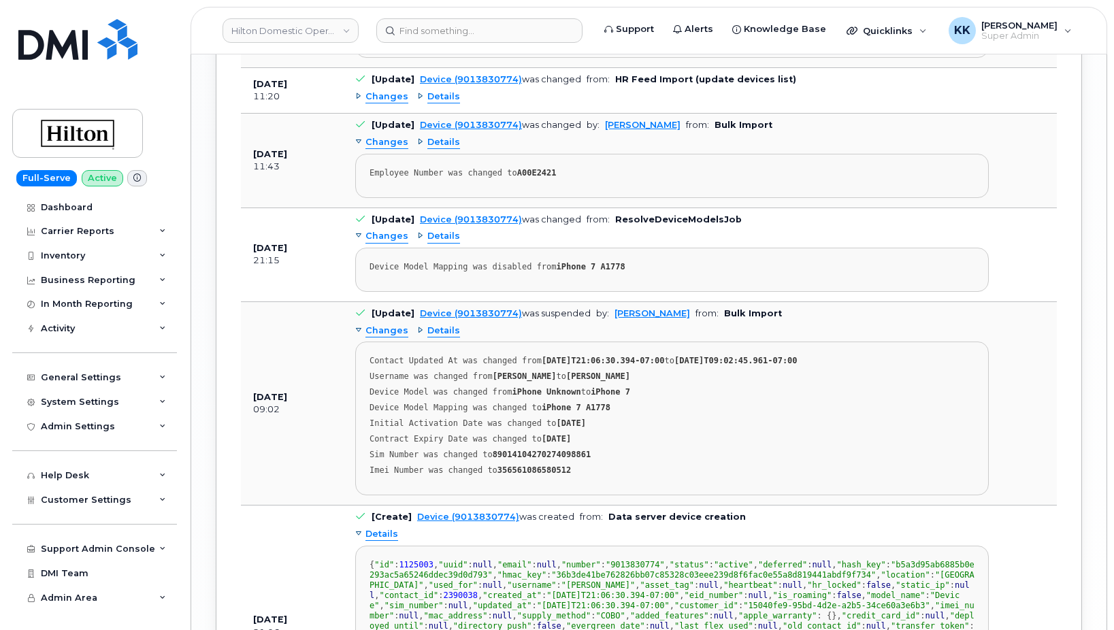
click at [357, 91] on div "Changes" at bounding box center [381, 97] width 53 height 13
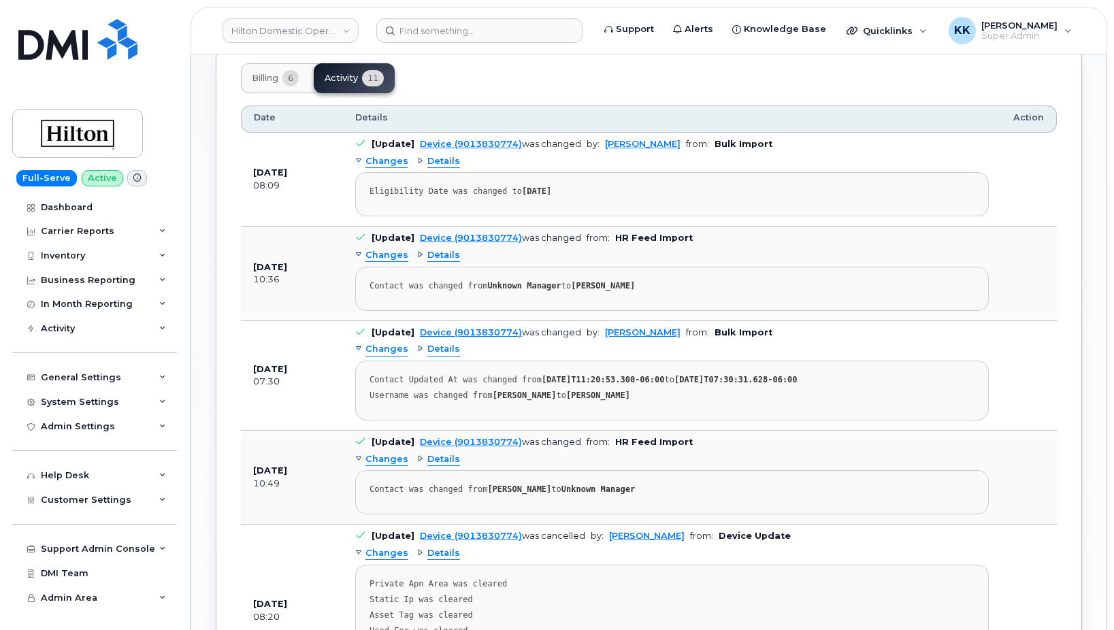
scroll to position [1049, 0]
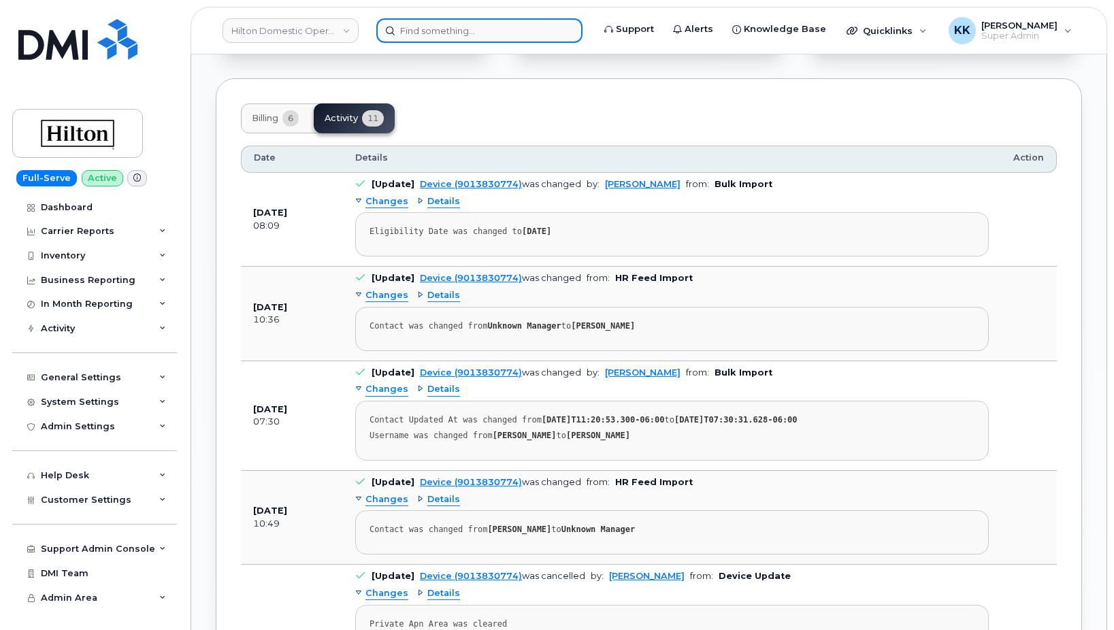
click at [420, 30] on input at bounding box center [479, 30] width 206 height 25
paste input "7073120222"
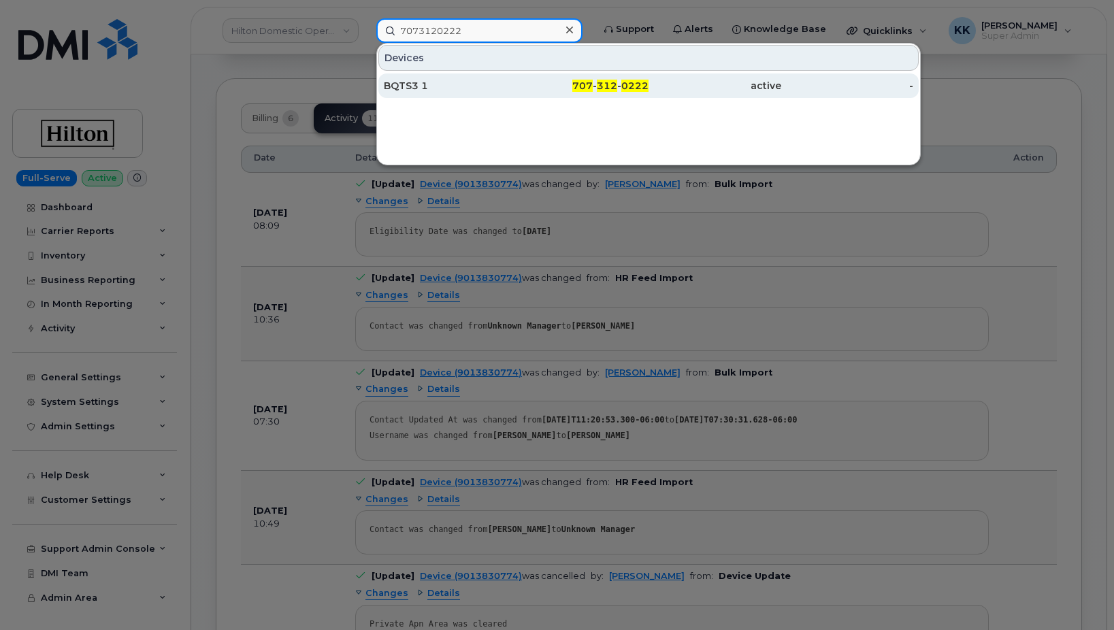
type input "7073120222"
click at [444, 77] on div "BQTS3 1" at bounding box center [450, 86] width 133 height 25
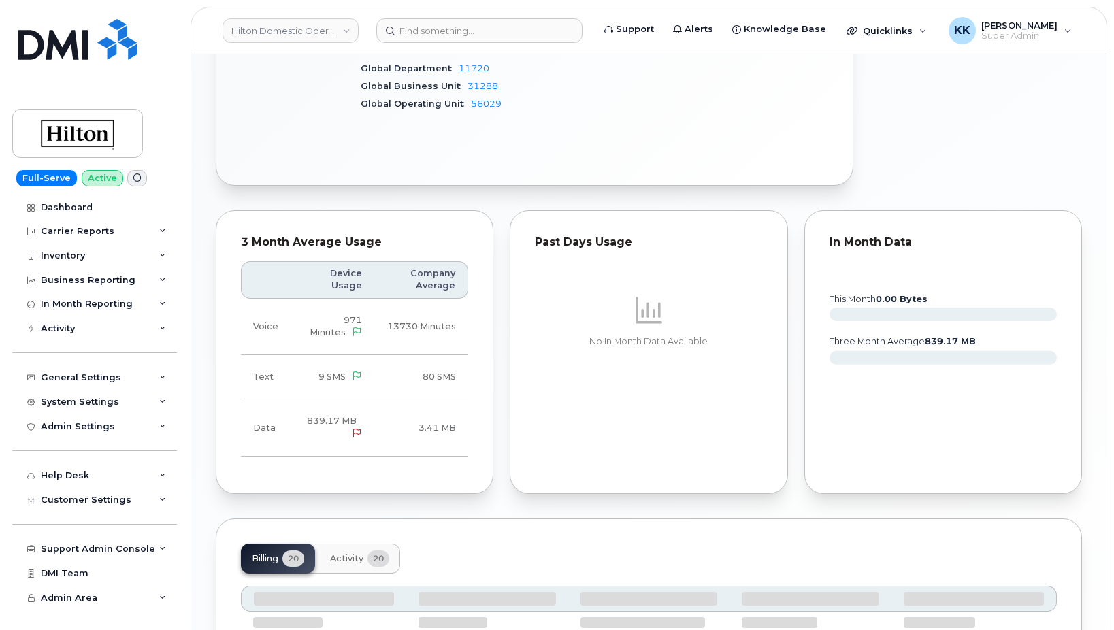
scroll to position [987, 0]
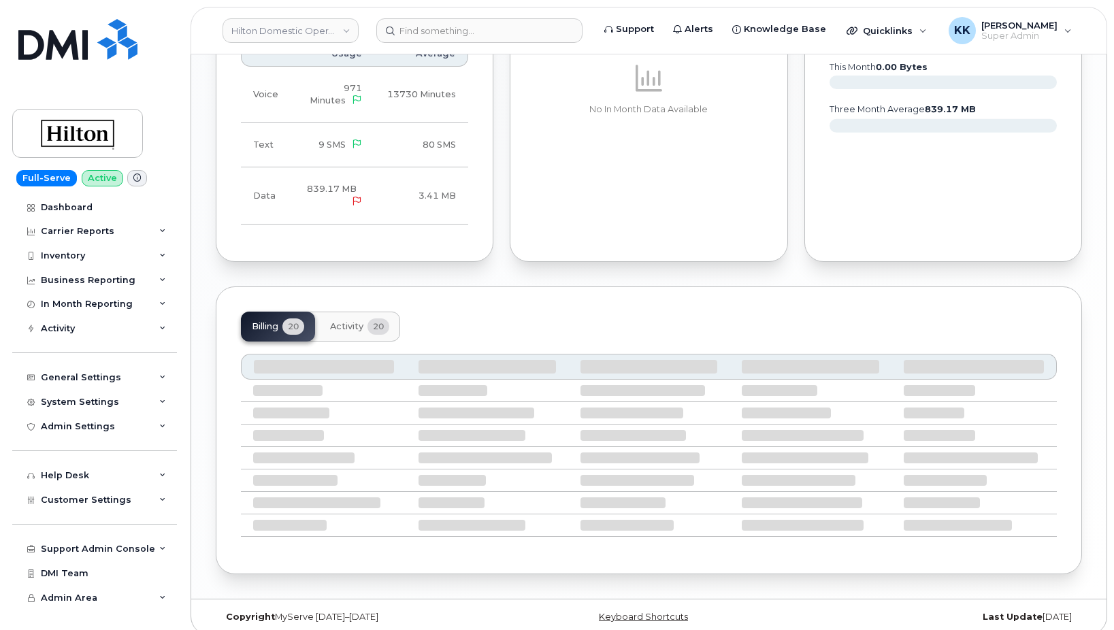
click at [361, 321] on span "Activity" at bounding box center [346, 326] width 33 height 11
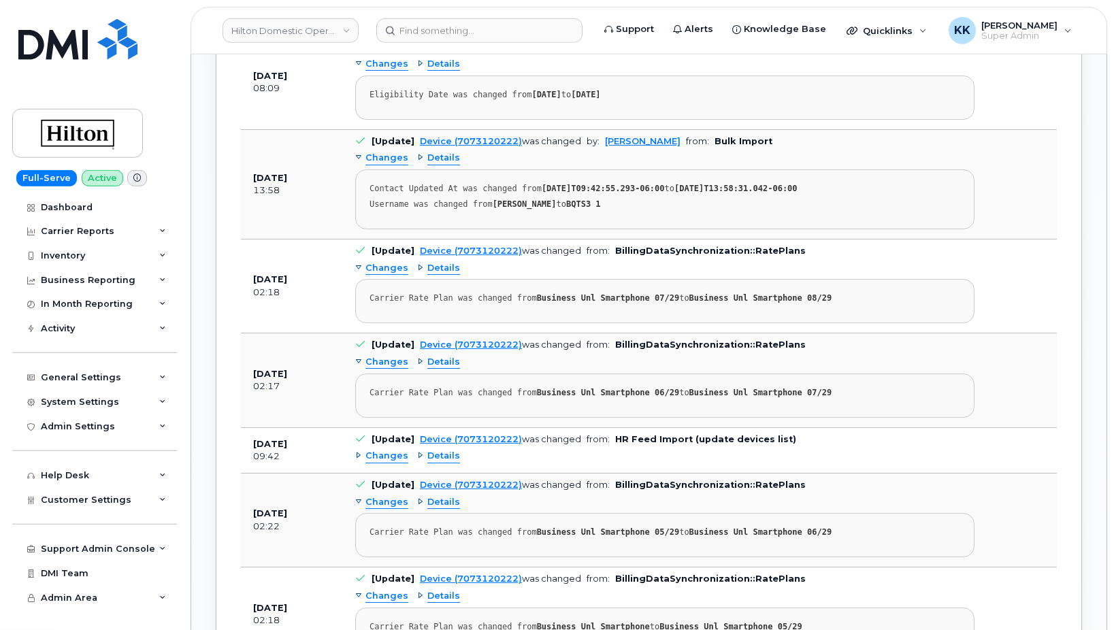
scroll to position [1322, 0]
click at [358, 449] on div "Changes" at bounding box center [381, 455] width 53 height 13
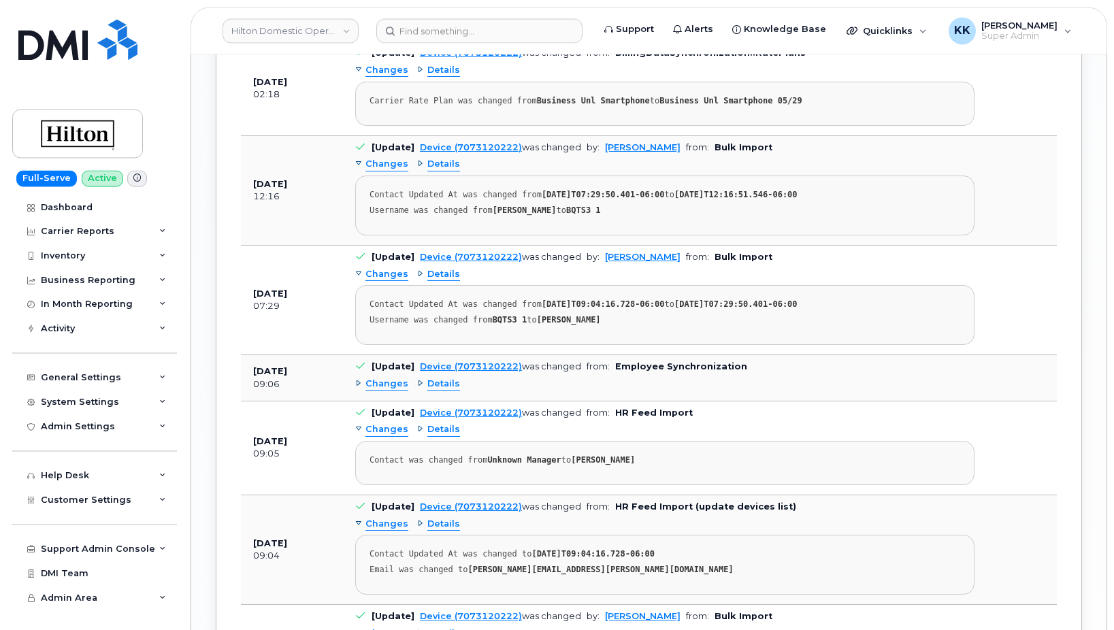
scroll to position [1946, 0]
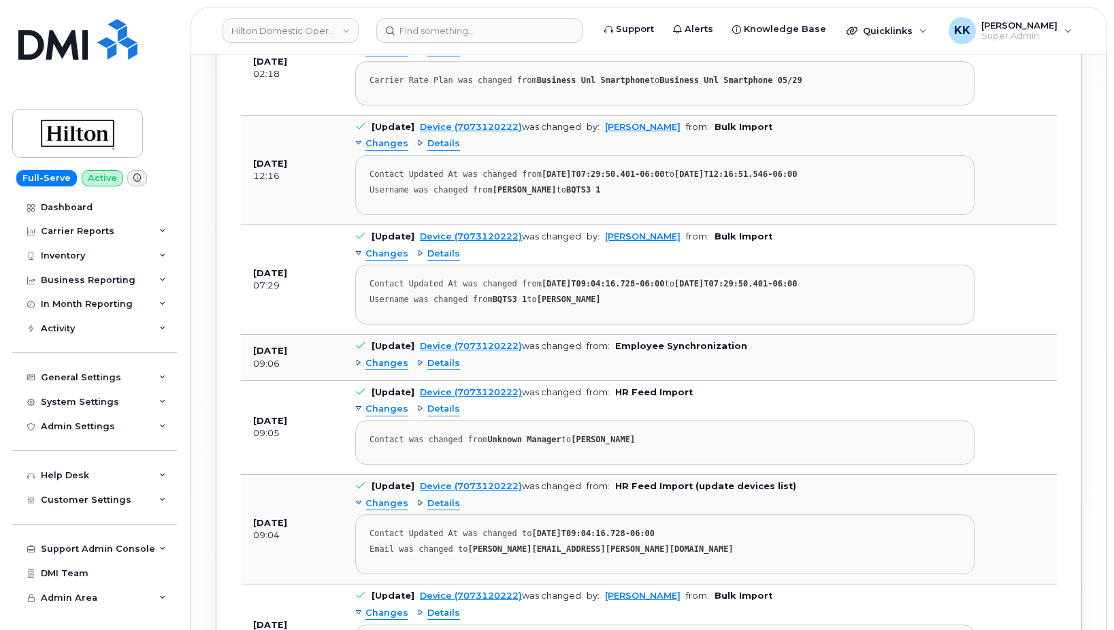
click at [359, 357] on div "Changes" at bounding box center [381, 363] width 53 height 13
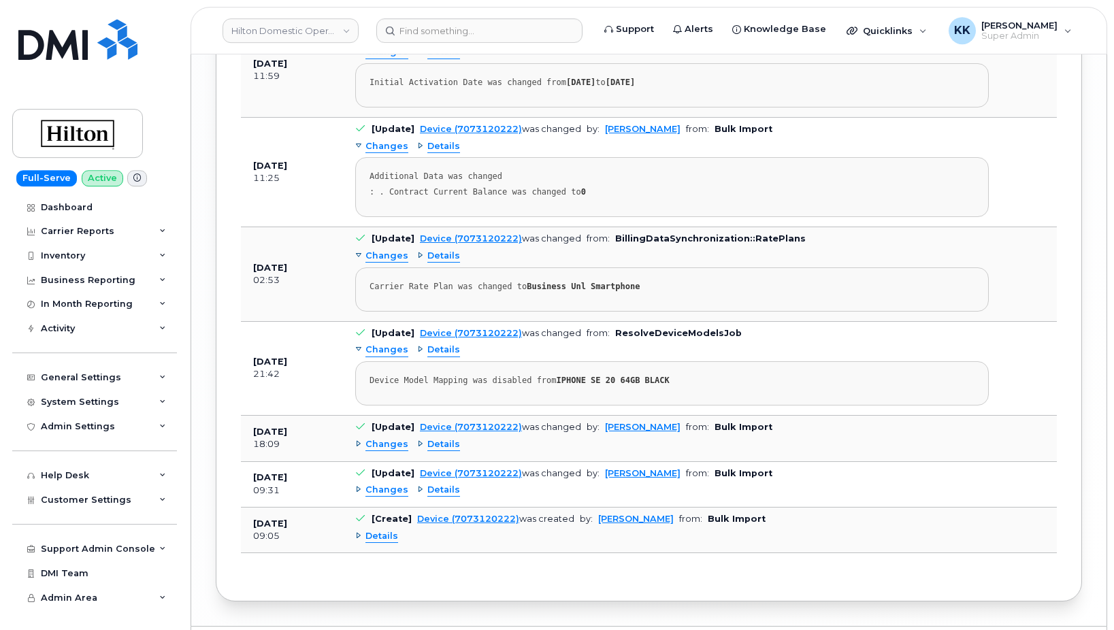
scroll to position [2688, 0]
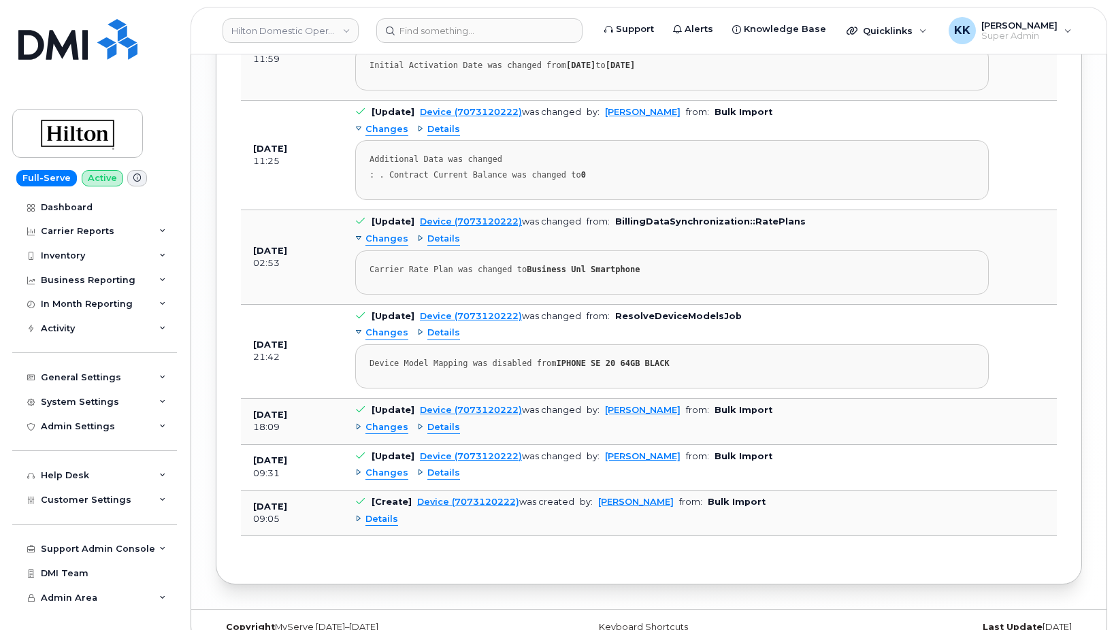
click at [359, 513] on div "Details" at bounding box center [376, 519] width 43 height 13
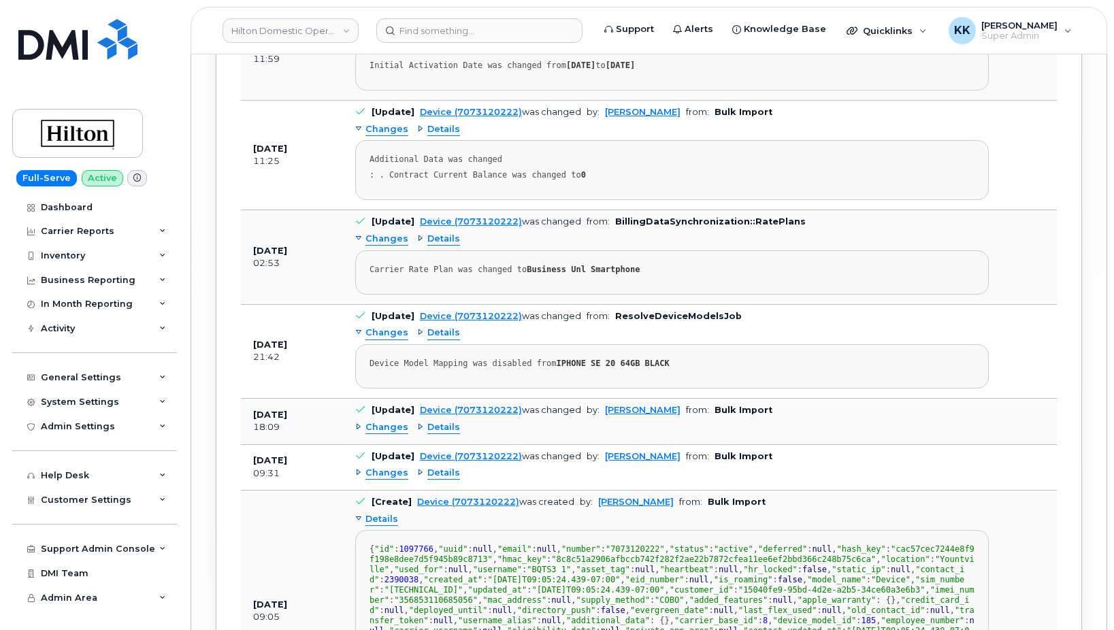
click at [359, 467] on div "Changes" at bounding box center [381, 473] width 53 height 13
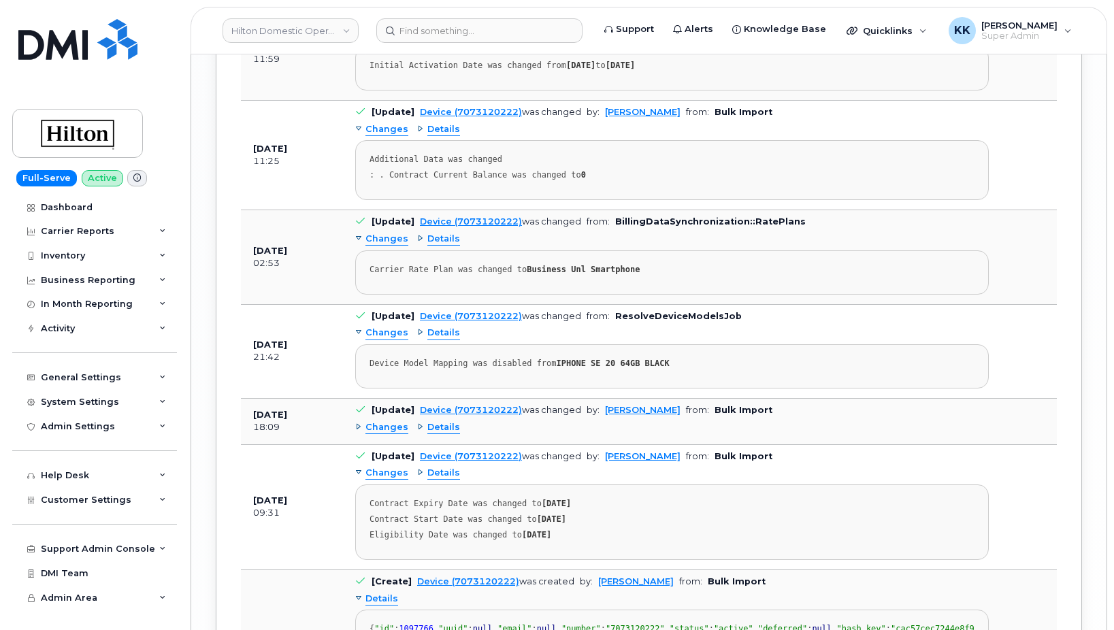
click at [358, 421] on div "Changes" at bounding box center [381, 427] width 53 height 13
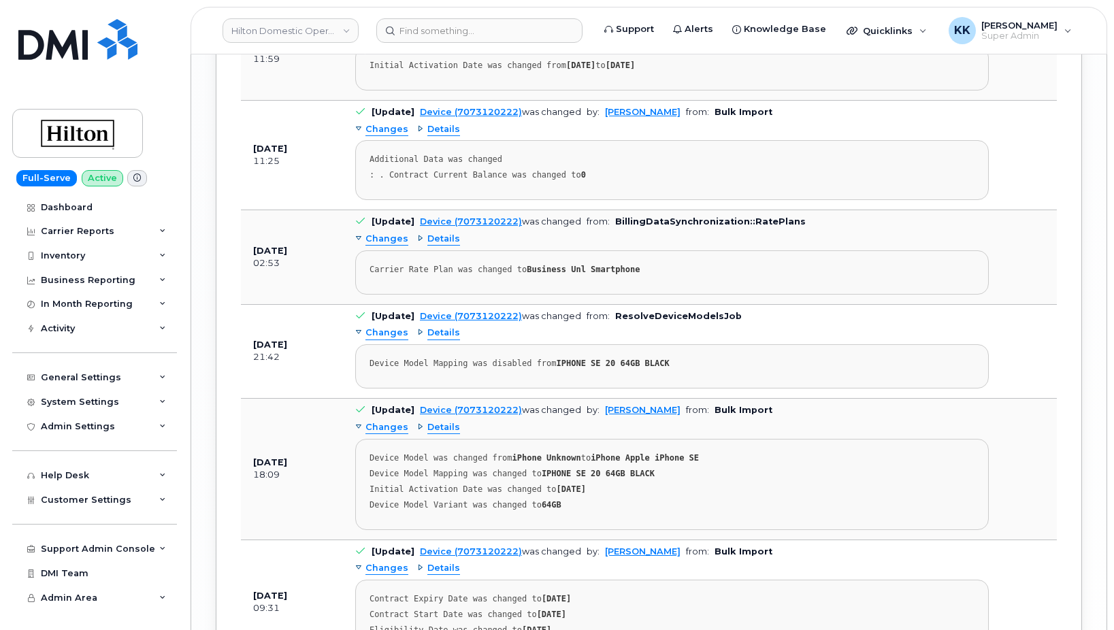
click at [336, 275] on td "[DATE] 02:53" at bounding box center [292, 257] width 102 height 94
click at [279, 26] on link "Hilton Domestic Operating Company Inc" at bounding box center [291, 30] width 136 height 25
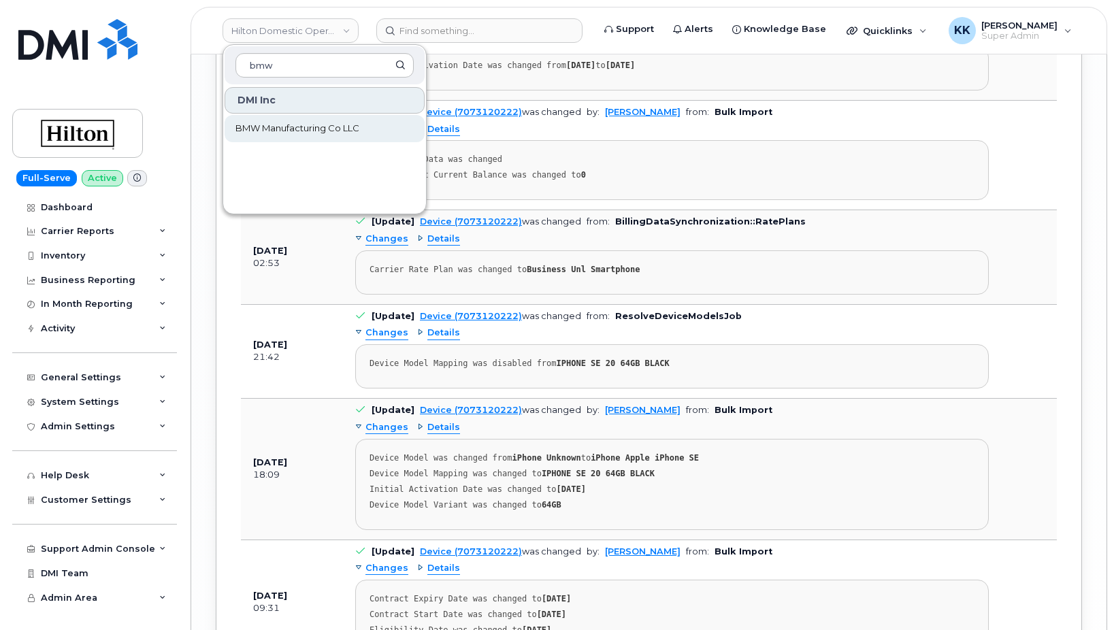
type input "bmw"
click at [306, 133] on span "BMW Manufacturing Co LLC" at bounding box center [297, 129] width 124 height 14
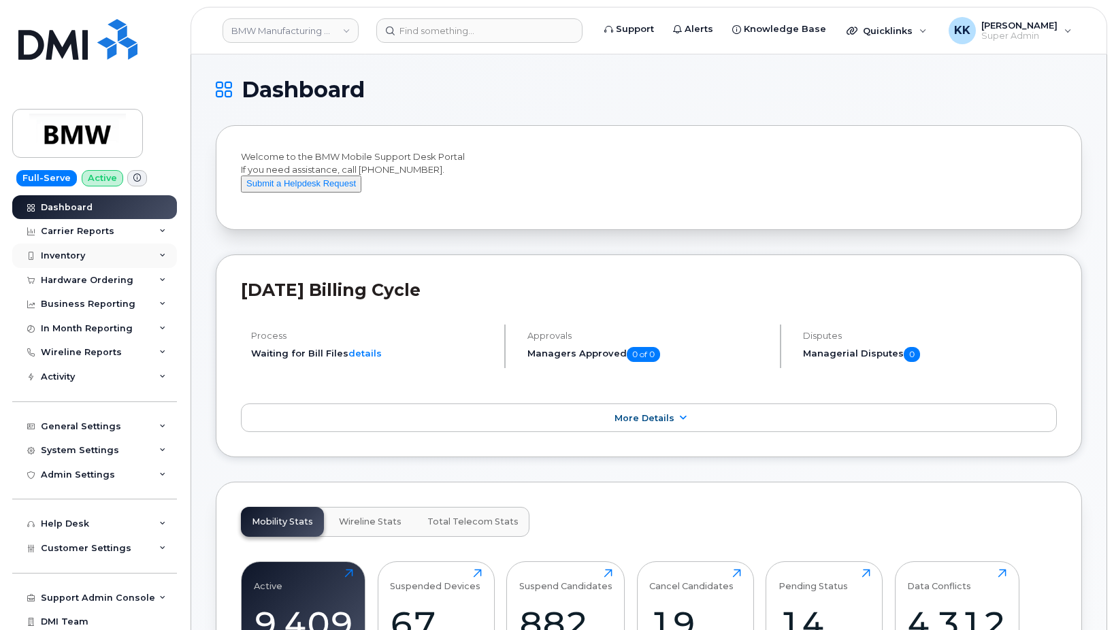
click at [54, 263] on div "Inventory" at bounding box center [94, 256] width 165 height 25
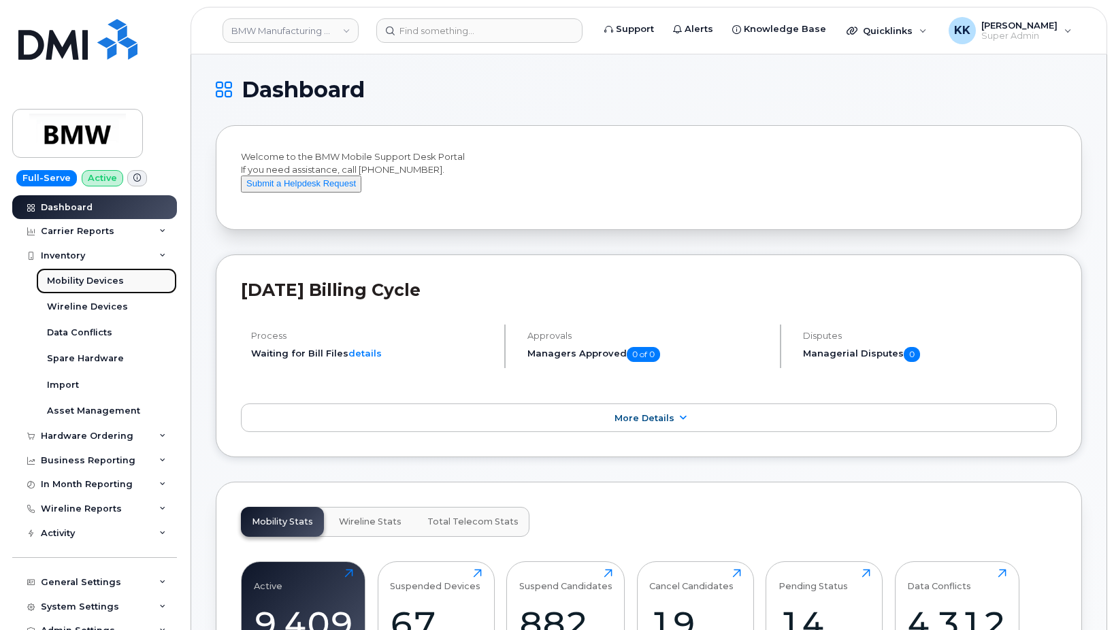
click at [70, 278] on div "Mobility Devices" at bounding box center [85, 281] width 77 height 12
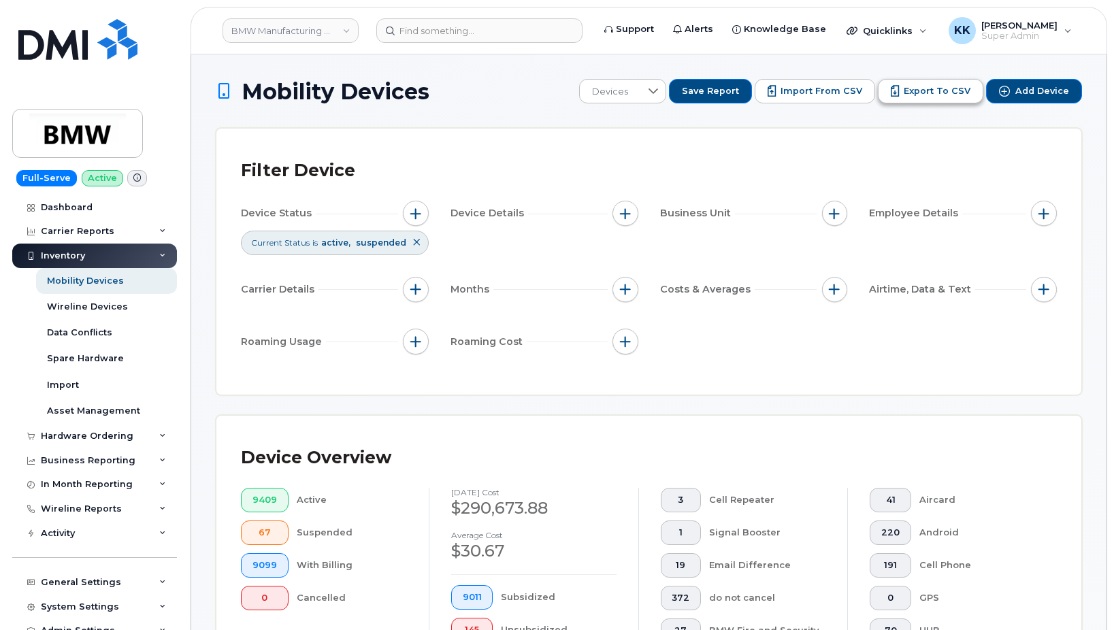
click at [926, 95] on span "Export to CSV" at bounding box center [937, 91] width 67 height 12
click at [813, 96] on span "Import from CSV" at bounding box center [822, 91] width 82 height 12
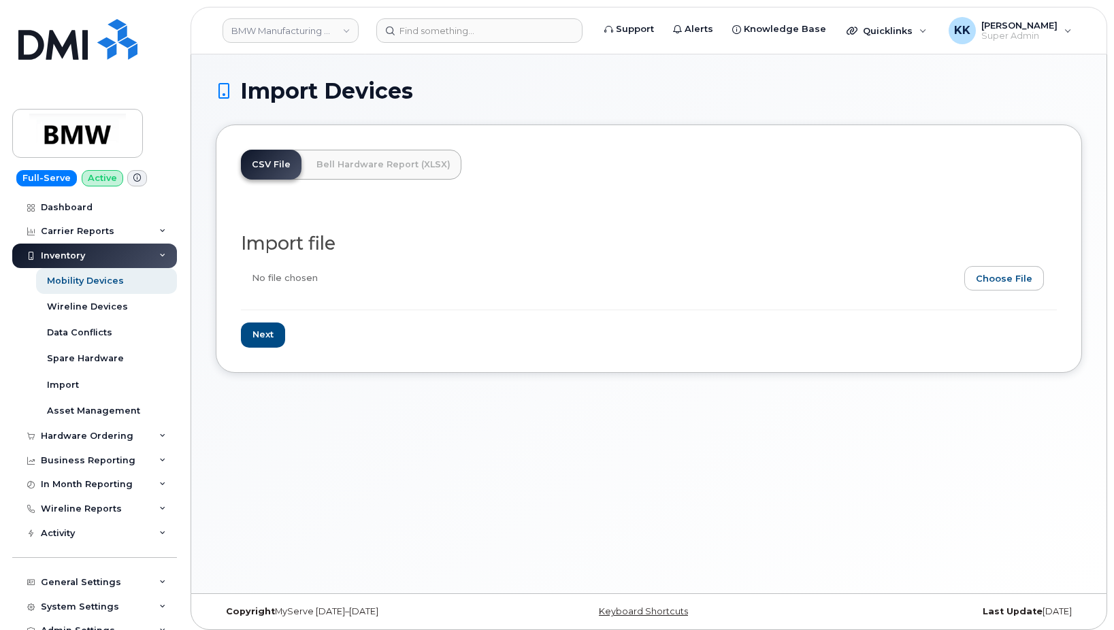
click at [995, 285] on input "file" at bounding box center [643, 281] width 805 height 31
type input "C:\fakepath\BMW Manufacturing Co LLC - Device Report - [DATE].csv"
click at [263, 332] on input "Next" at bounding box center [263, 335] width 44 height 25
type input "Loading..."
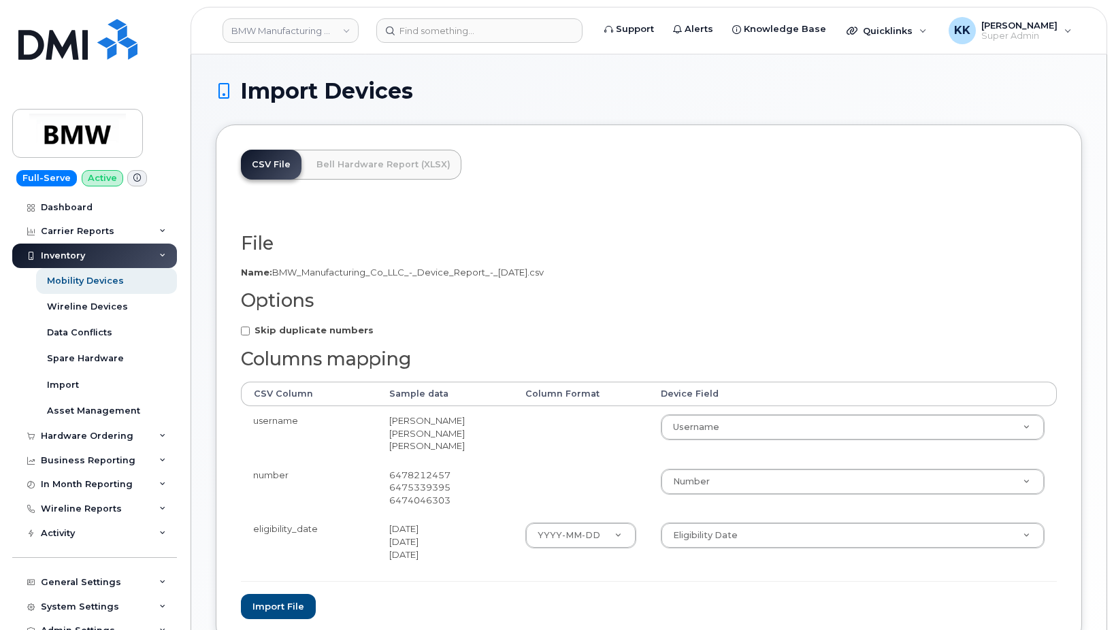
click at [263, 334] on strong "Skip duplicate numbers" at bounding box center [314, 330] width 119 height 11
click at [250, 334] on input "Skip duplicate numbers" at bounding box center [245, 331] width 9 height 9
checkbox input "true"
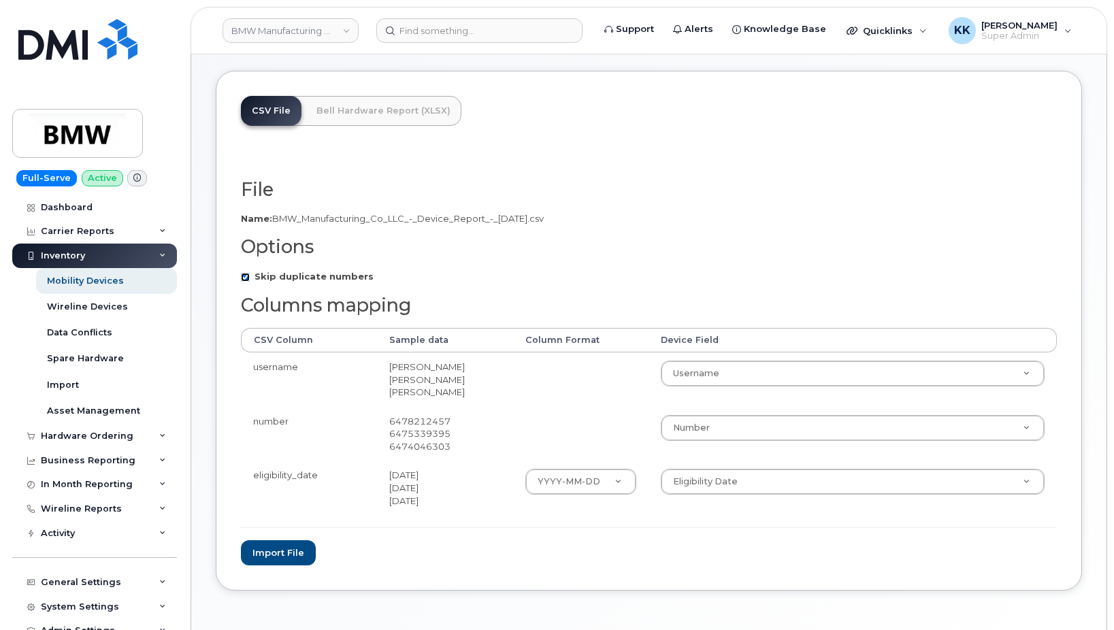
scroll to position [69, 0]
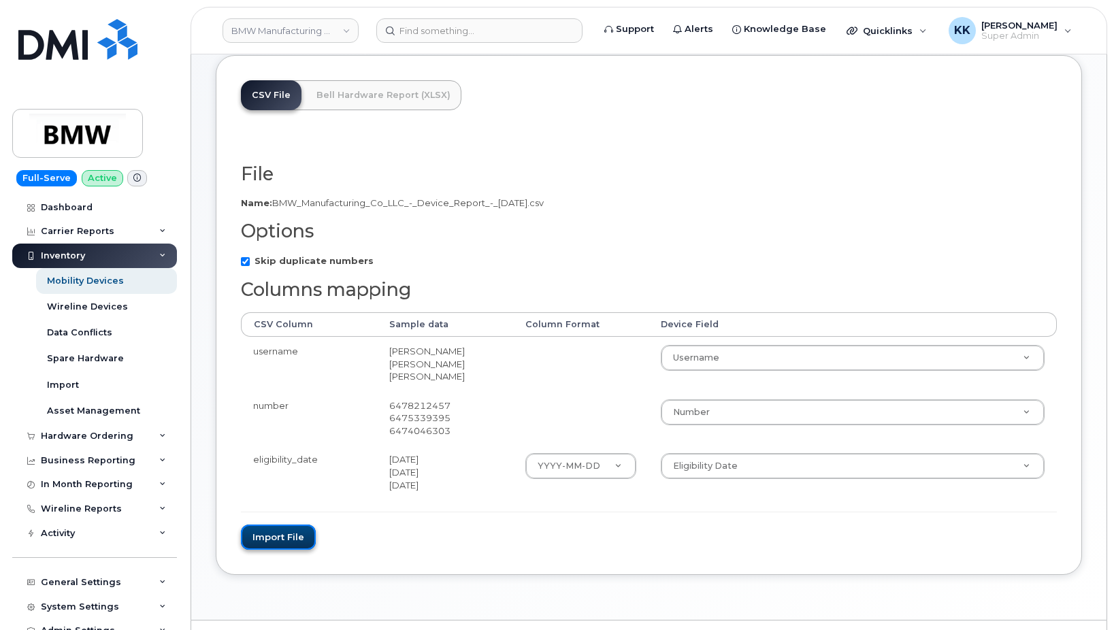
click at [272, 538] on button "Import file" at bounding box center [278, 537] width 75 height 25
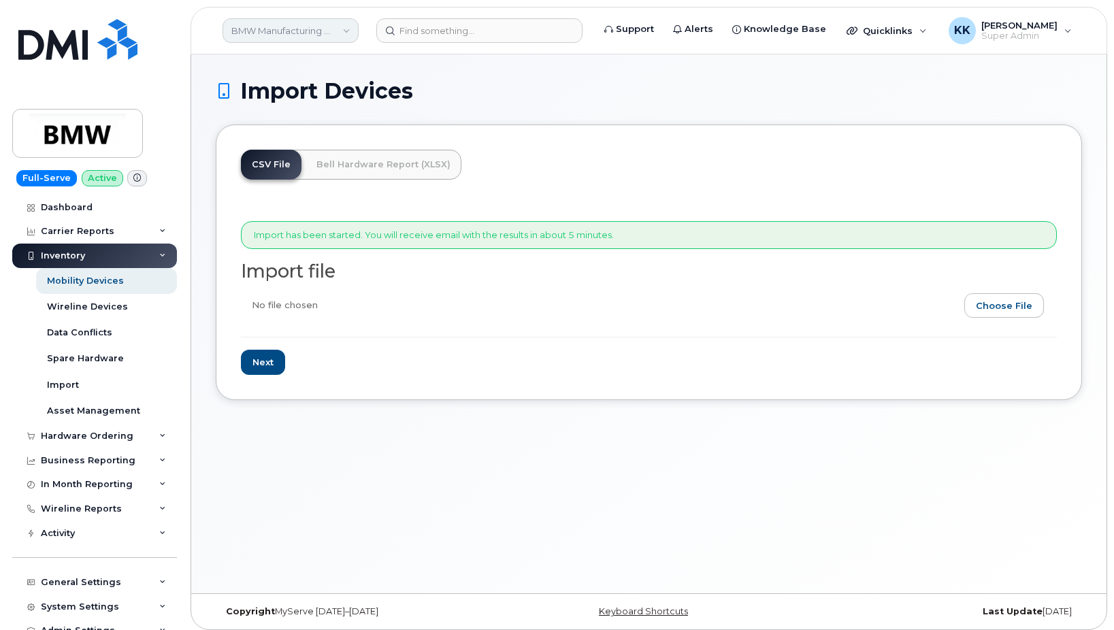
click at [279, 33] on link "BMW Manufacturing Co LLC" at bounding box center [291, 30] width 136 height 25
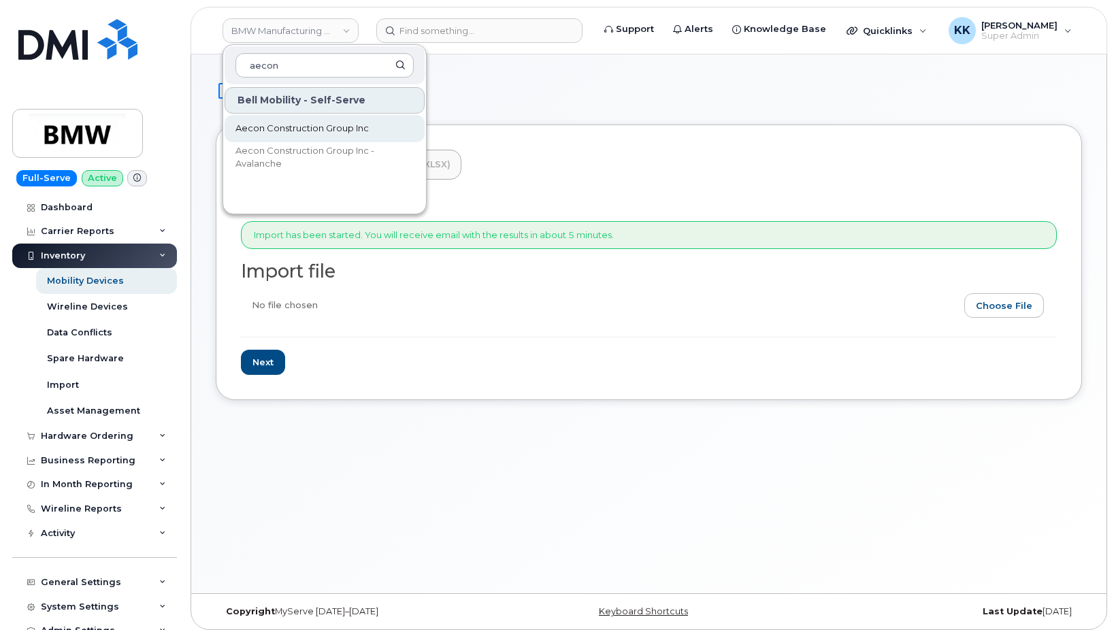
type input "aecon"
click at [328, 119] on link "Aecon Construction Group Inc" at bounding box center [325, 128] width 200 height 27
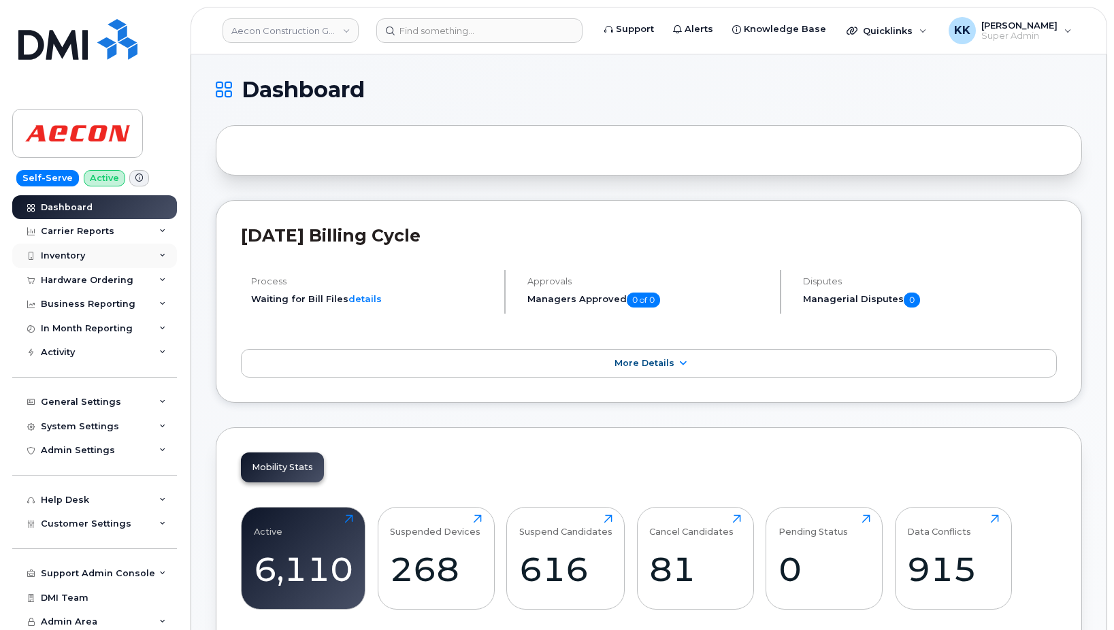
click at [104, 259] on div "Inventory" at bounding box center [94, 256] width 165 height 25
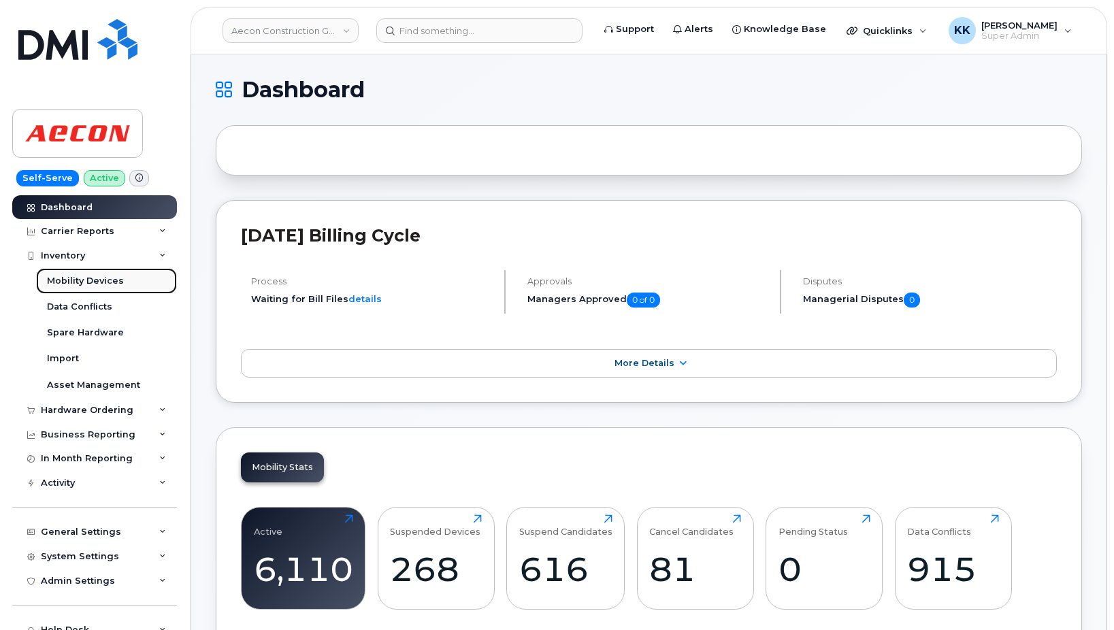
click at [92, 284] on div "Mobility Devices" at bounding box center [85, 281] width 77 height 12
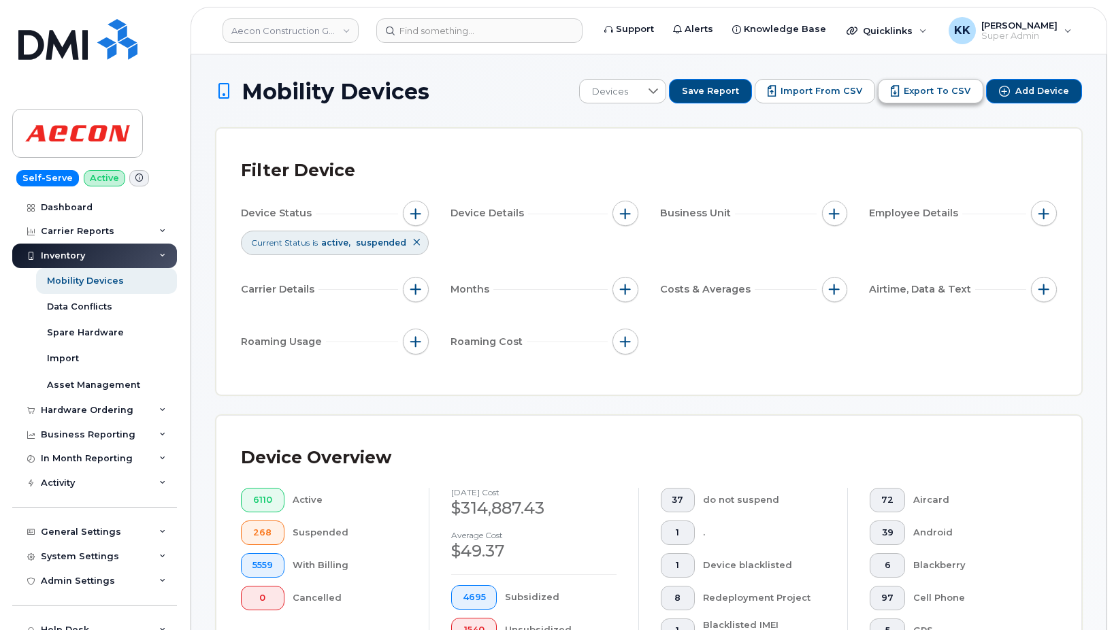
click at [934, 93] on span "Export to CSV" at bounding box center [937, 91] width 67 height 12
click at [504, 150] on div "Filter Device Device Status Current Status is active suspended Device Details B…" at bounding box center [648, 262] width 865 height 266
click at [828, 98] on button "Import from CSV" at bounding box center [815, 91] width 120 height 25
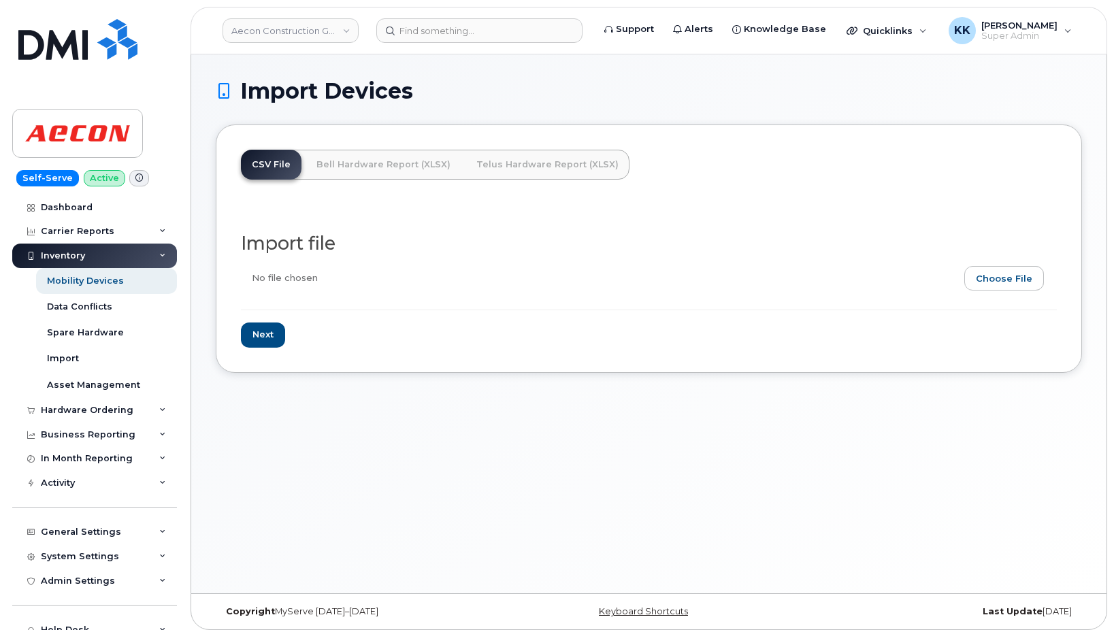
click at [988, 277] on input "file" at bounding box center [643, 281] width 805 height 31
type input "C:\fakepath\Aecon Construction Group Inc - Device Report - [DATE].csv"
click at [263, 331] on input "Next" at bounding box center [263, 335] width 44 height 25
type input "Loading..."
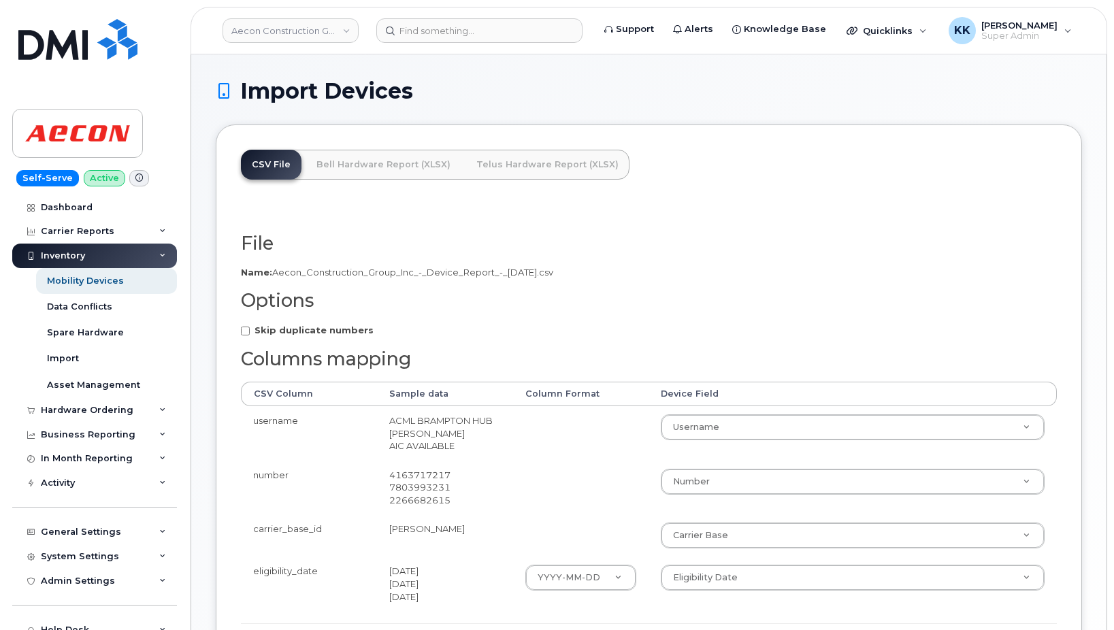
click at [348, 329] on strong "Skip duplicate numbers" at bounding box center [314, 330] width 119 height 11
click at [250, 329] on input "Skip duplicate numbers" at bounding box center [245, 331] width 9 height 9
checkbox input "true"
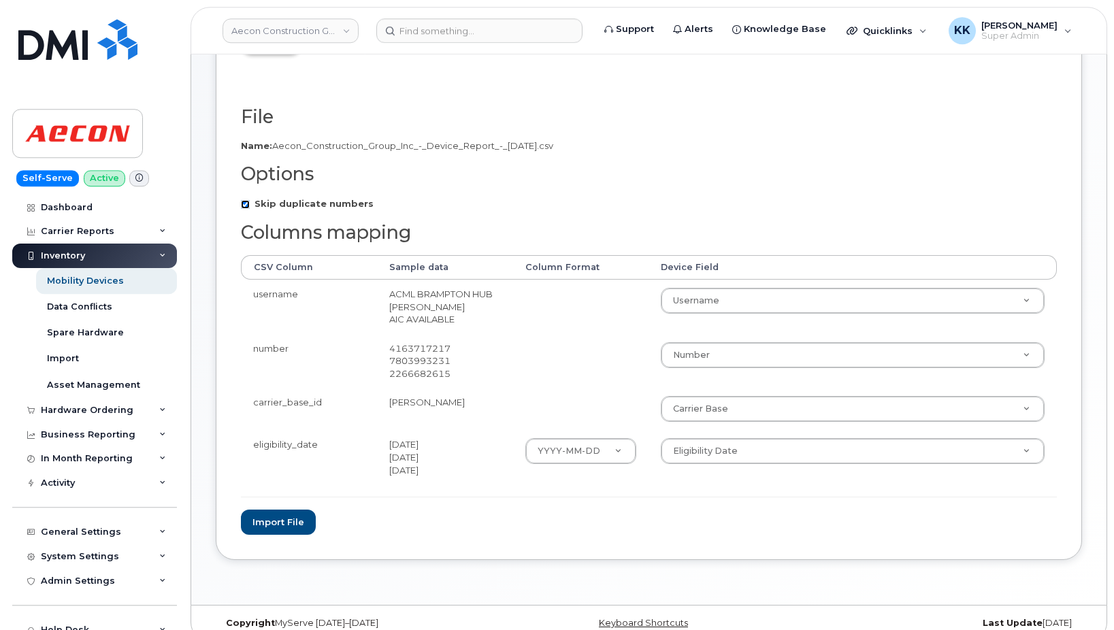
scroll to position [139, 0]
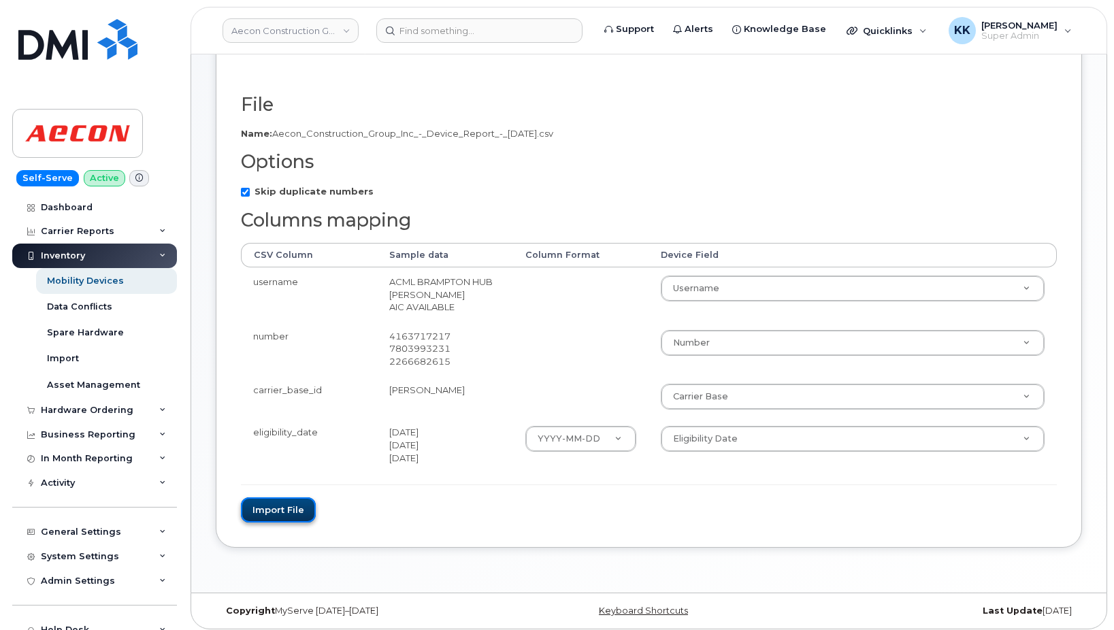
click at [276, 505] on button "Import file" at bounding box center [278, 510] width 75 height 25
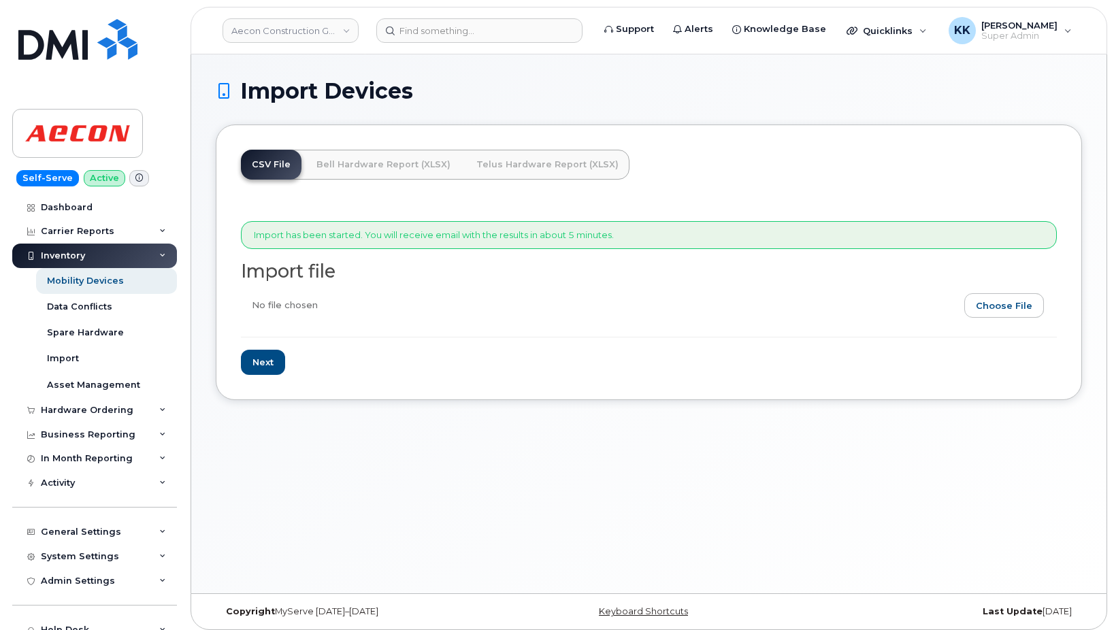
click at [474, 280] on h2 "Import file" at bounding box center [649, 271] width 816 height 20
click at [1002, 308] on input "file" at bounding box center [643, 308] width 805 height 31
type input "C:\fakepath\Aecon Construction Group Inc - Device Report - 2025-09-18.csv"
click at [282, 367] on input "Next" at bounding box center [263, 362] width 44 height 25
type input "Loading..."
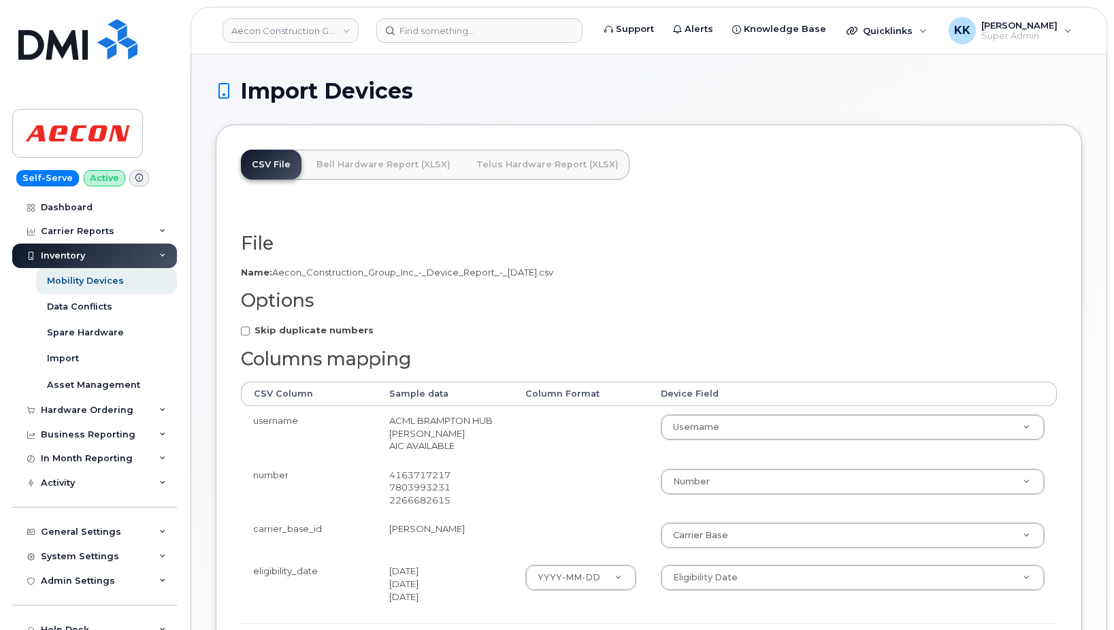
click at [304, 324] on form "File Filename cache Name: Aecon_Construction_Group_Inc_-_Device_Report_-_[DATE]…" at bounding box center [649, 447] width 816 height 428
click at [306, 331] on strong "Skip duplicate numbers" at bounding box center [314, 330] width 119 height 11
click at [250, 331] on input "Skip duplicate numbers" at bounding box center [245, 331] width 9 height 9
checkbox input "true"
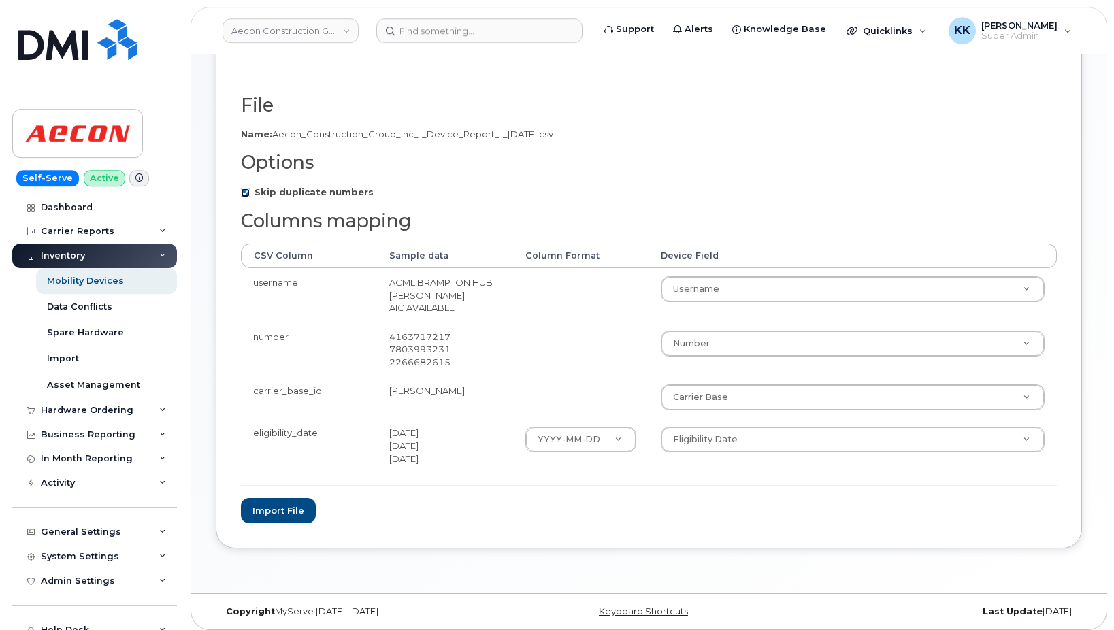
scroll to position [145, 0]
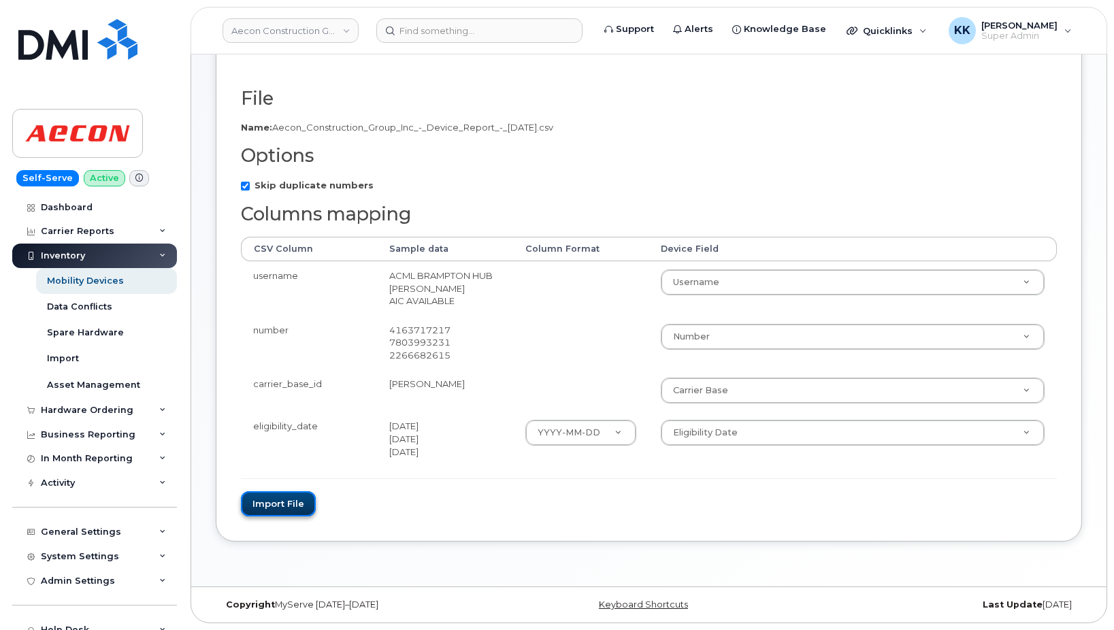
click at [284, 514] on button "Import file" at bounding box center [278, 503] width 75 height 25
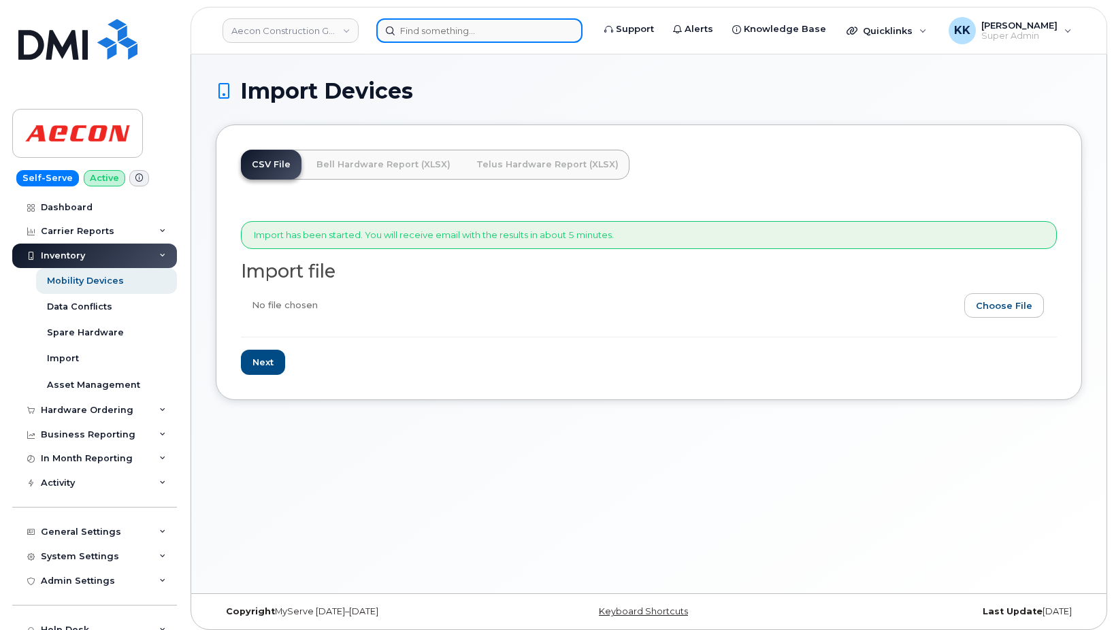
click at [451, 36] on input at bounding box center [479, 30] width 206 height 25
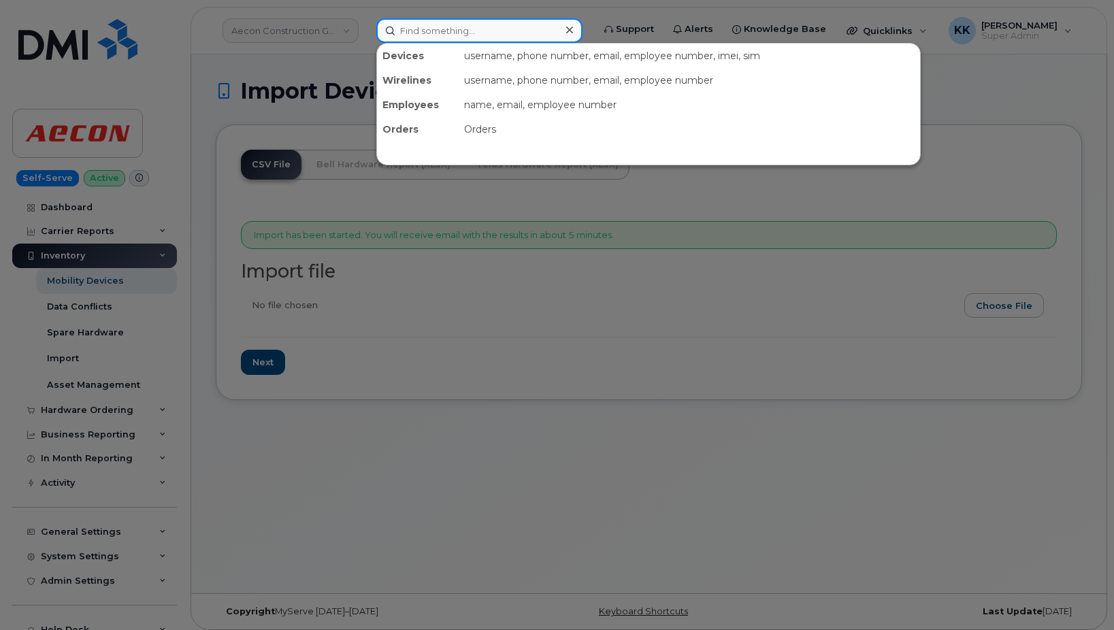
paste input "2032413430"
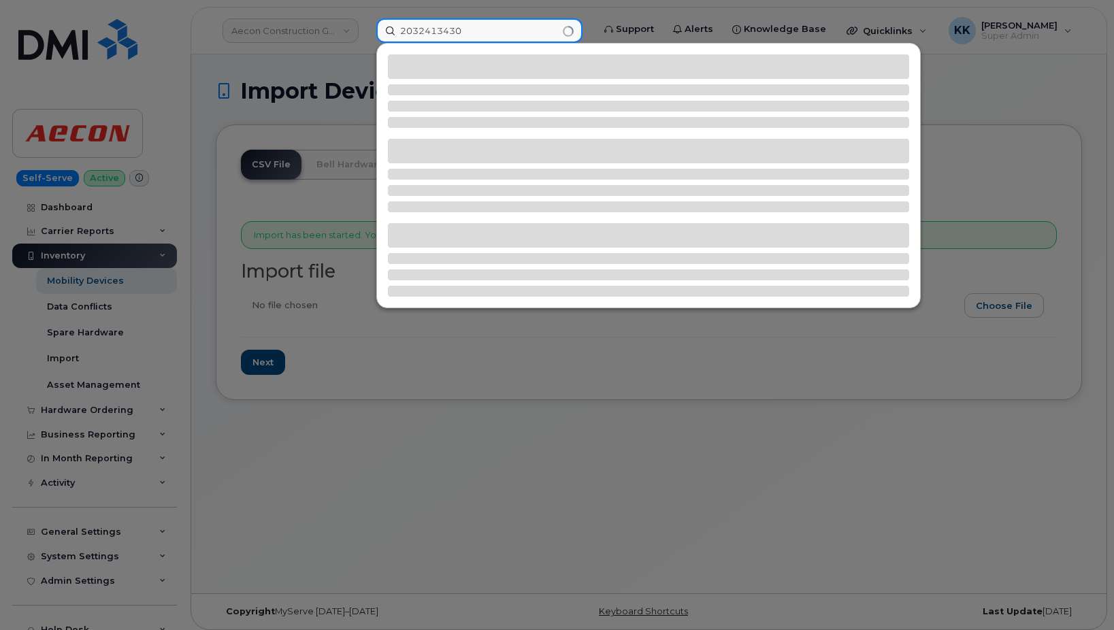
click at [468, 35] on input "2032413430" at bounding box center [479, 30] width 206 height 25
type input "2032413430"
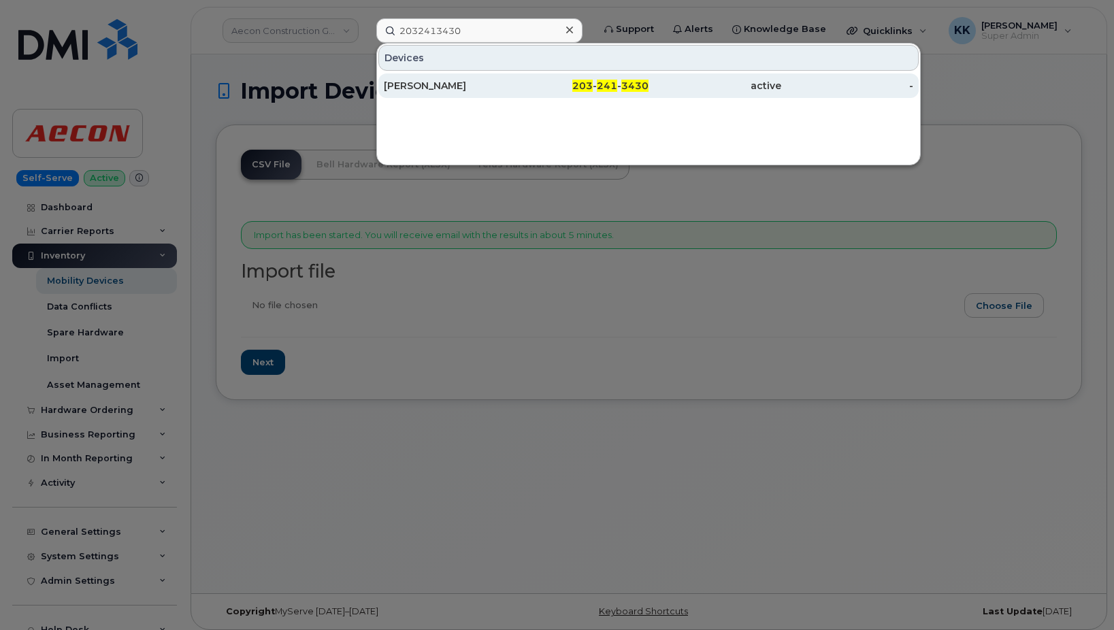
click at [589, 94] on div "203 - 241 - 3430" at bounding box center [583, 86] width 133 height 25
